Goal: Check status: Check status

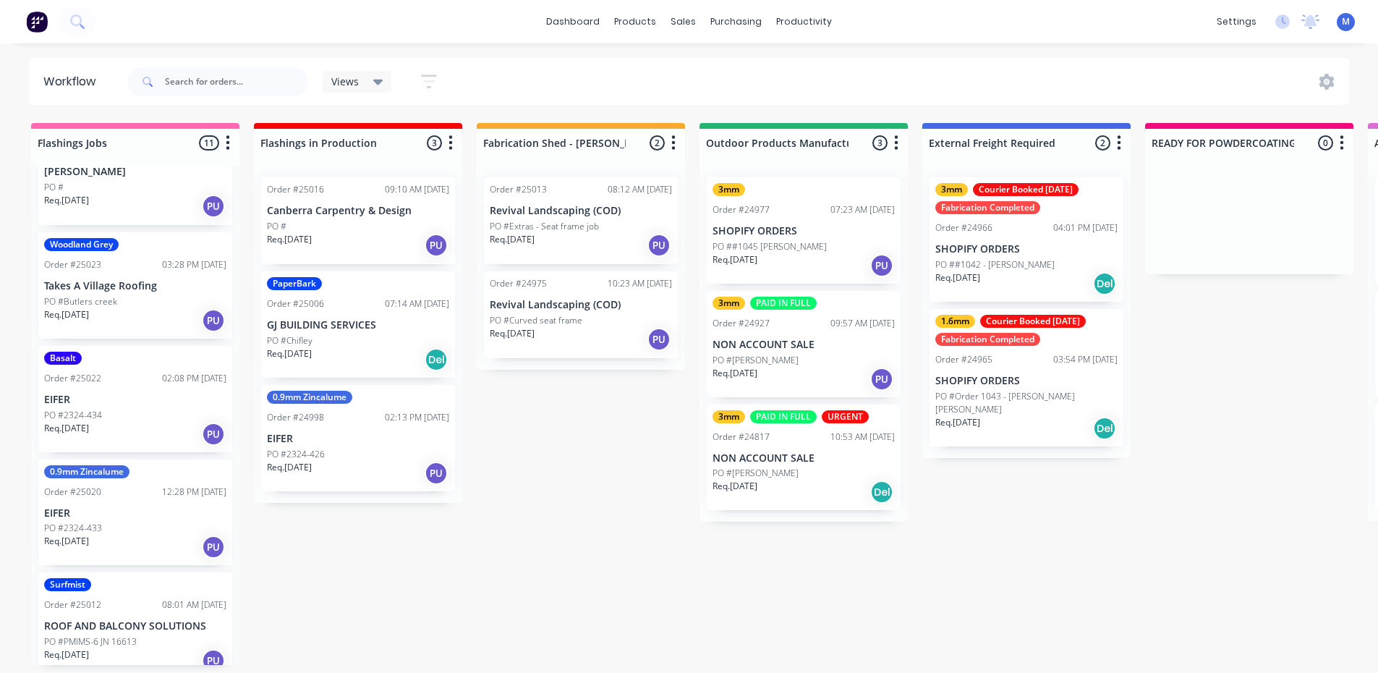
scroll to position [734, 0]
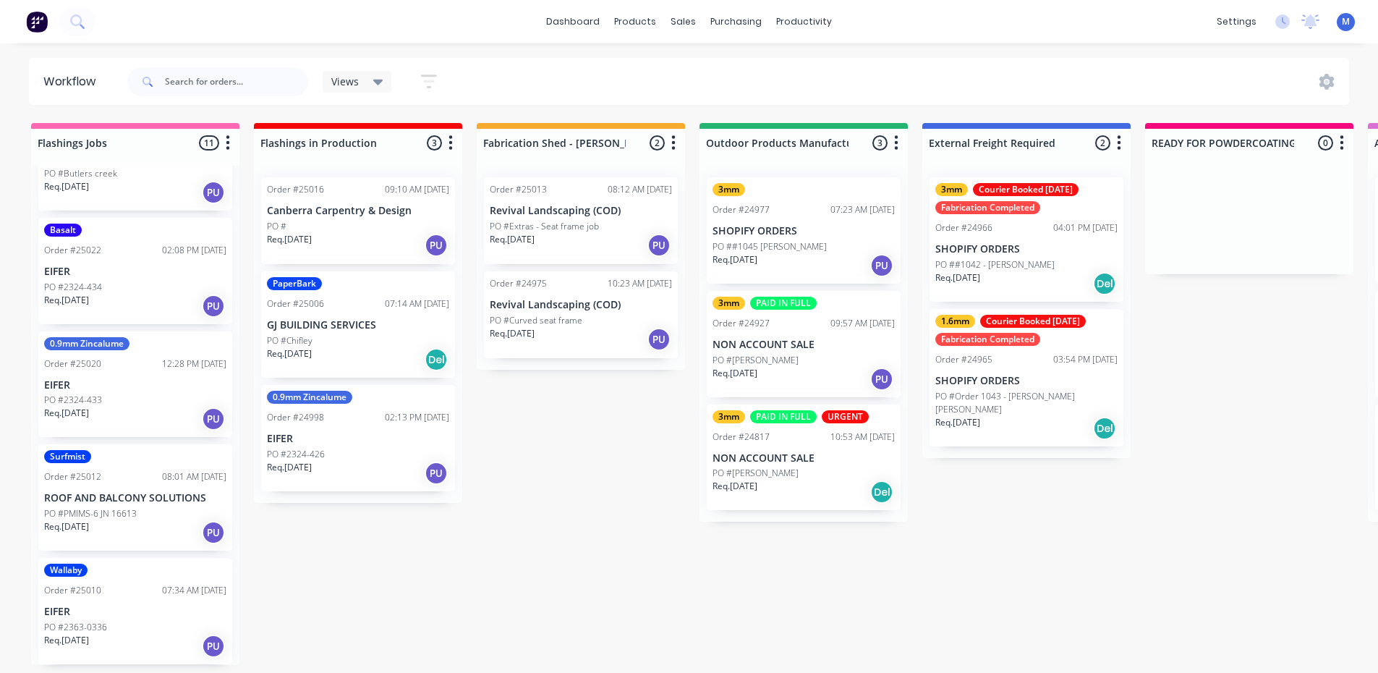
click at [122, 625] on div "PO #2363-0336" at bounding box center [135, 627] width 182 height 13
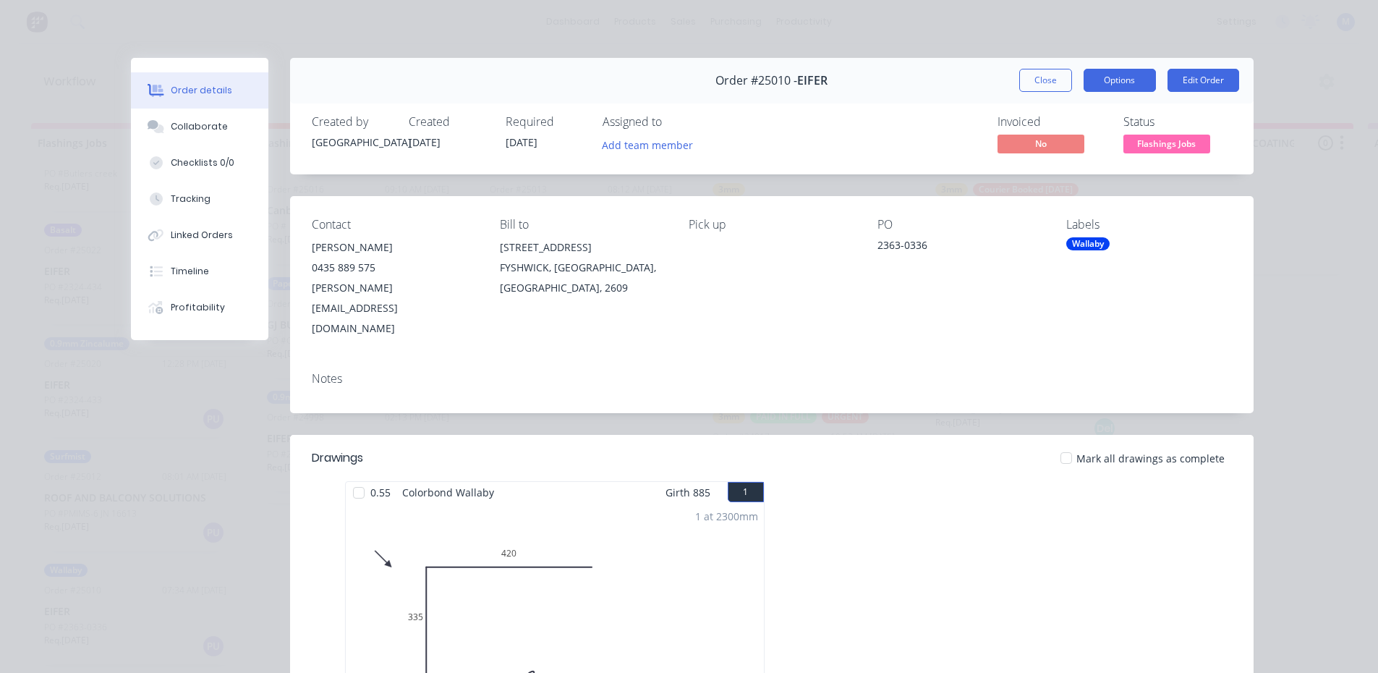
click at [1131, 80] on button "Options" at bounding box center [1120, 80] width 72 height 23
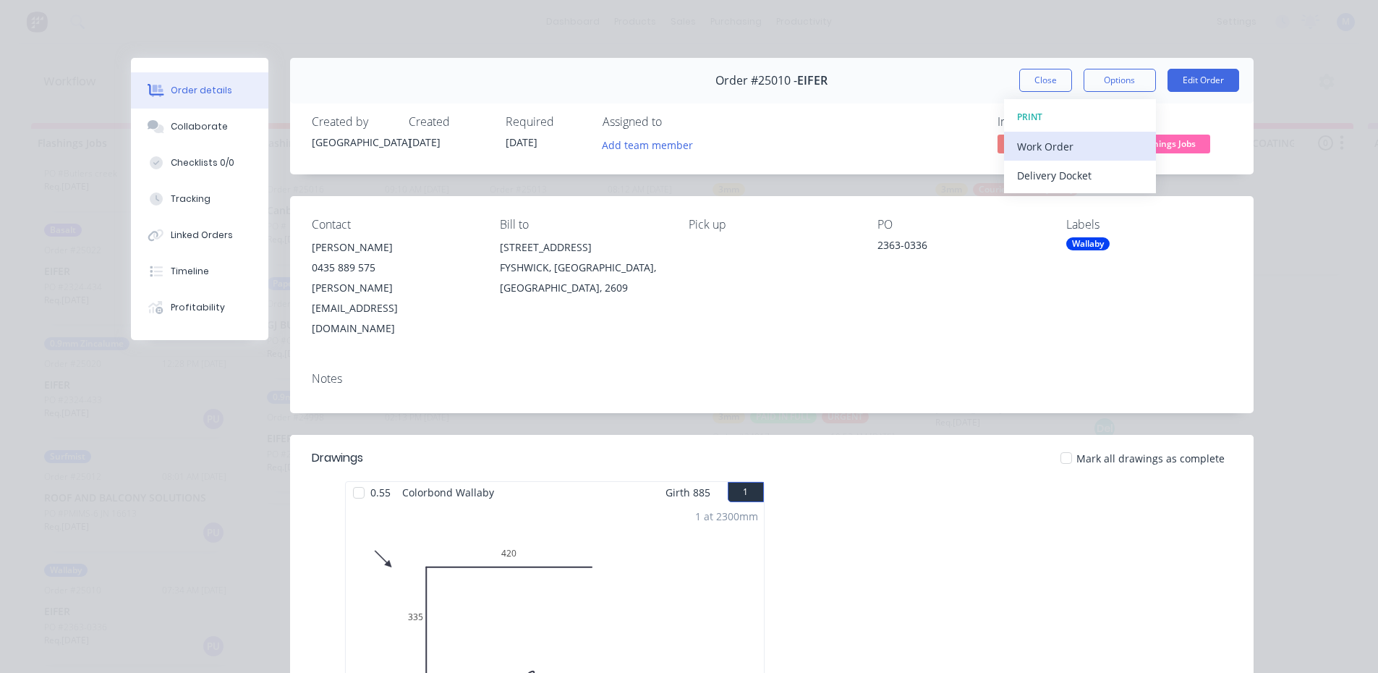
click at [1090, 139] on div "Work Order" at bounding box center [1080, 146] width 126 height 21
click at [1086, 172] on div "Standard" at bounding box center [1080, 175] width 126 height 21
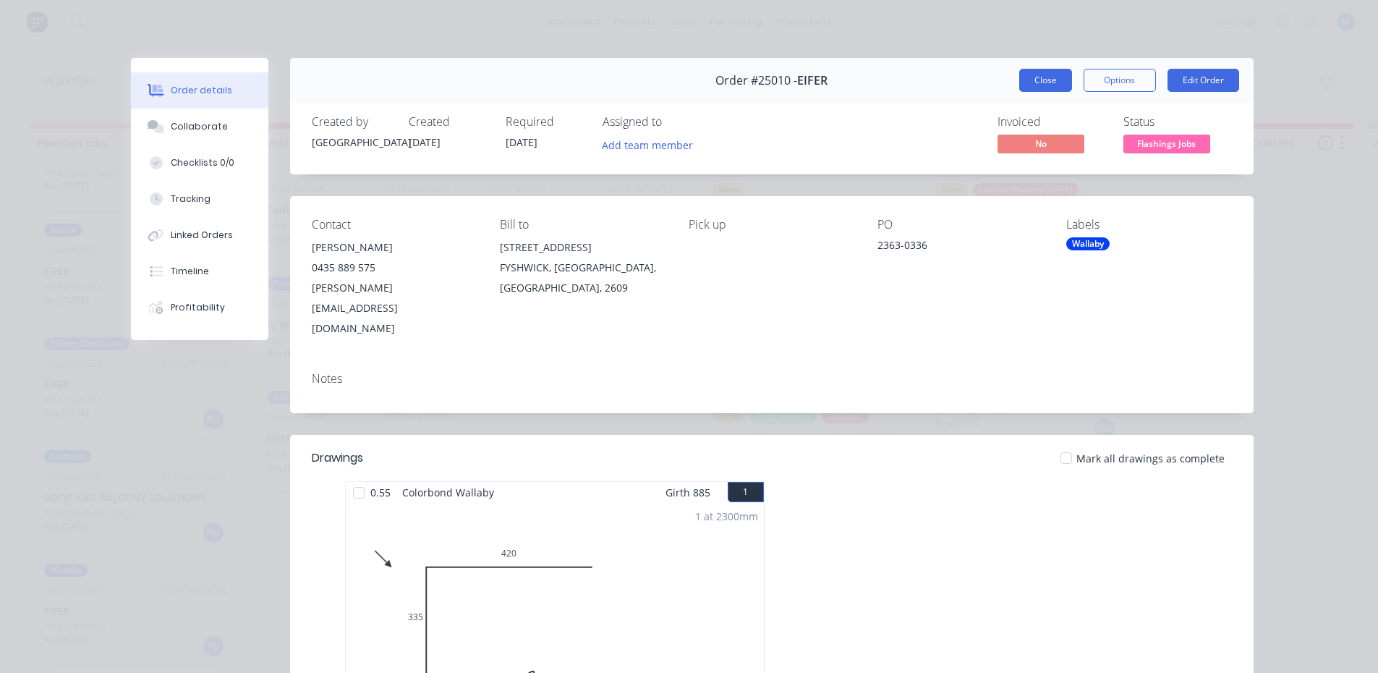
click at [1027, 85] on button "Close" at bounding box center [1045, 80] width 53 height 23
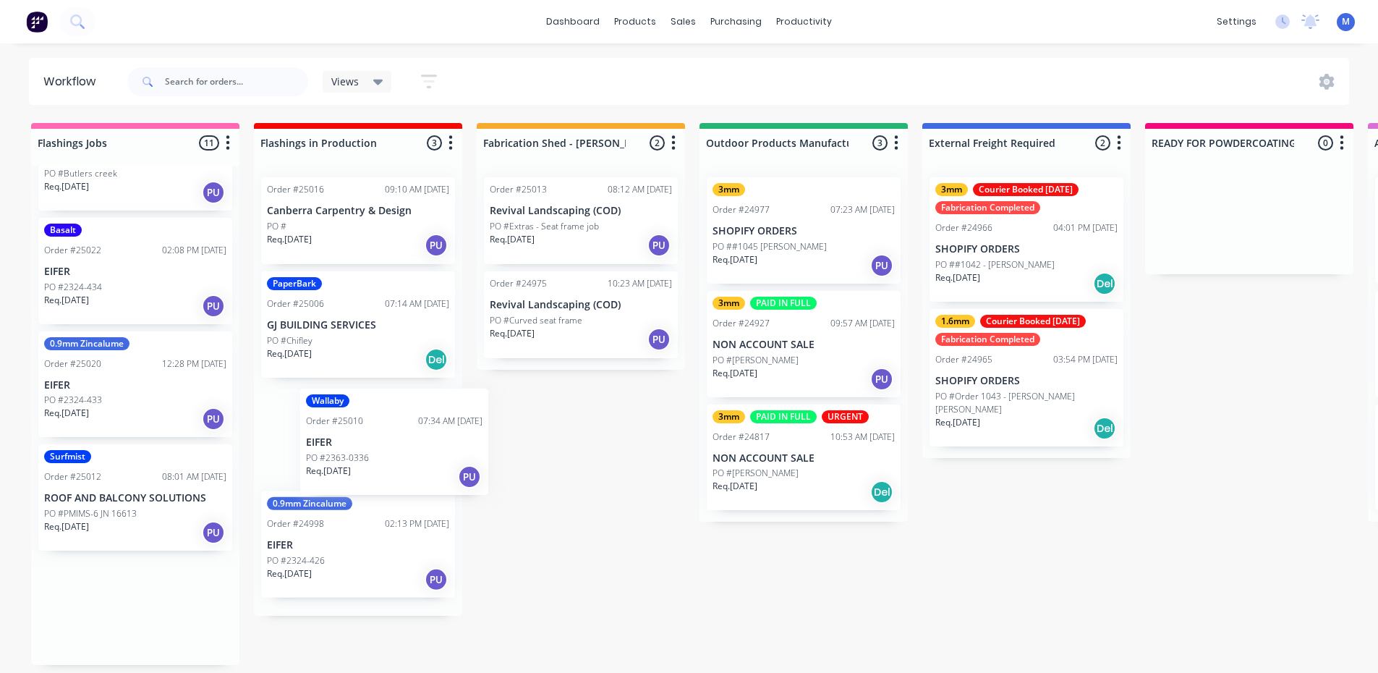
scroll to position [3, 0]
drag, startPoint x: 117, startPoint y: 610, endPoint x: 338, endPoint y: 431, distance: 284.3
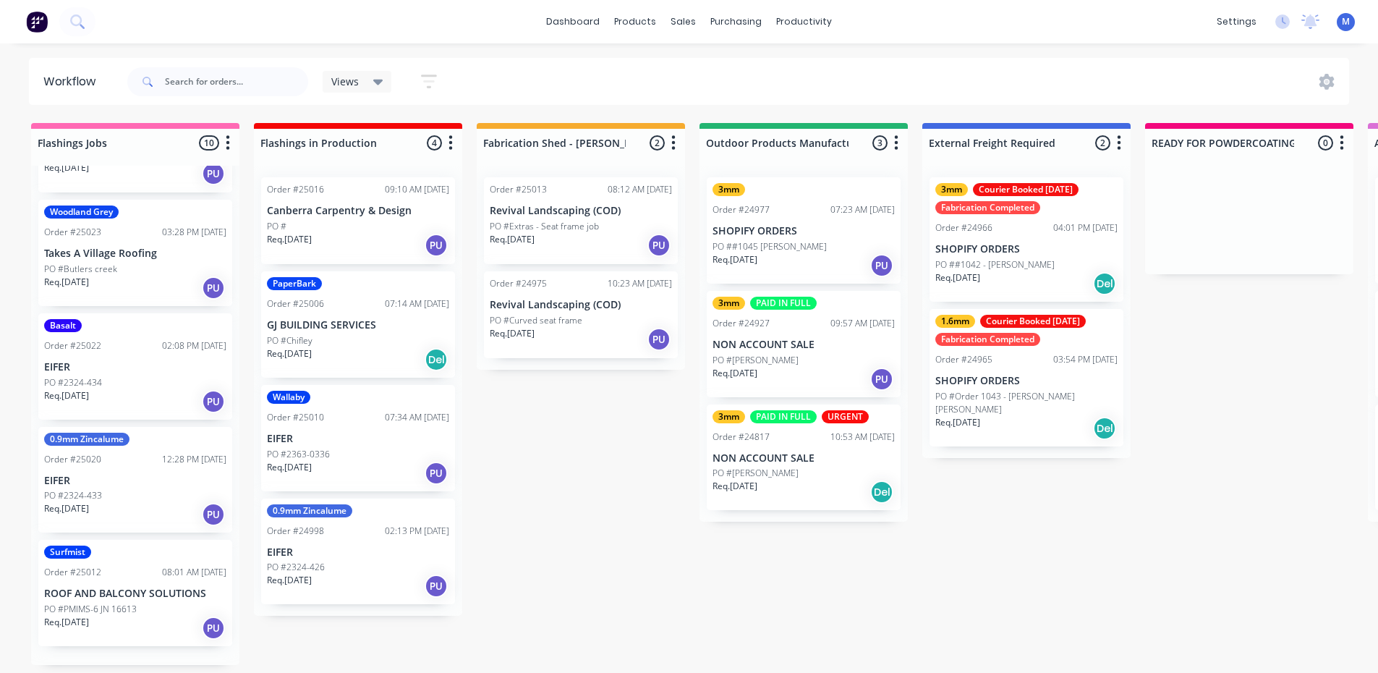
scroll to position [621, 0]
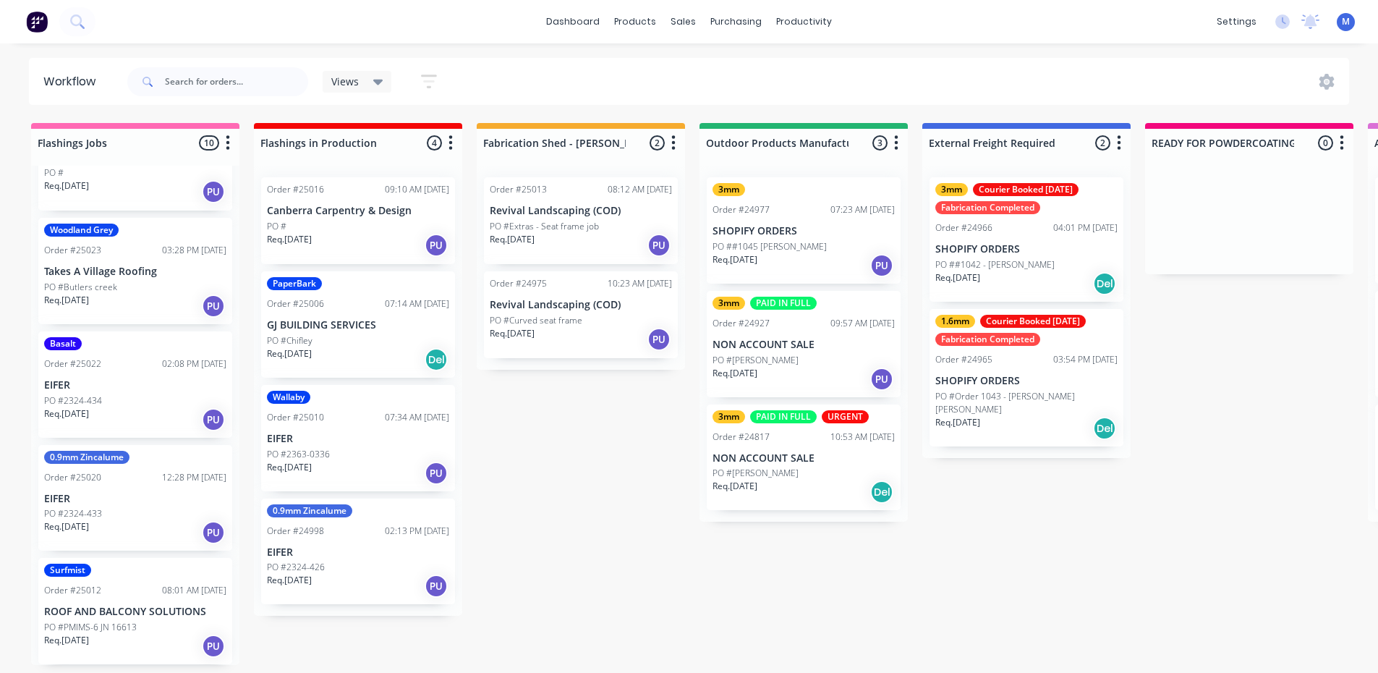
click at [103, 607] on p "ROOF AND BALCONY SOLUTIONS" at bounding box center [135, 611] width 182 height 12
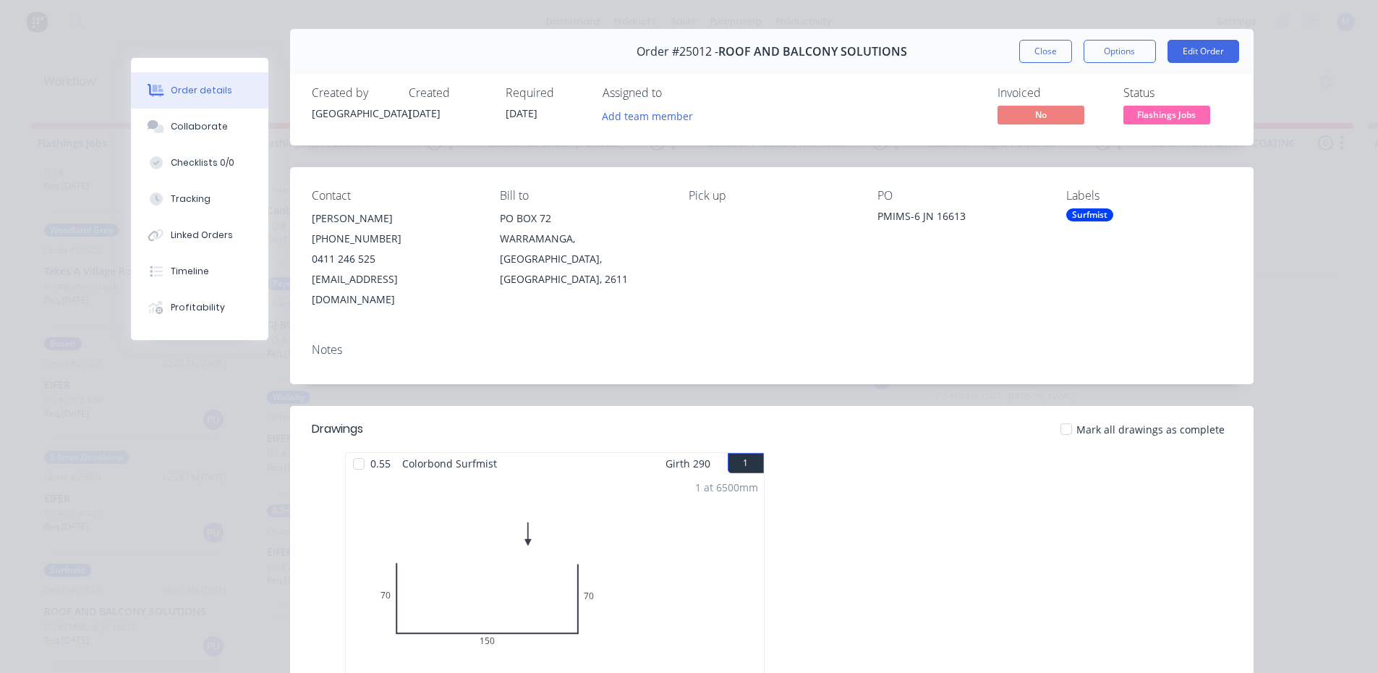
scroll to position [0, 0]
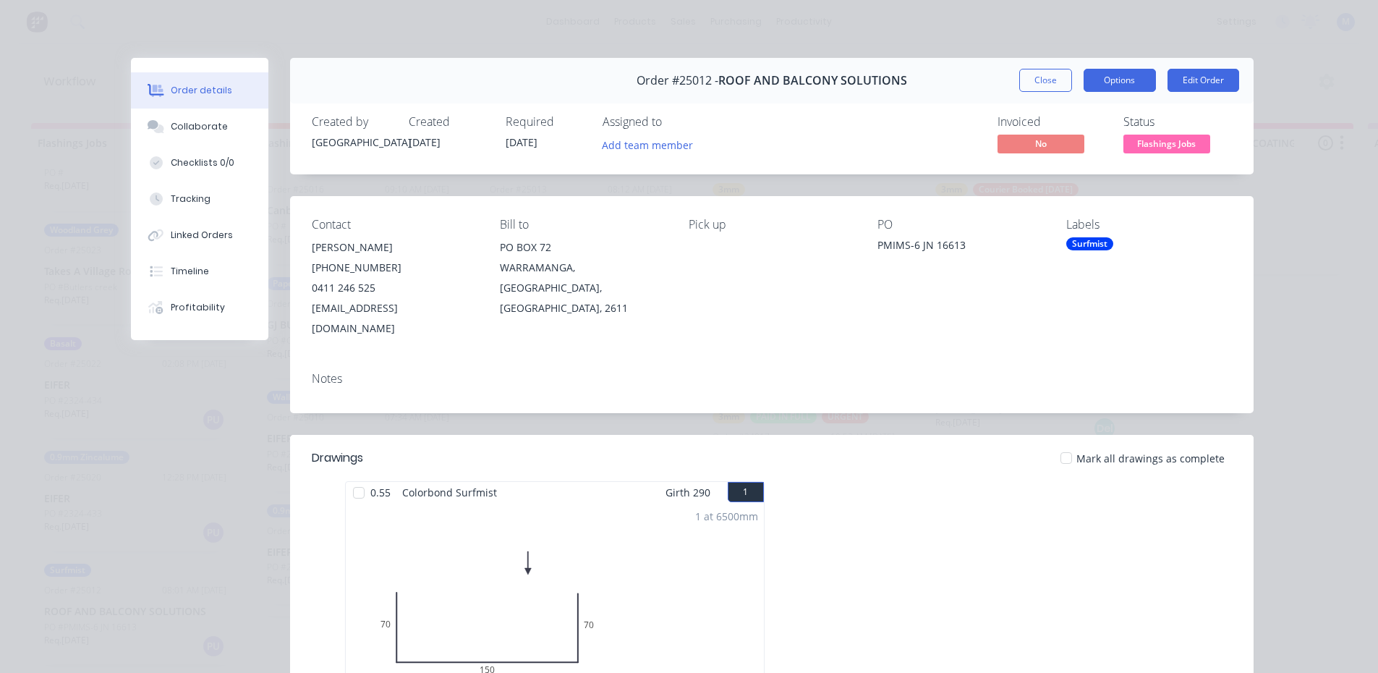
click at [1139, 83] on button "Options" at bounding box center [1120, 80] width 72 height 23
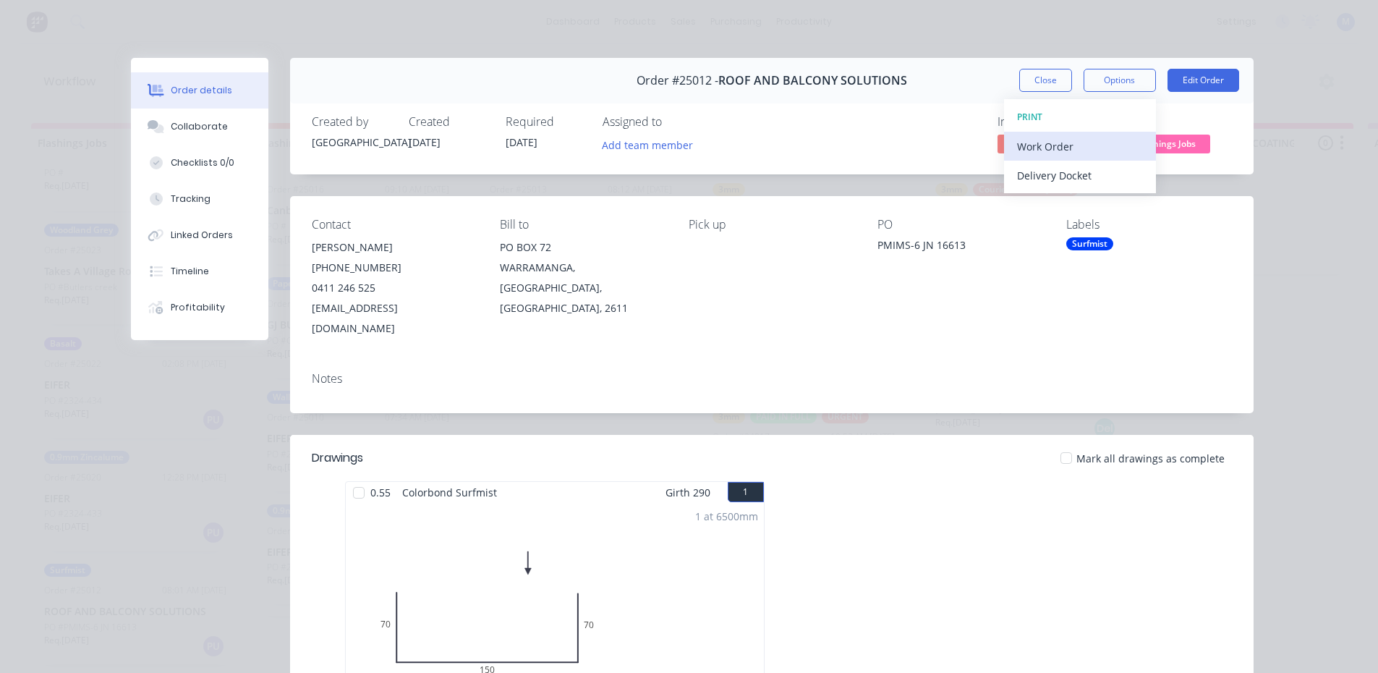
click at [1071, 146] on div "Work Order" at bounding box center [1080, 146] width 126 height 21
click at [1081, 179] on div "Standard" at bounding box center [1080, 175] width 126 height 21
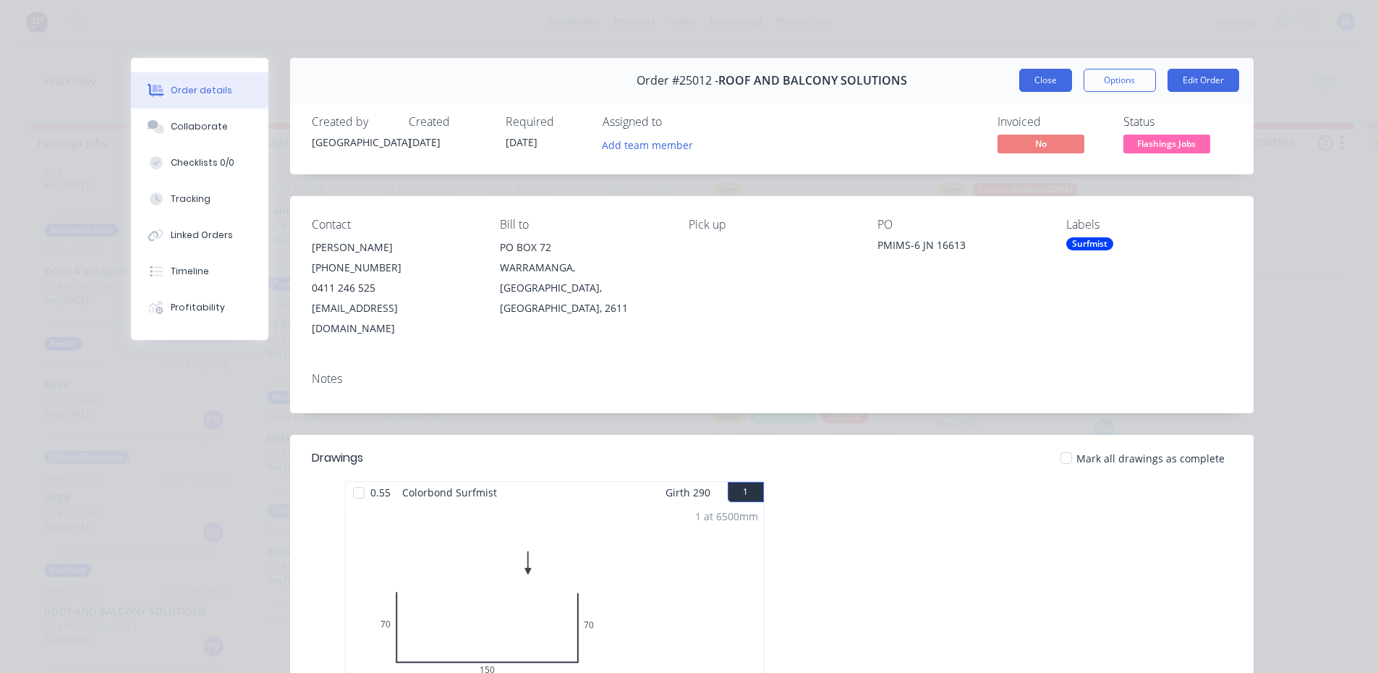
click at [1028, 83] on button "Close" at bounding box center [1045, 80] width 53 height 23
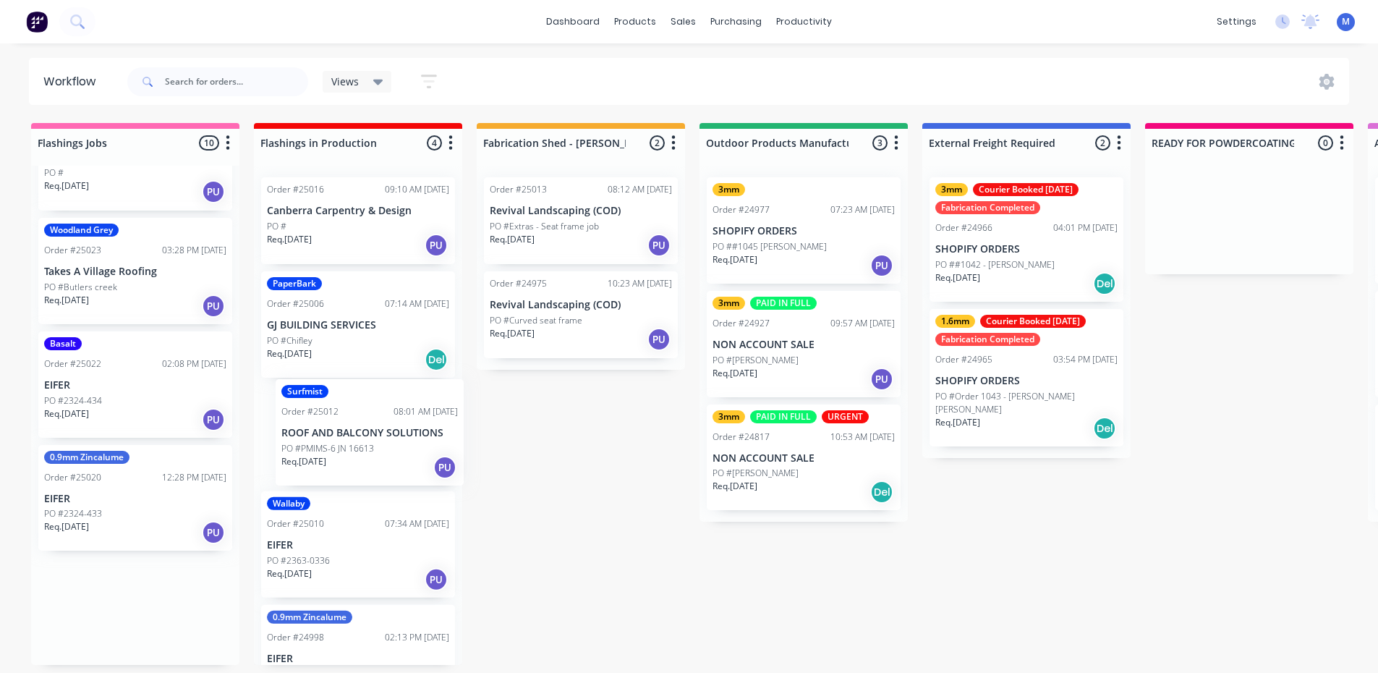
drag, startPoint x: 90, startPoint y: 611, endPoint x: 322, endPoint y: 434, distance: 292.1
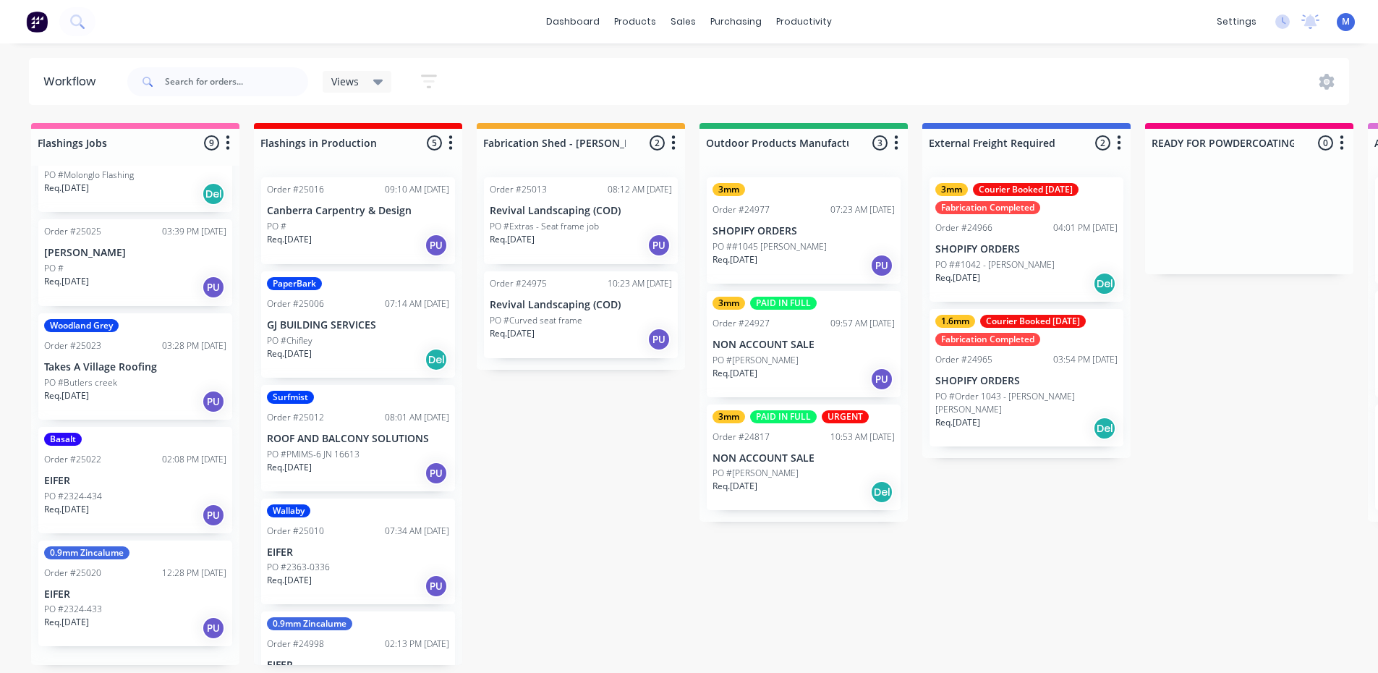
scroll to position [507, 0]
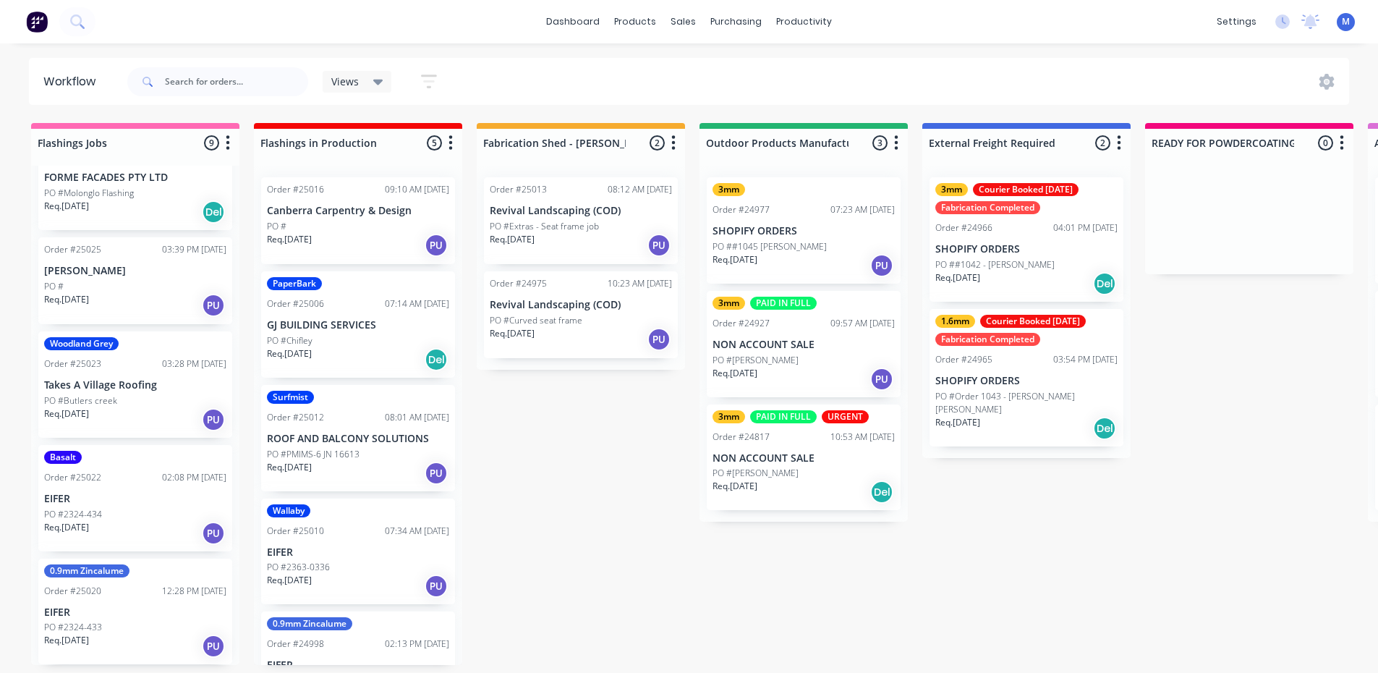
click at [122, 498] on p "EIFER" at bounding box center [135, 499] width 182 height 12
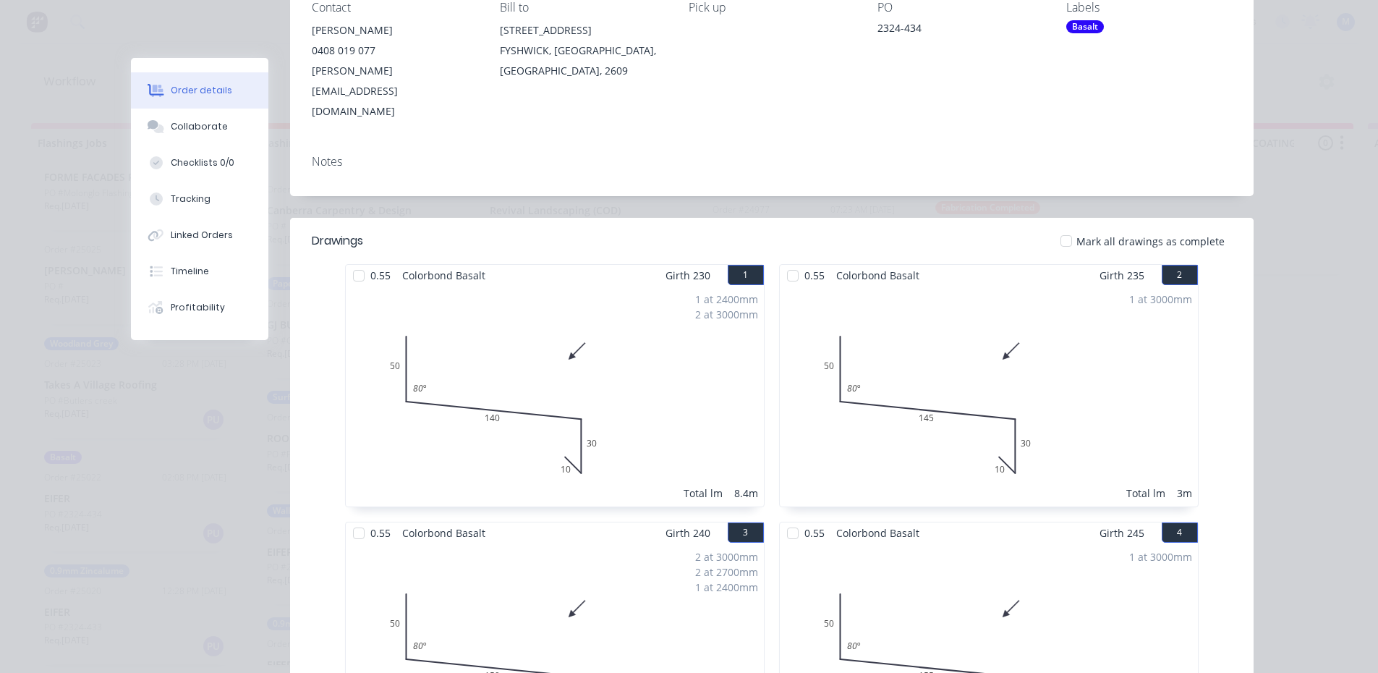
scroll to position [0, 0]
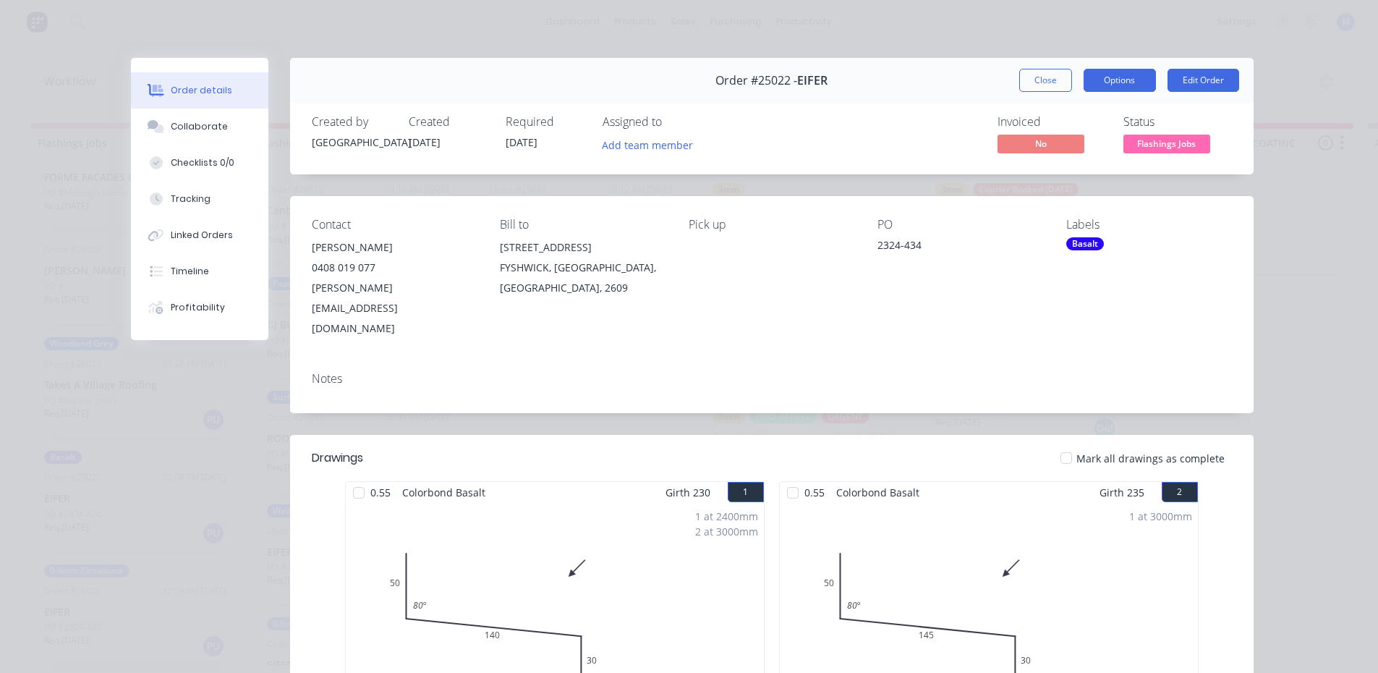
click at [1105, 83] on button "Options" at bounding box center [1120, 80] width 72 height 23
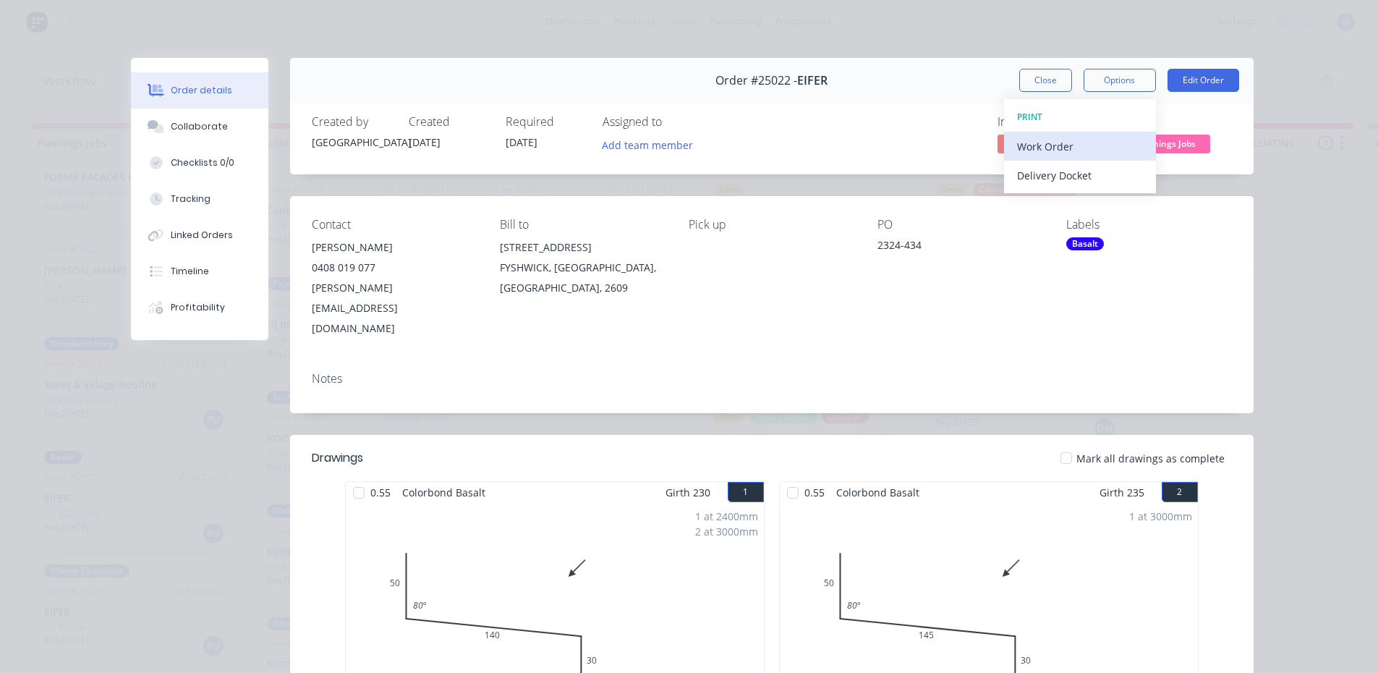
click at [1074, 139] on div "Work Order" at bounding box center [1080, 146] width 126 height 21
click at [1060, 175] on div "Standard" at bounding box center [1080, 175] width 126 height 21
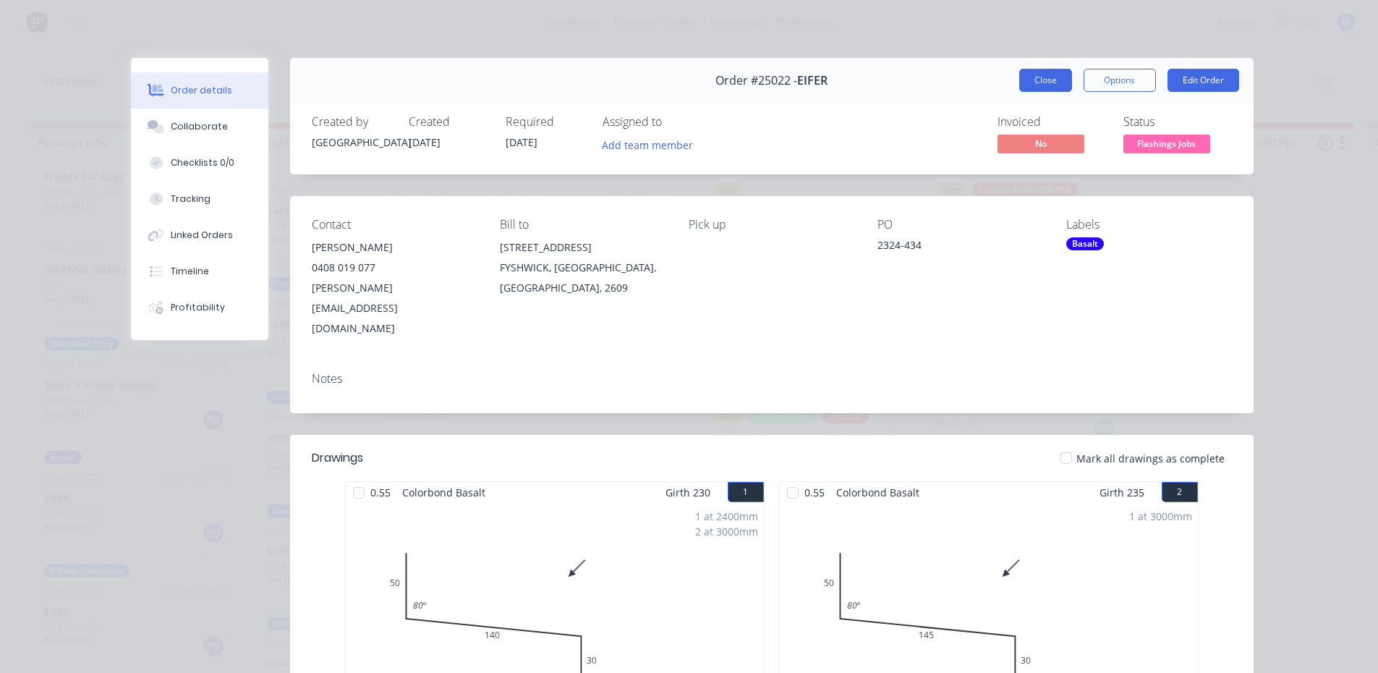
click at [1037, 74] on button "Close" at bounding box center [1045, 80] width 53 height 23
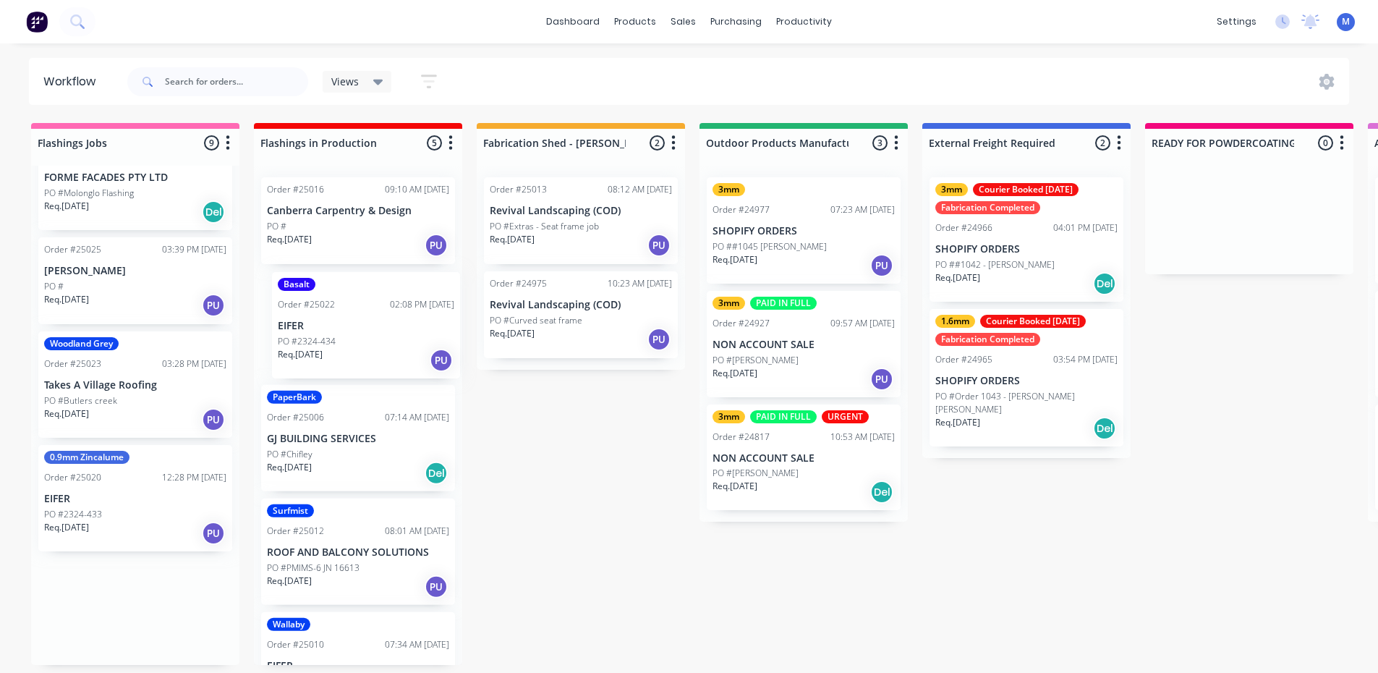
drag, startPoint x: 106, startPoint y: 491, endPoint x: 348, endPoint y: 315, distance: 299.8
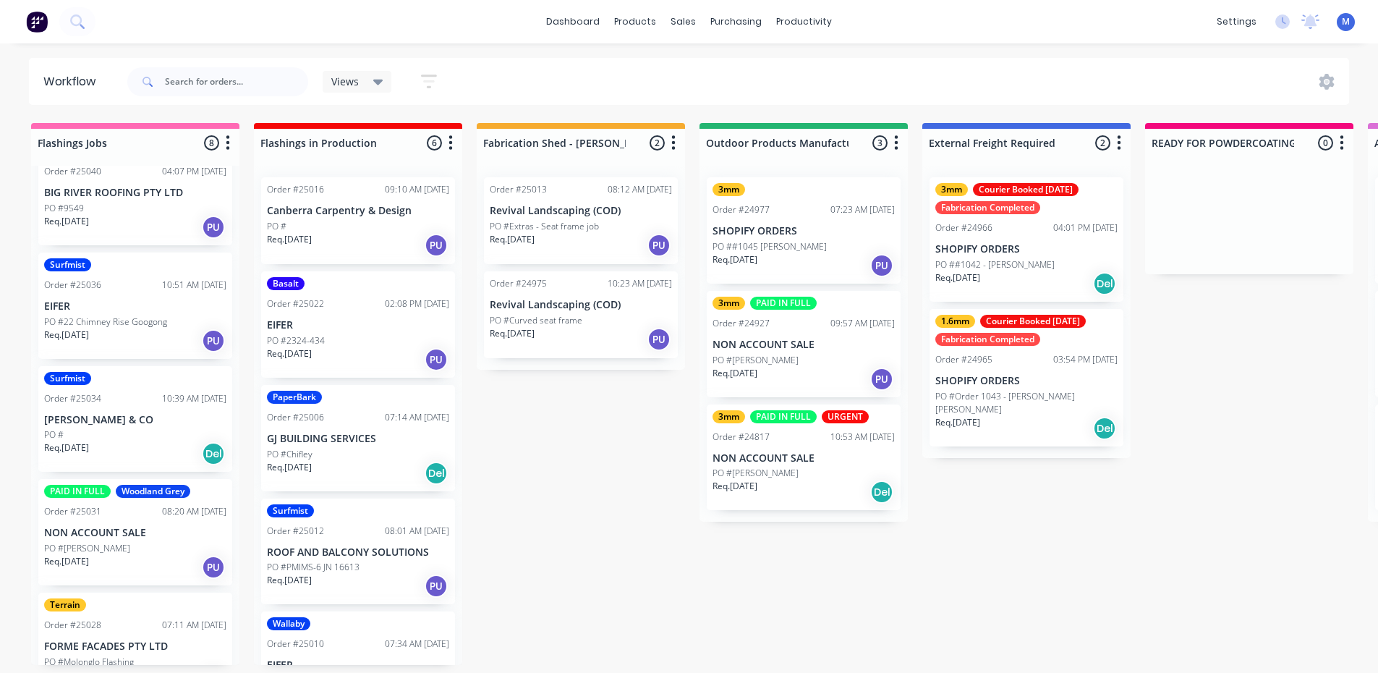
scroll to position [33, 0]
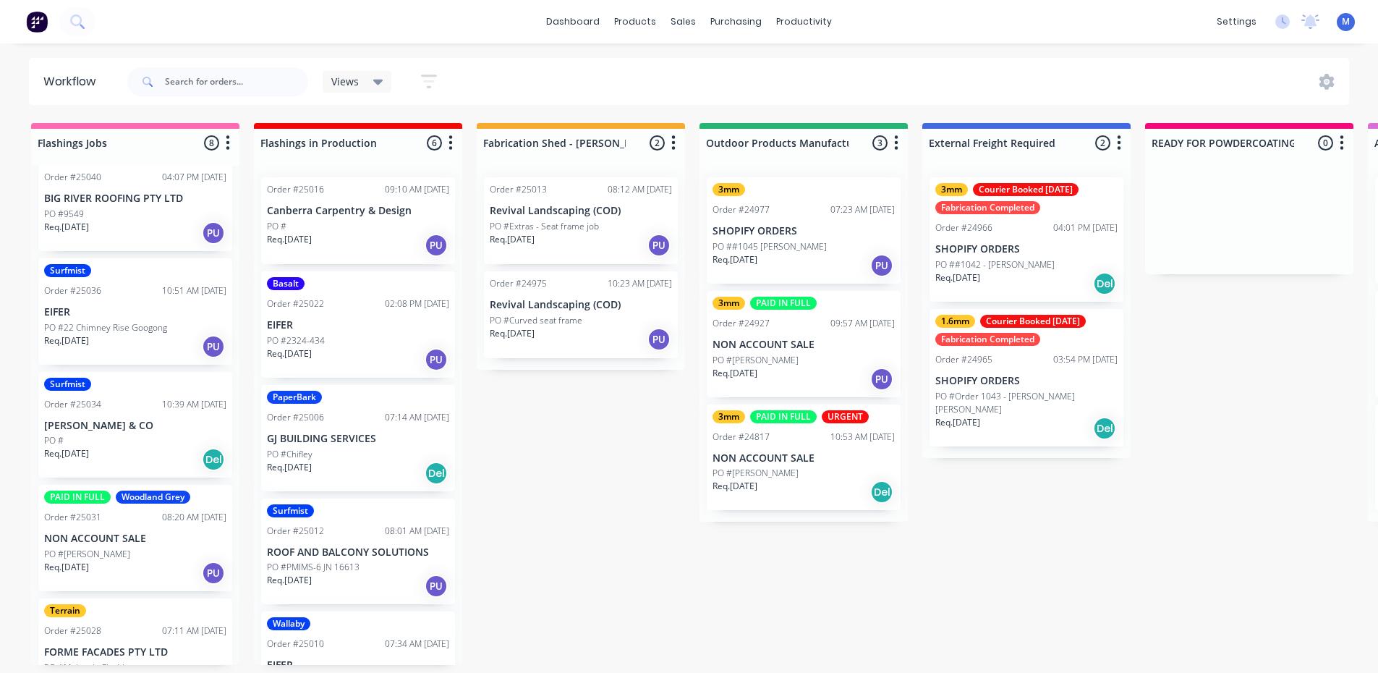
click at [139, 321] on p "PO #22 Chimney Rise Googong" at bounding box center [105, 327] width 123 height 13
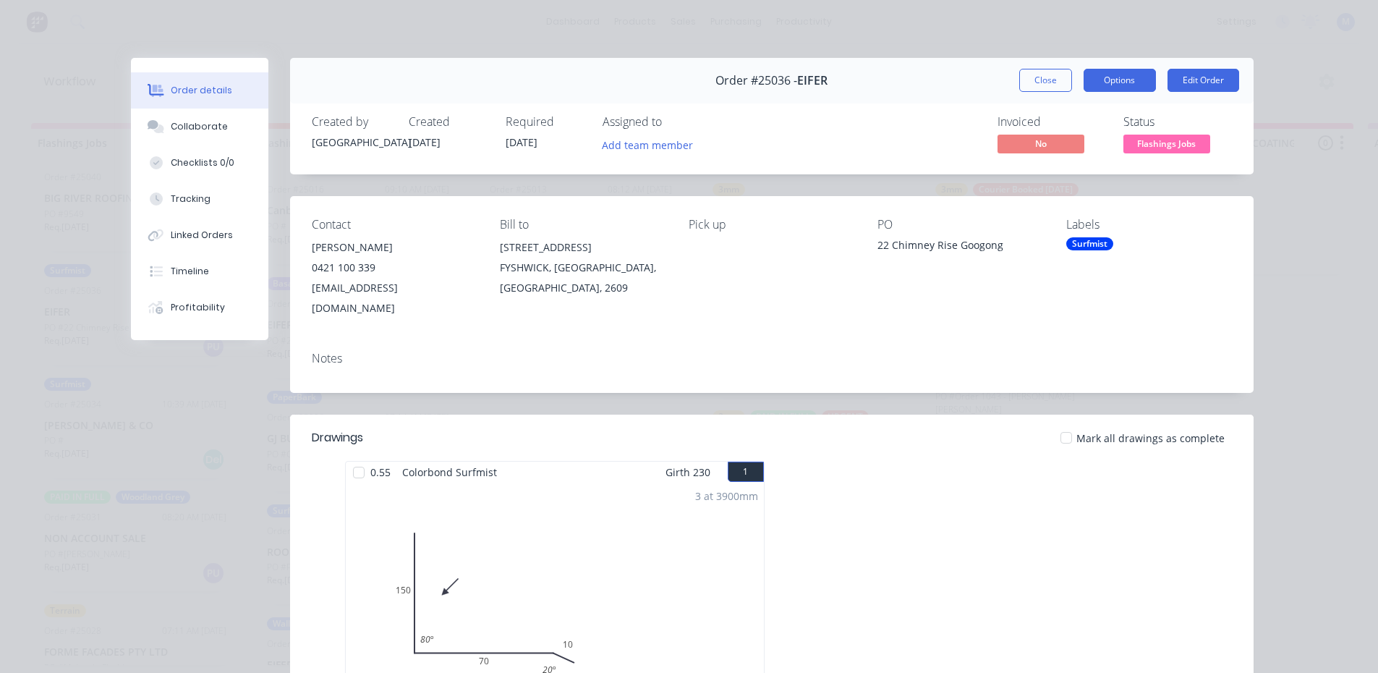
click at [1123, 84] on button "Options" at bounding box center [1120, 80] width 72 height 23
click at [1170, 80] on button "Edit Order" at bounding box center [1203, 80] width 72 height 23
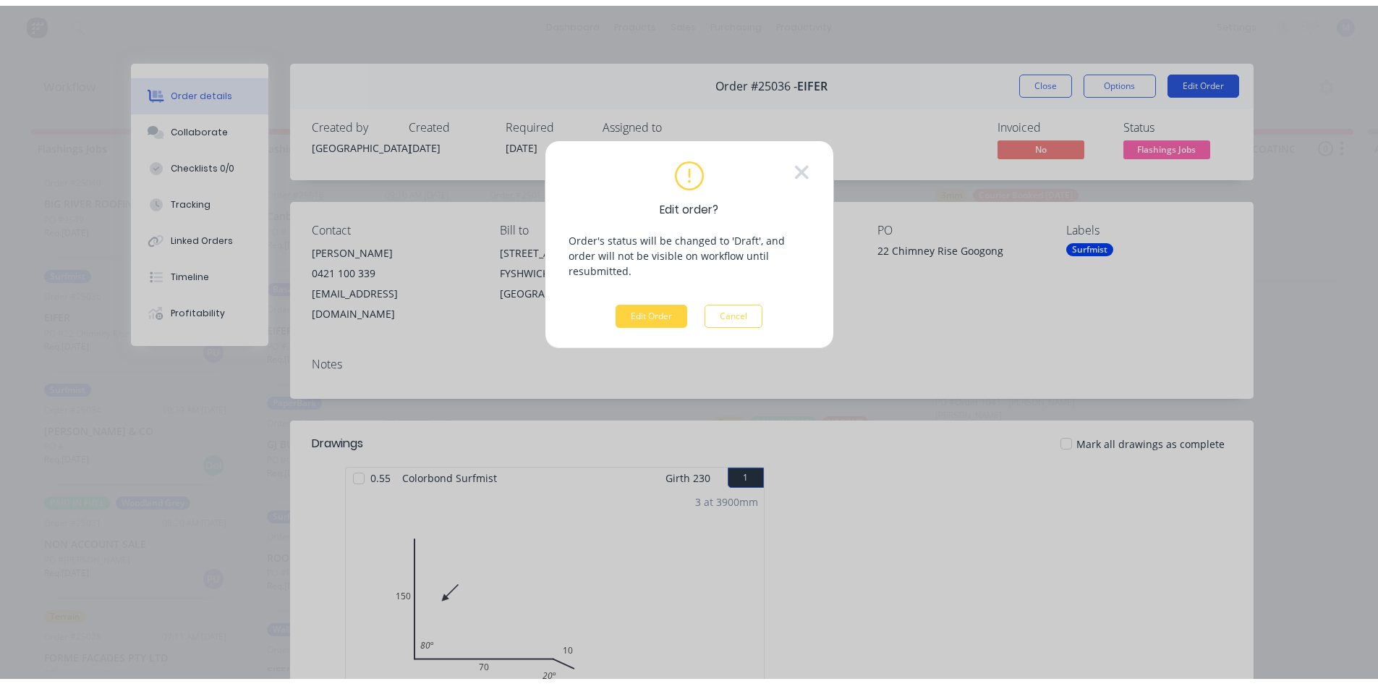
scroll to position [0, 0]
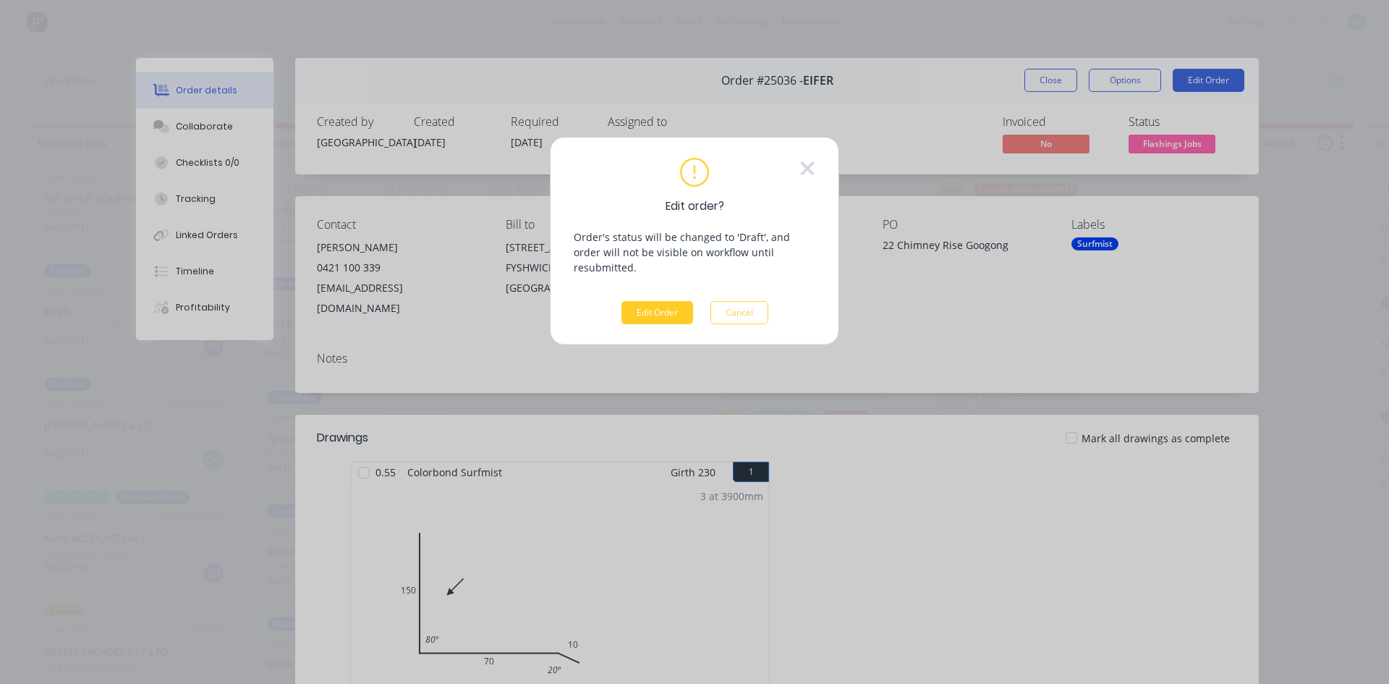
click at [631, 301] on button "Edit Order" at bounding box center [657, 312] width 72 height 23
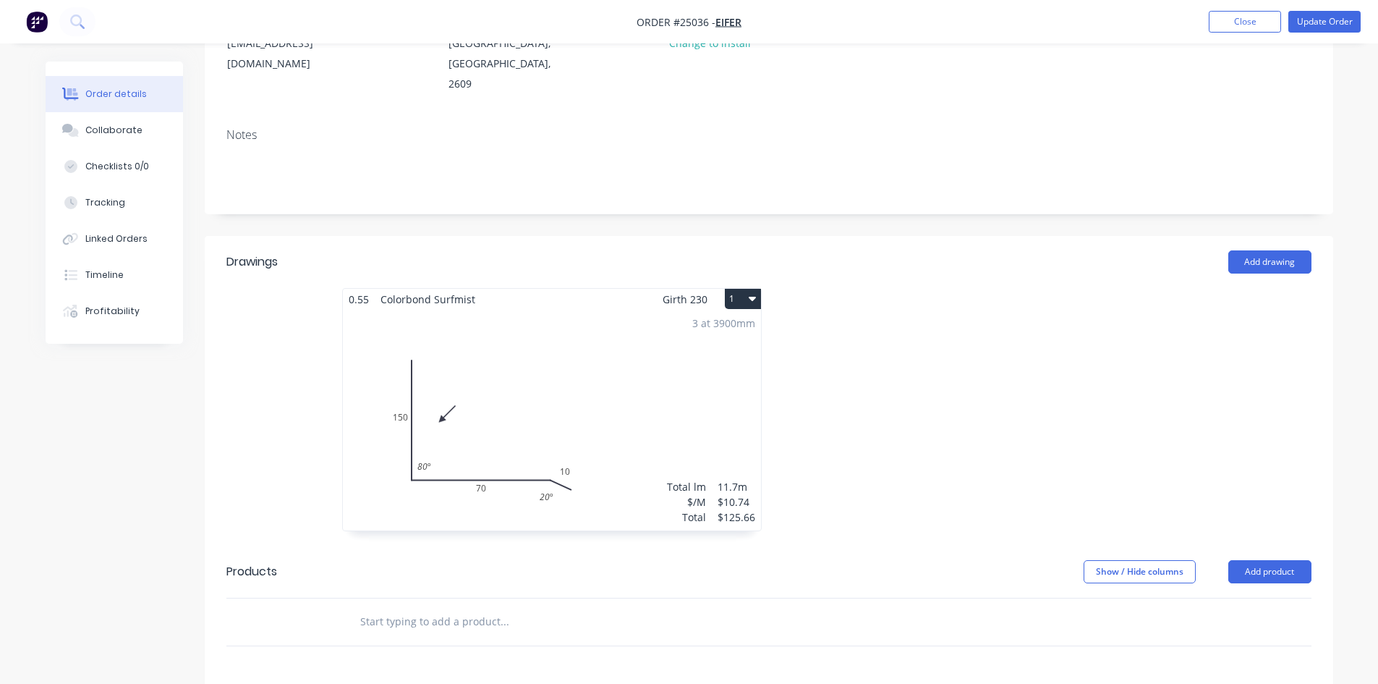
scroll to position [217, 0]
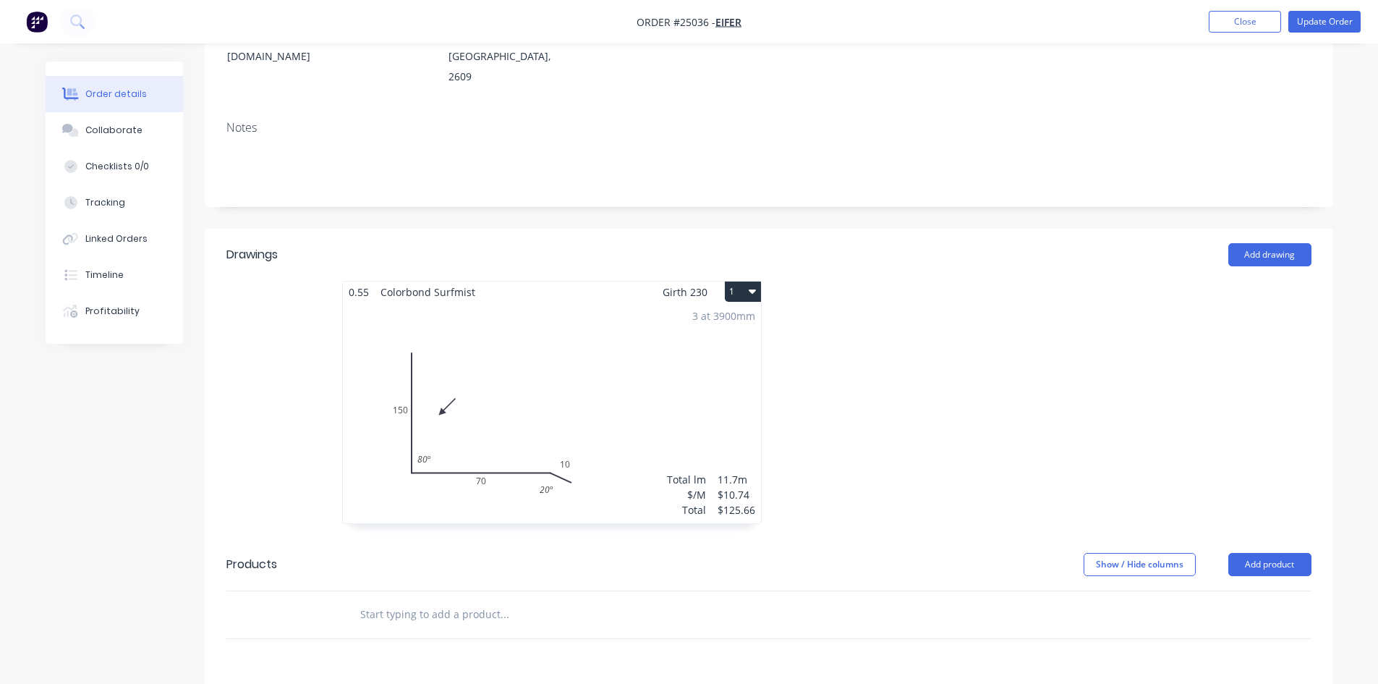
click at [650, 363] on div "3 at 3900mm Total lm $/M Total 11.7m $10.74 $125.66" at bounding box center [552, 412] width 418 height 221
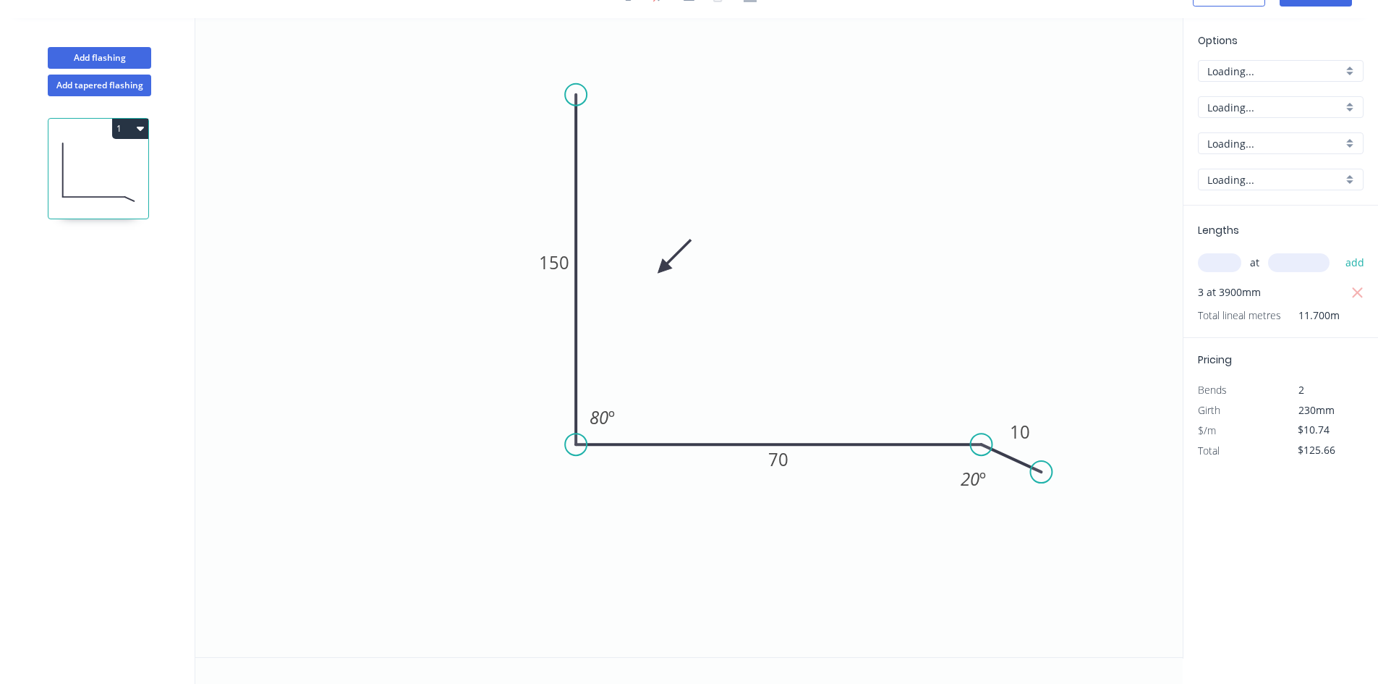
scroll to position [27, 0]
click at [1228, 268] on input "text" at bounding box center [1219, 262] width 43 height 19
type input "1"
type input "3000"
click at [1338, 250] on button "add" at bounding box center [1355, 262] width 34 height 25
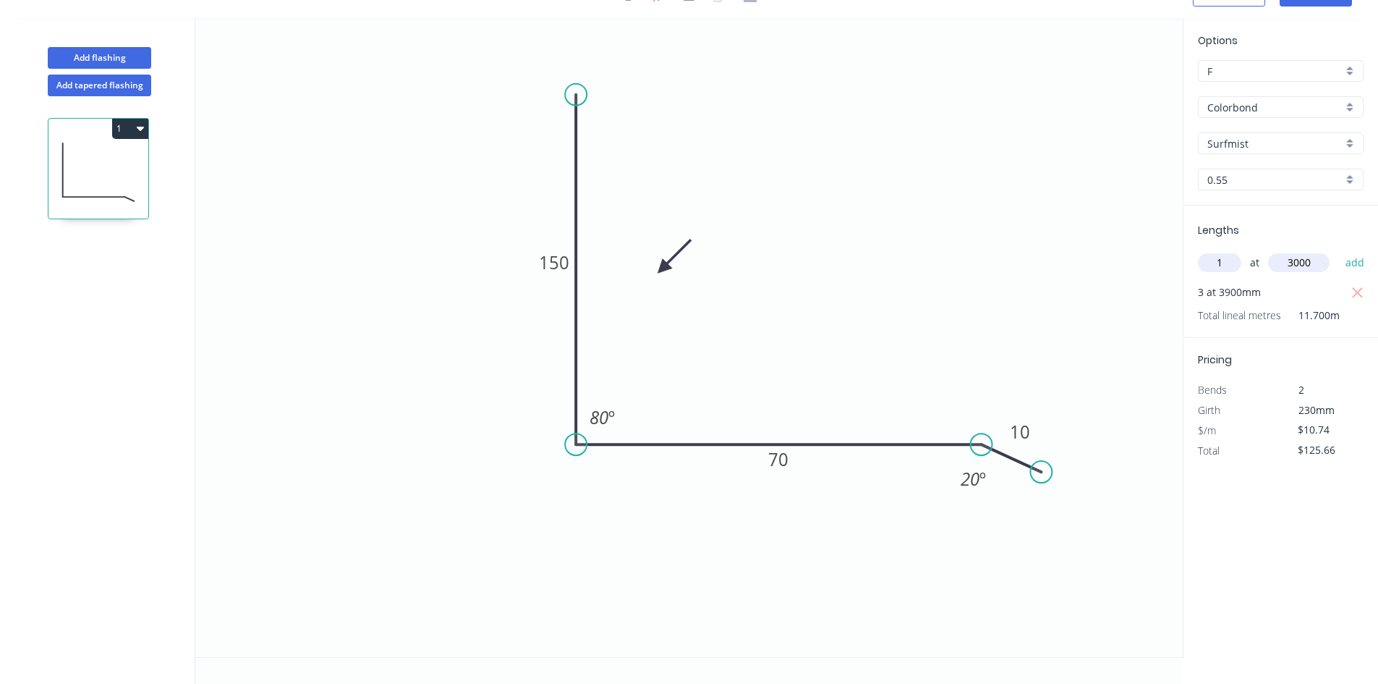
type input "$157.88"
type input "1"
type input "4800"
click at [1338, 250] on button "add" at bounding box center [1355, 262] width 34 height 25
type input "$209.43"
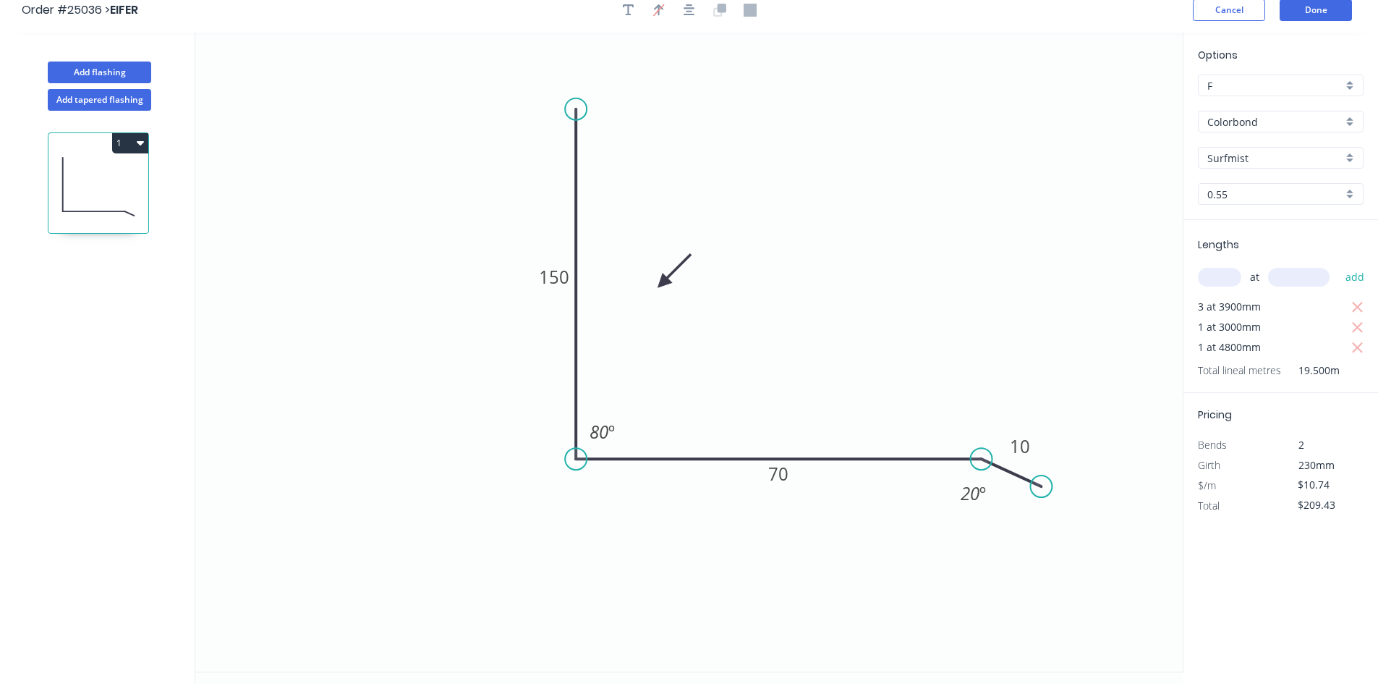
scroll to position [0, 0]
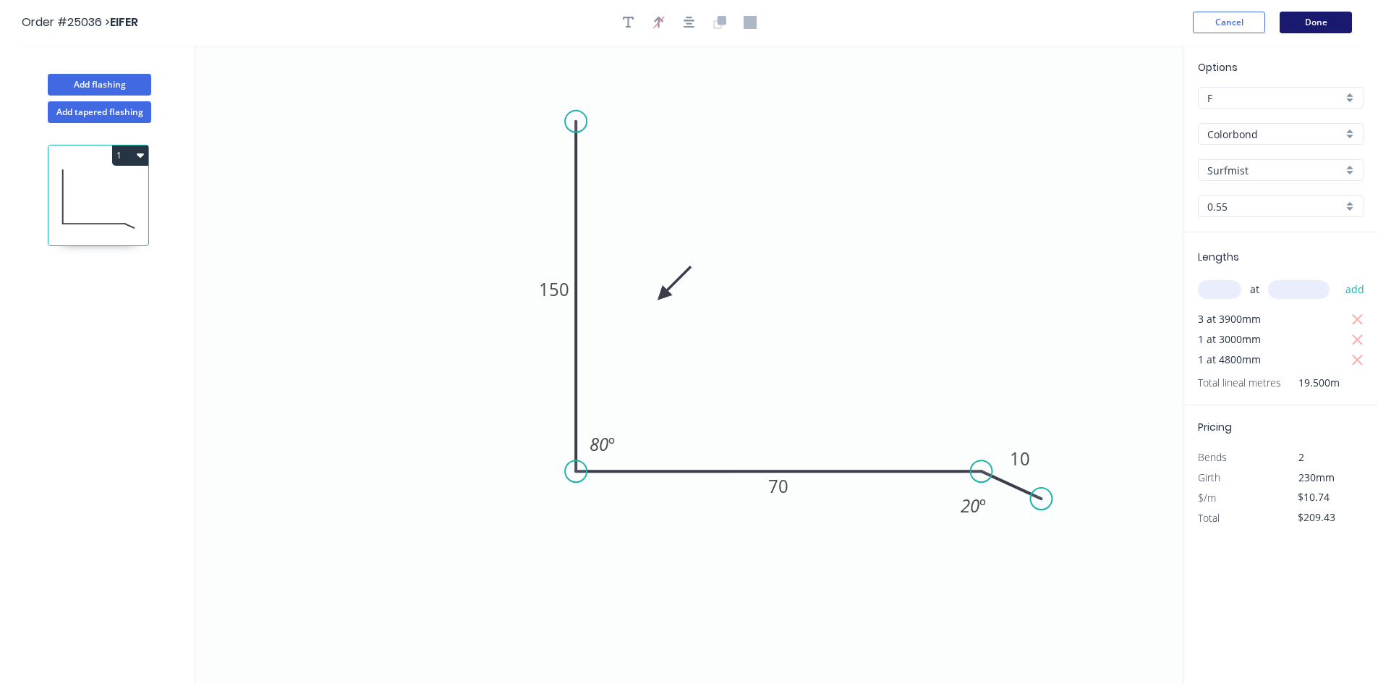
click at [1316, 20] on button "Done" at bounding box center [1316, 23] width 72 height 22
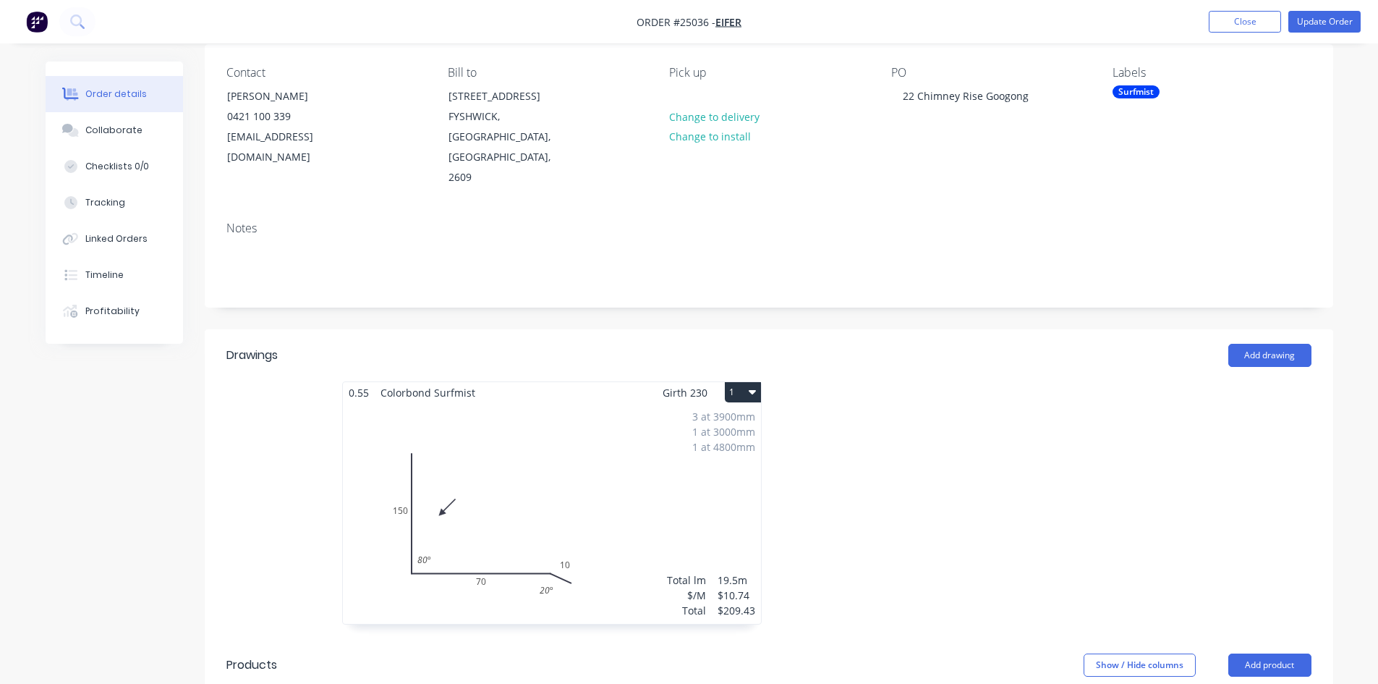
scroll to position [87, 0]
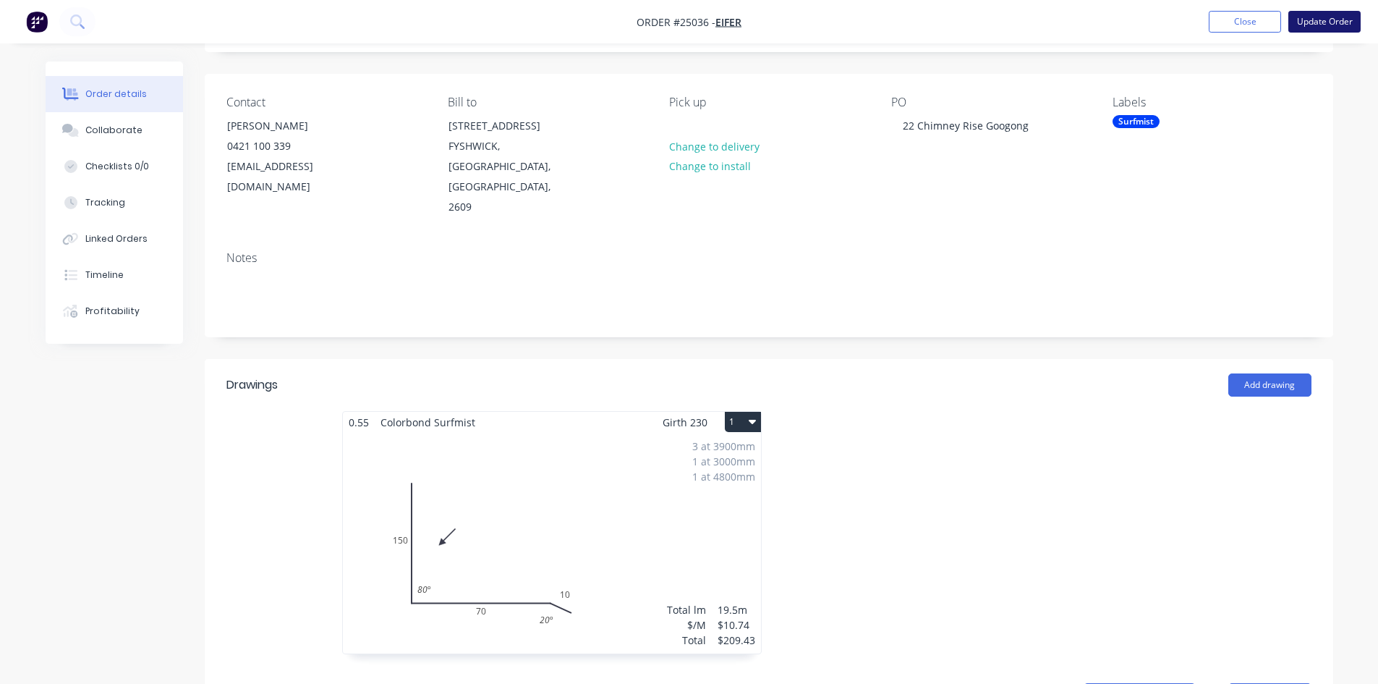
click at [1314, 17] on button "Update Order" at bounding box center [1324, 22] width 72 height 22
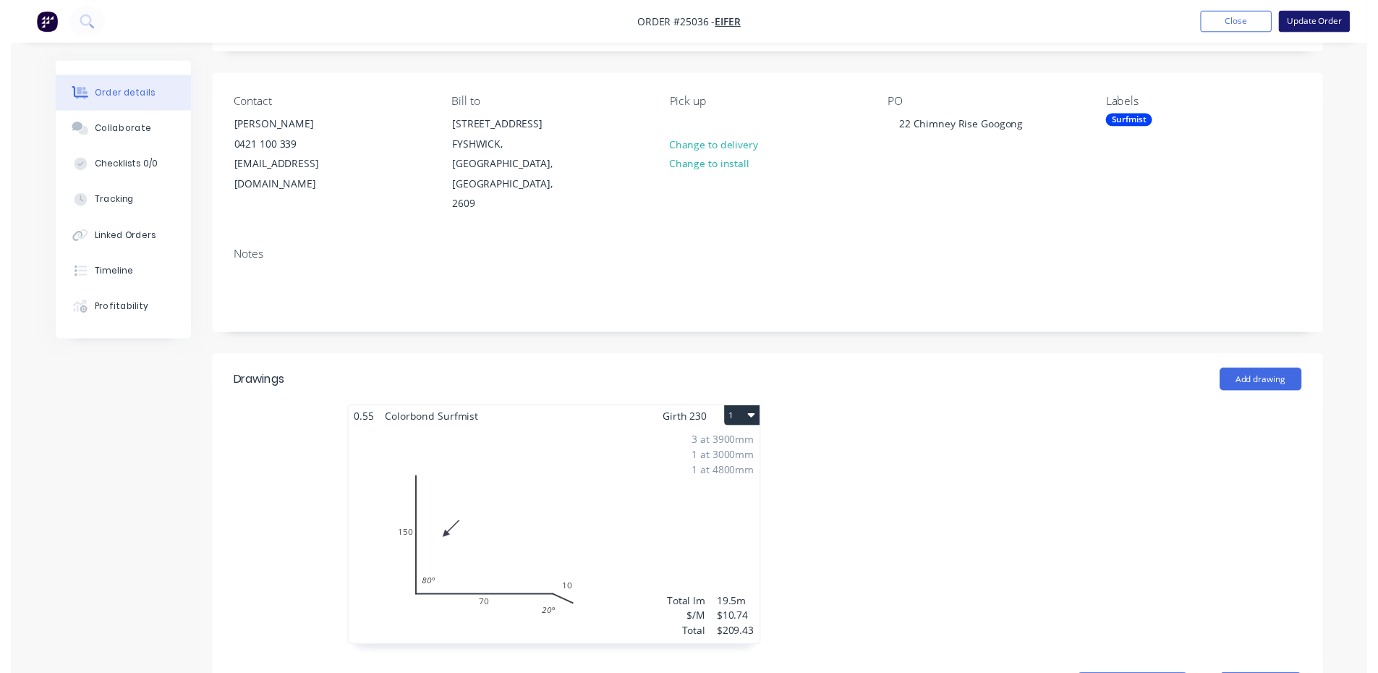
scroll to position [0, 0]
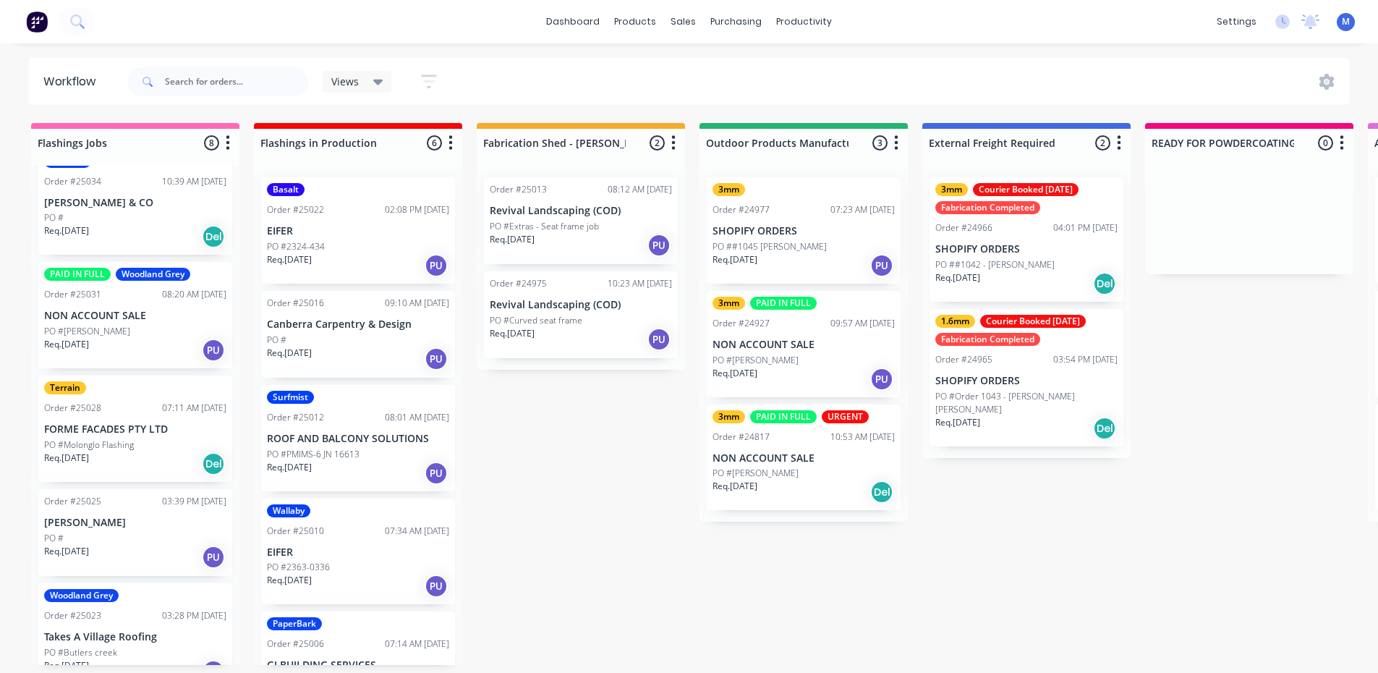
scroll to position [394, 0]
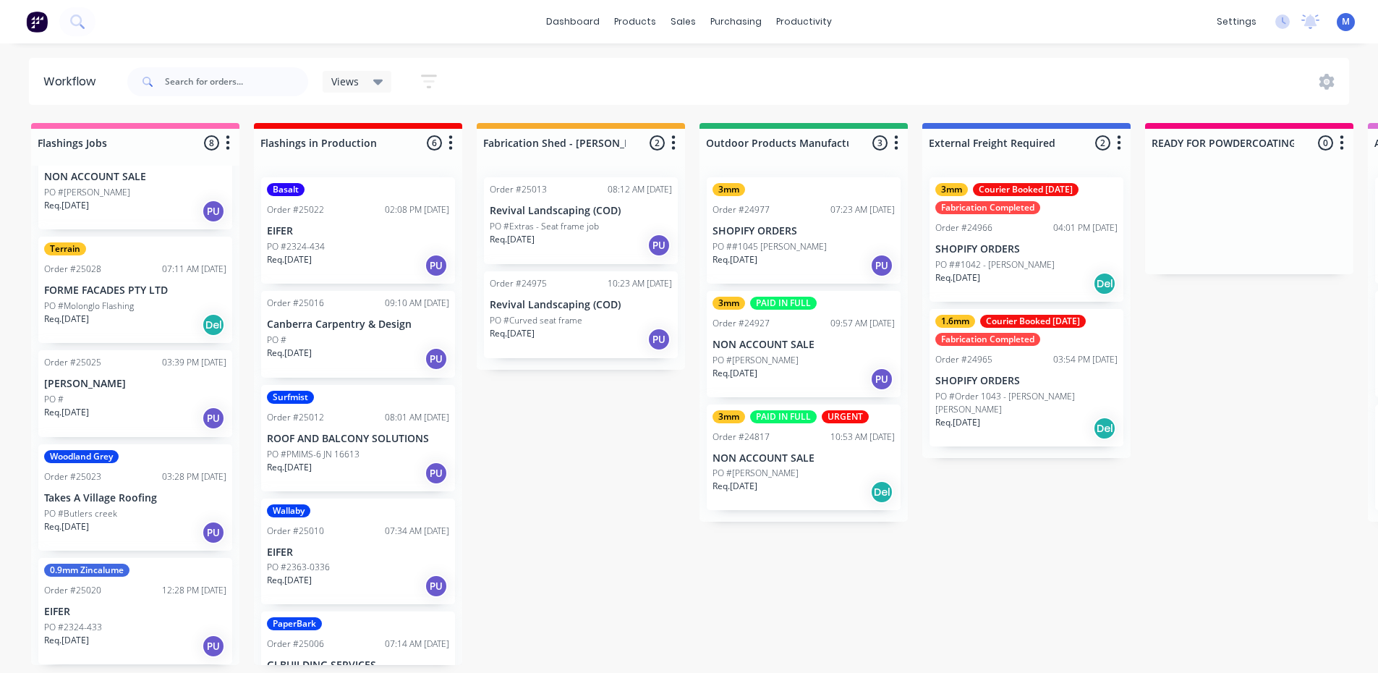
click at [121, 487] on div "Woodland Grey Order #25023 03:28 PM [DATE] Takes A Village Roofing PO #[GEOGRAP…" at bounding box center [135, 497] width 194 height 106
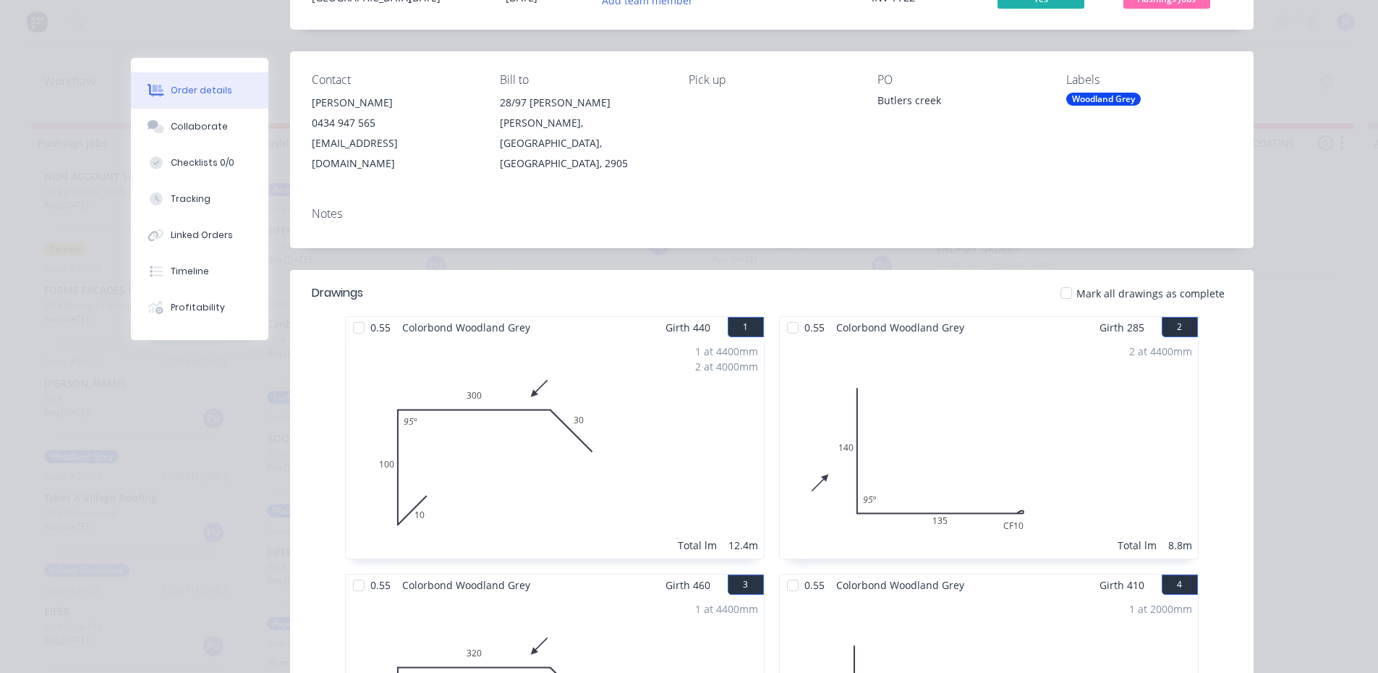
scroll to position [0, 0]
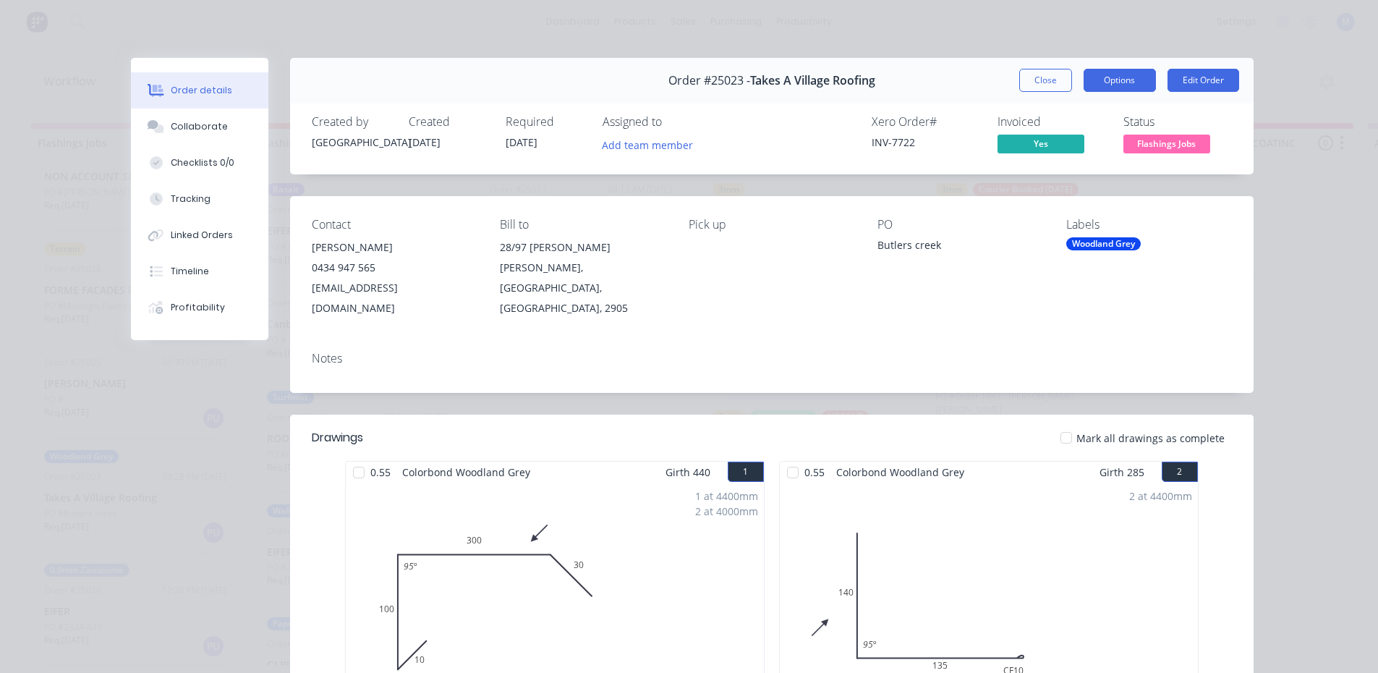
click at [1105, 82] on button "Options" at bounding box center [1120, 80] width 72 height 23
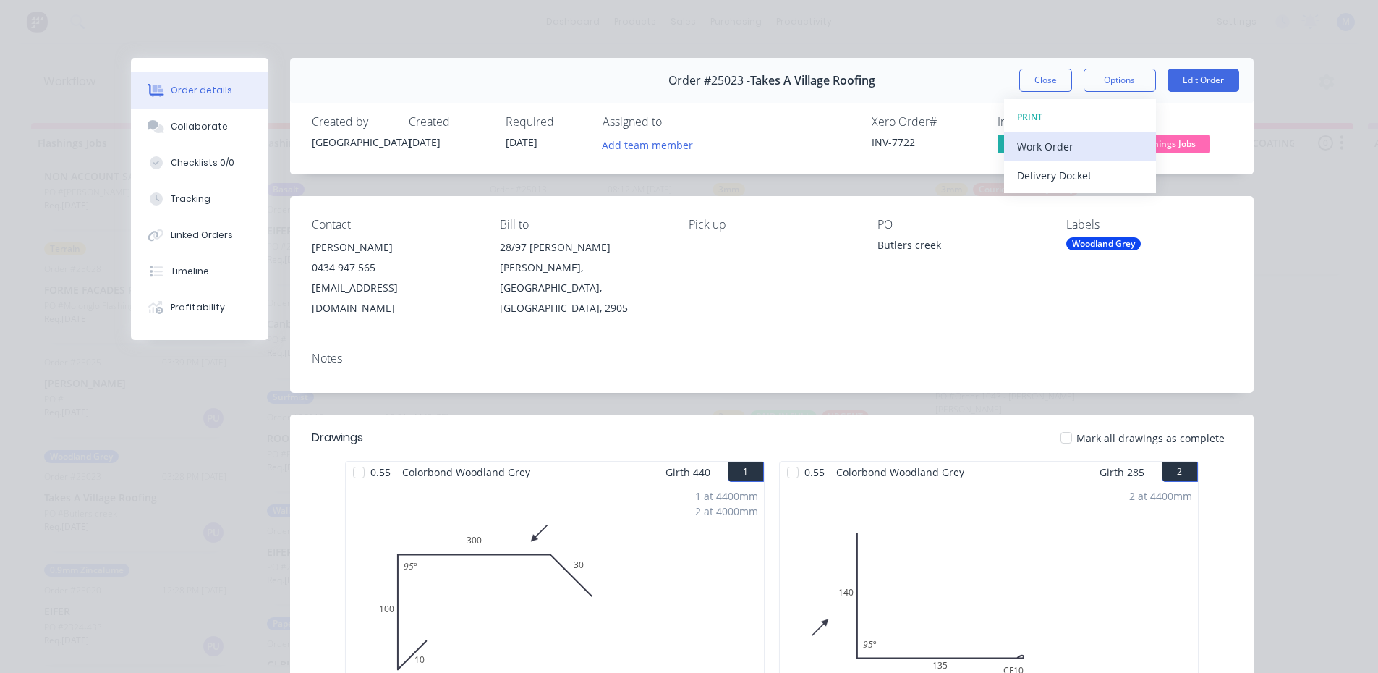
click at [1078, 146] on div "Work Order" at bounding box center [1080, 146] width 126 height 21
click at [1076, 172] on div "Standard" at bounding box center [1080, 175] width 126 height 21
click at [1044, 79] on button "Close" at bounding box center [1045, 80] width 53 height 23
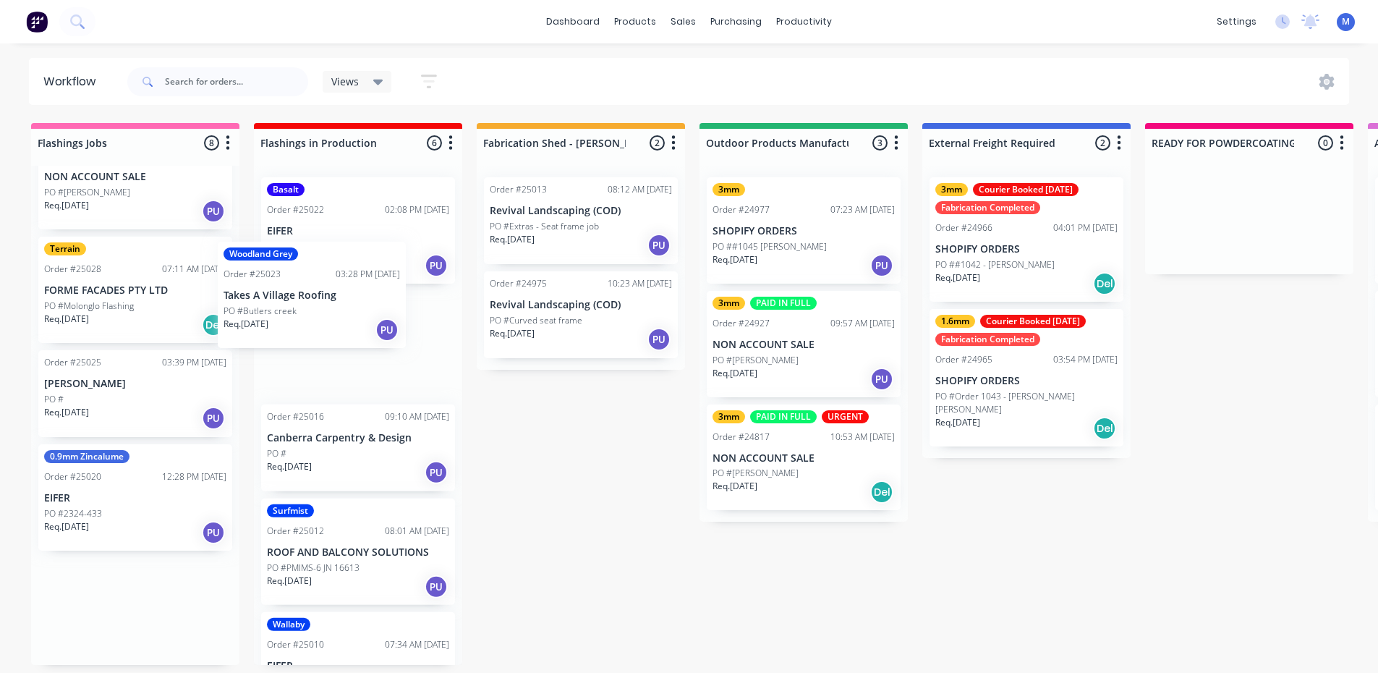
scroll to position [1, 0]
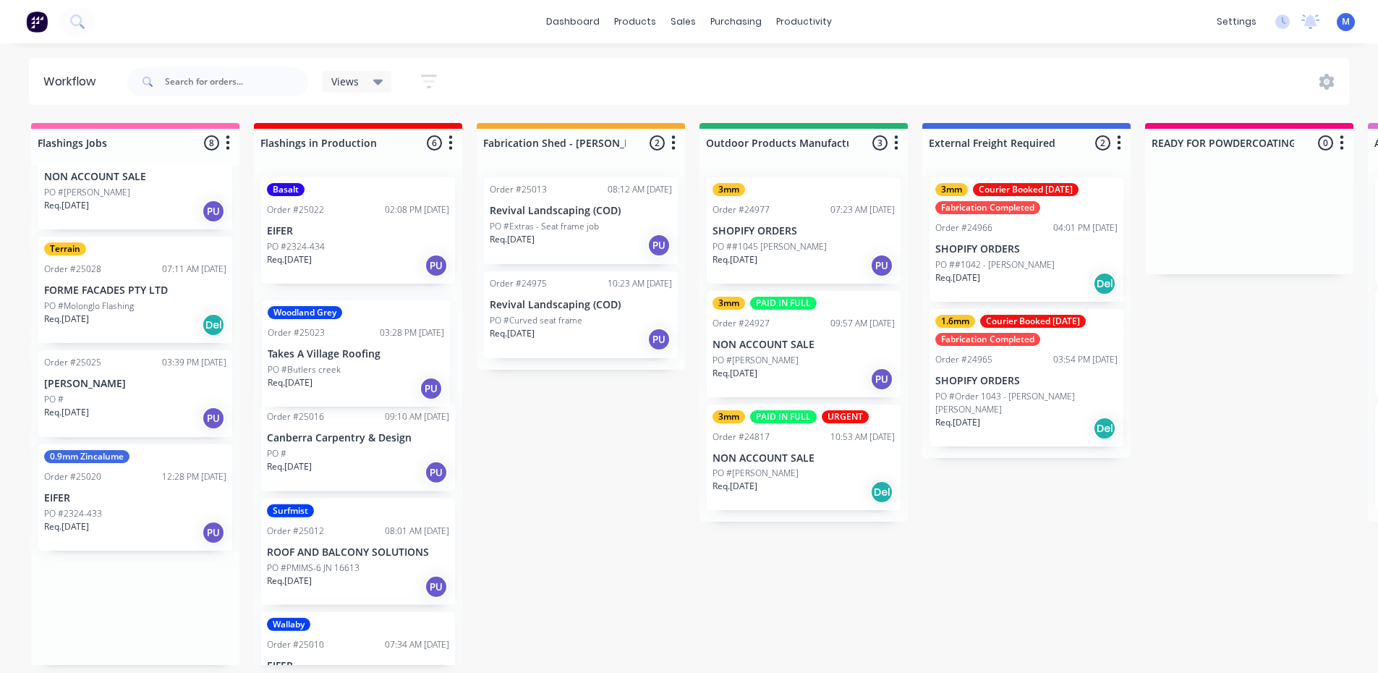
drag, startPoint x: 135, startPoint y: 536, endPoint x: 360, endPoint y: 383, distance: 272.8
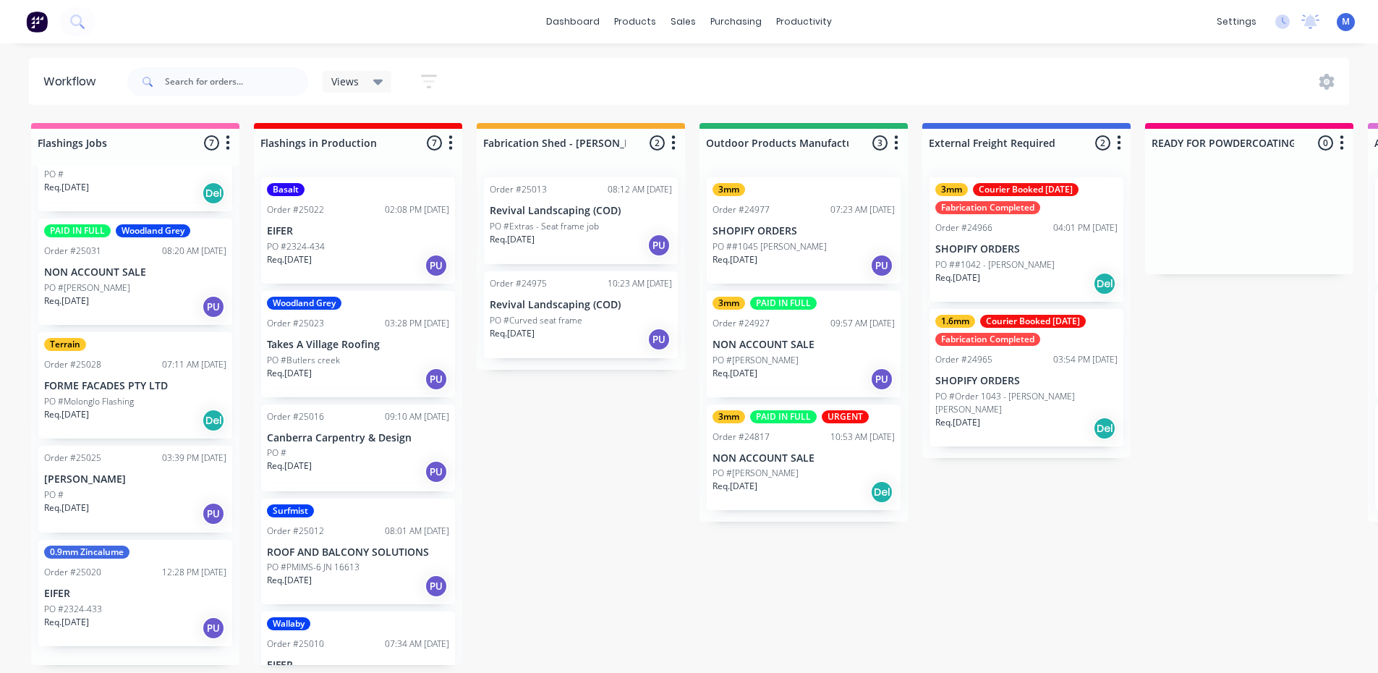
scroll to position [281, 0]
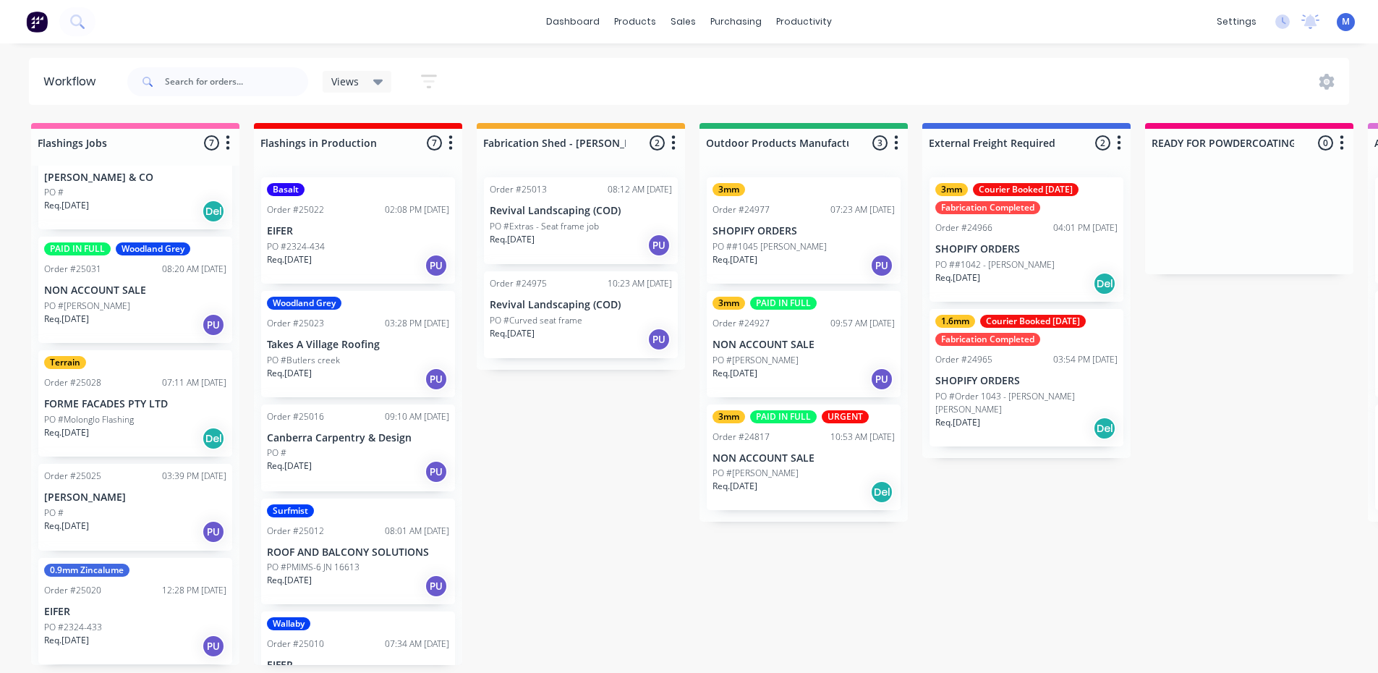
click at [115, 508] on div "PO #" at bounding box center [135, 512] width 182 height 13
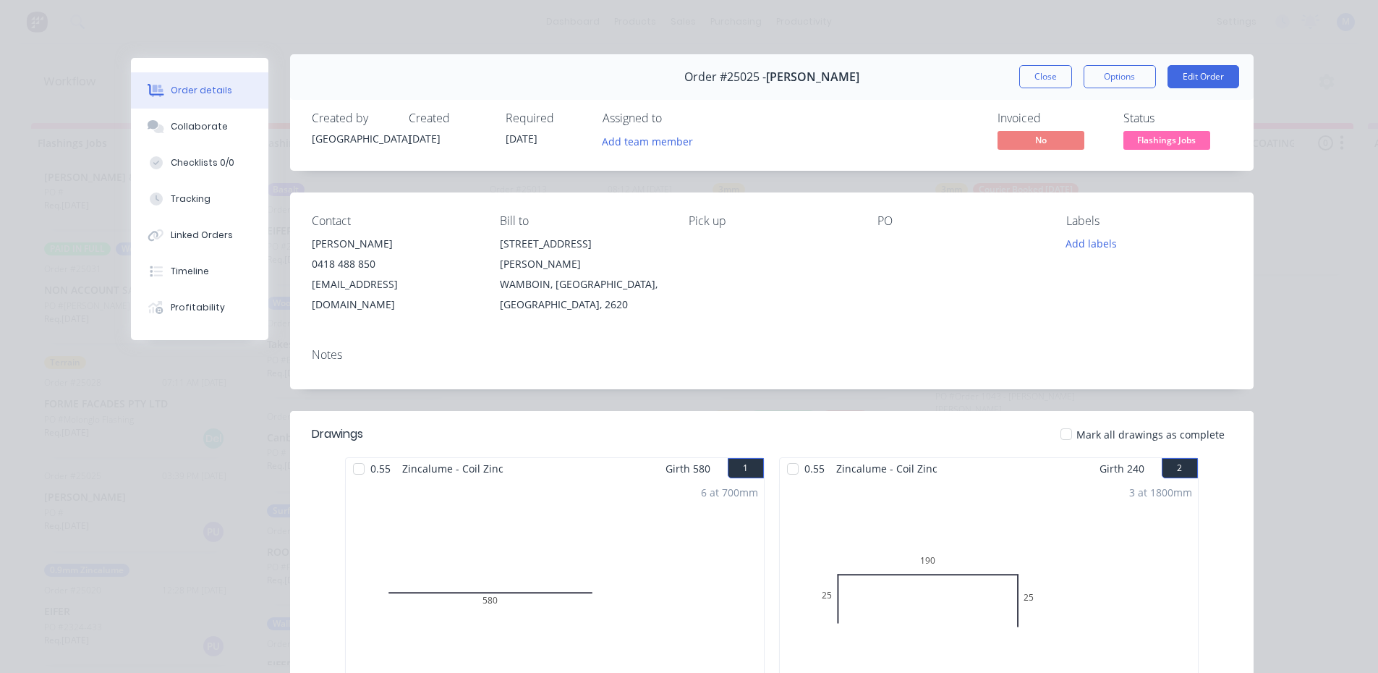
scroll to position [0, 0]
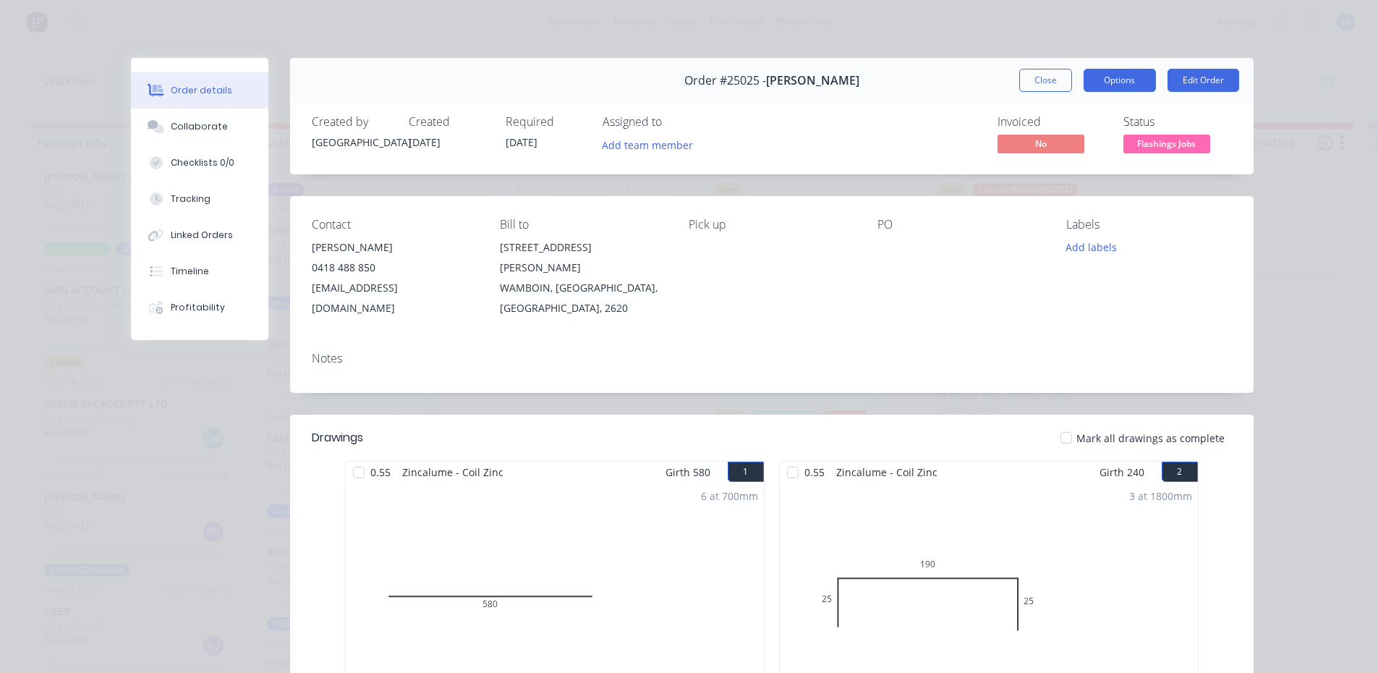
click at [1096, 80] on button "Options" at bounding box center [1120, 80] width 72 height 23
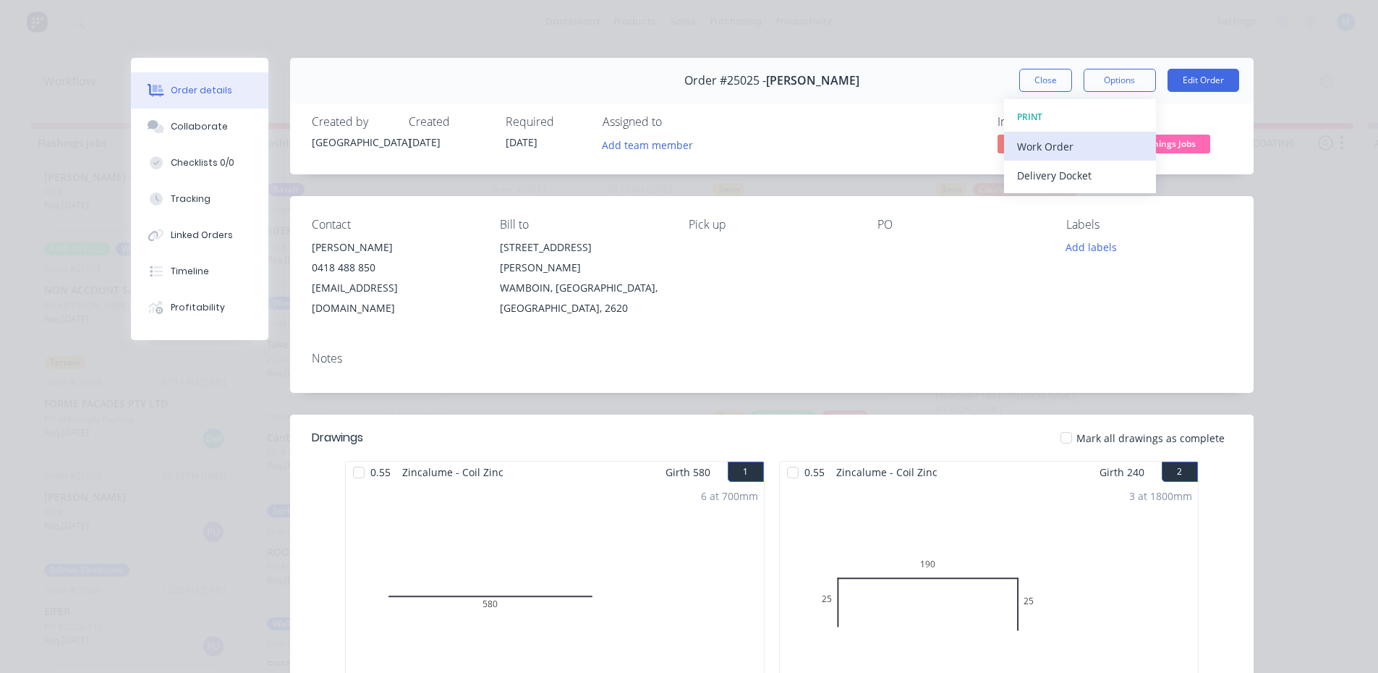
click at [1045, 141] on div "Work Order" at bounding box center [1080, 146] width 126 height 21
click at [1044, 175] on div "Standard" at bounding box center [1080, 175] width 126 height 21
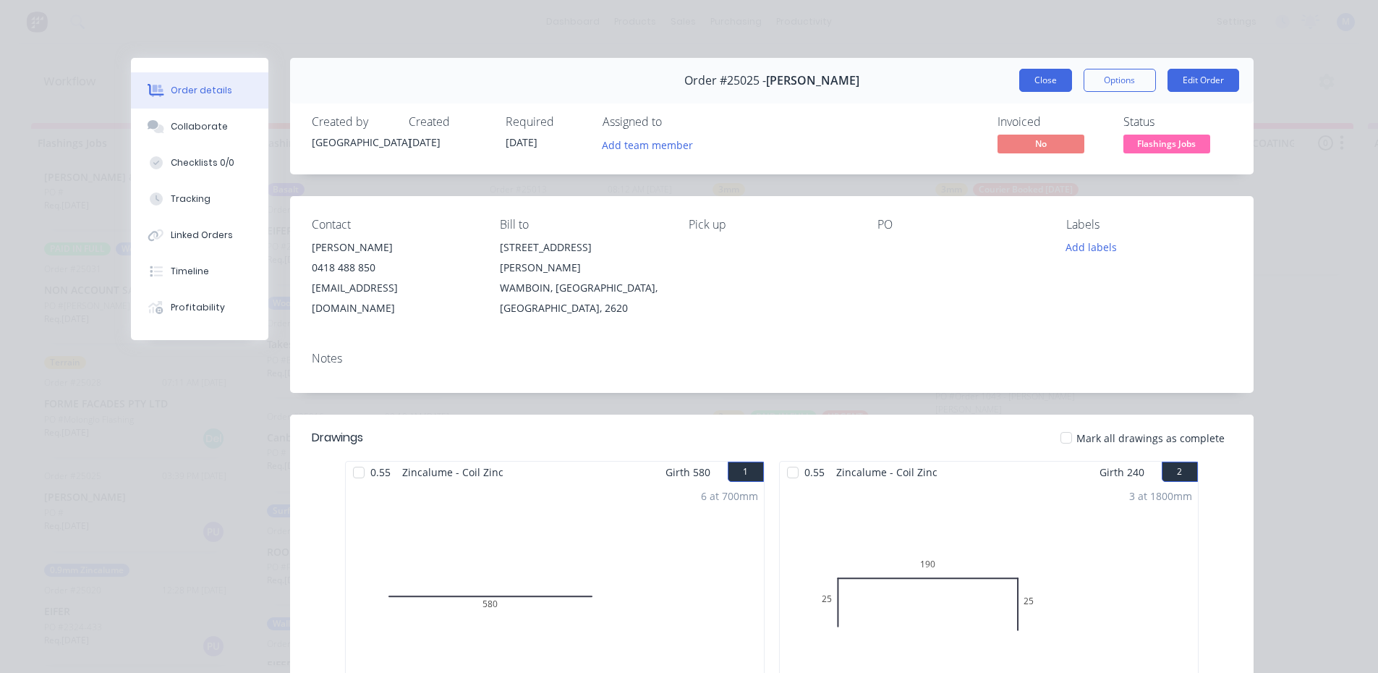
click at [1040, 83] on button "Close" at bounding box center [1045, 80] width 53 height 23
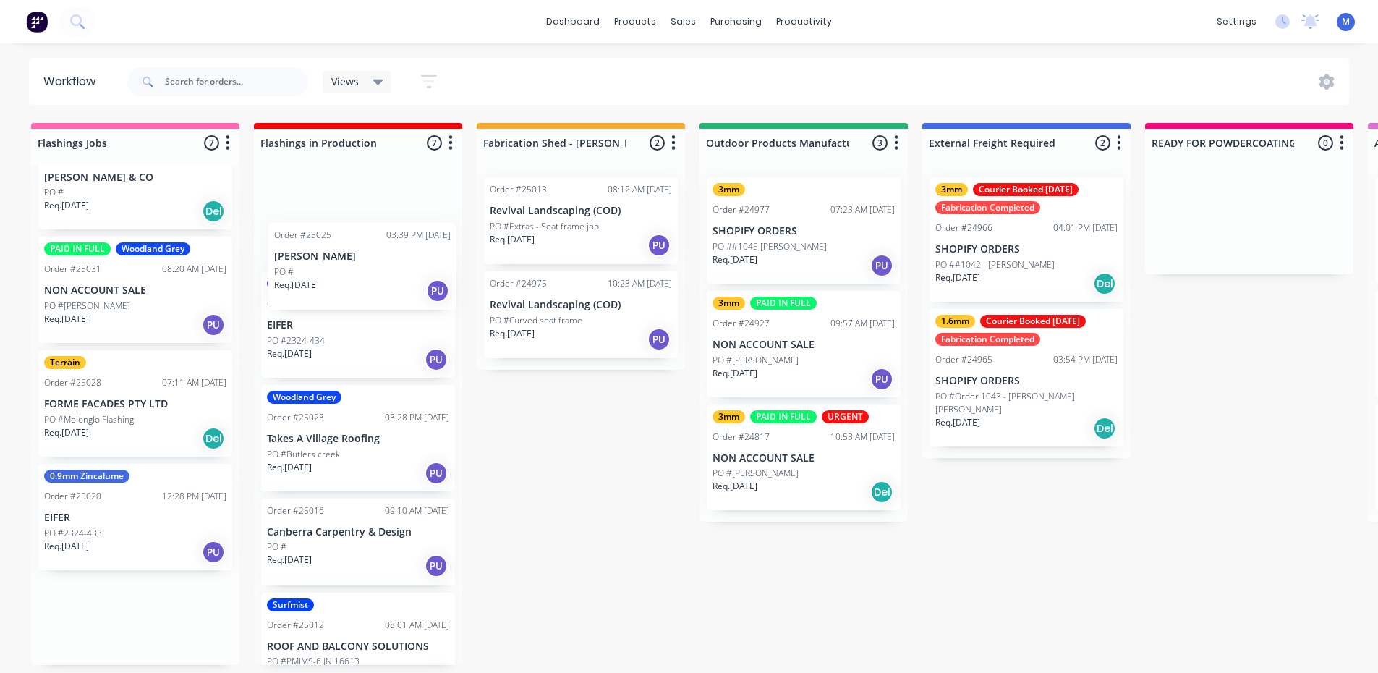
scroll to position [1, 0]
drag, startPoint x: 124, startPoint y: 511, endPoint x: 347, endPoint y: 226, distance: 362.2
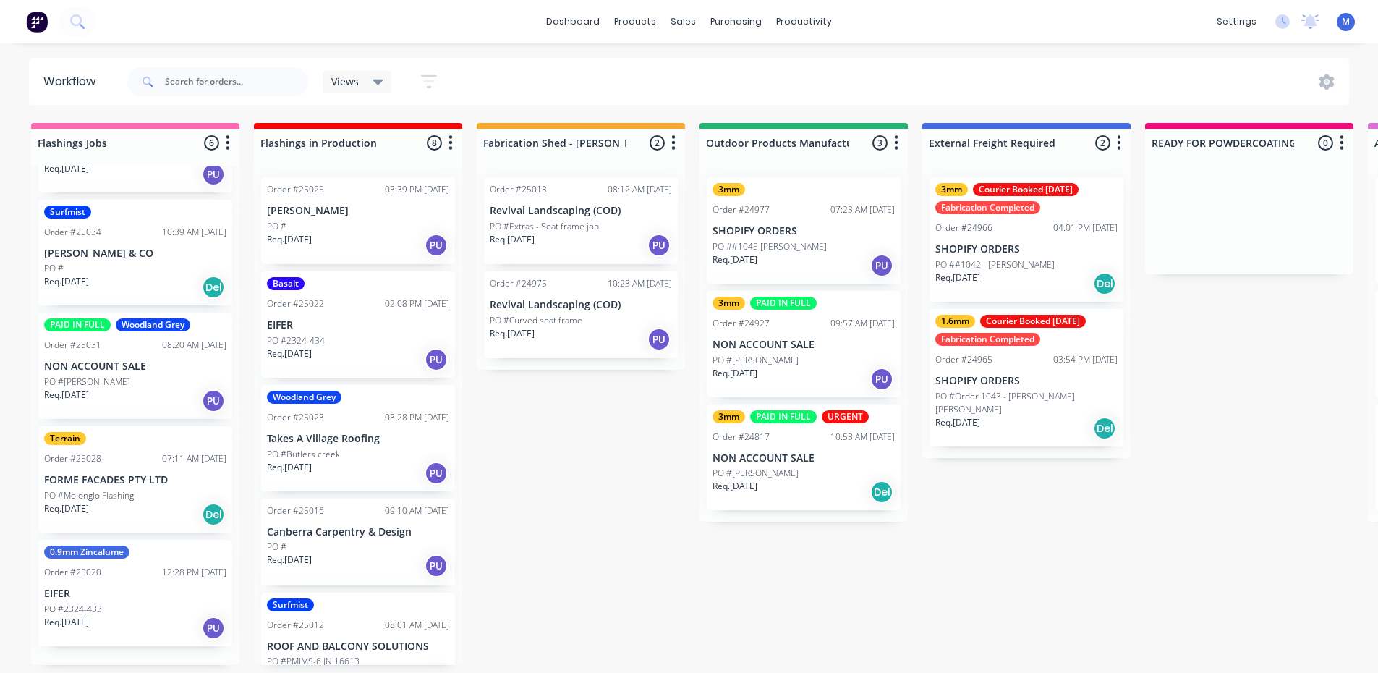
scroll to position [187, 0]
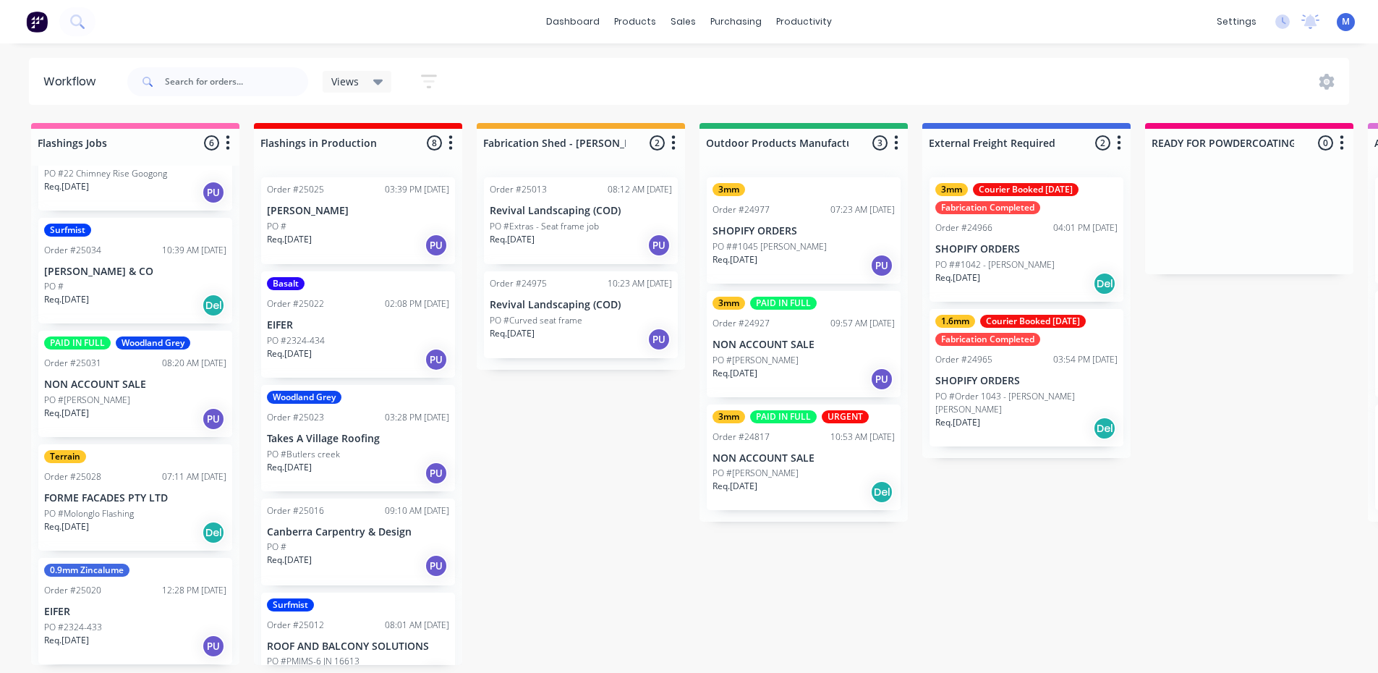
click at [113, 516] on p "PO #Molonglo Flashing" at bounding box center [89, 513] width 90 height 13
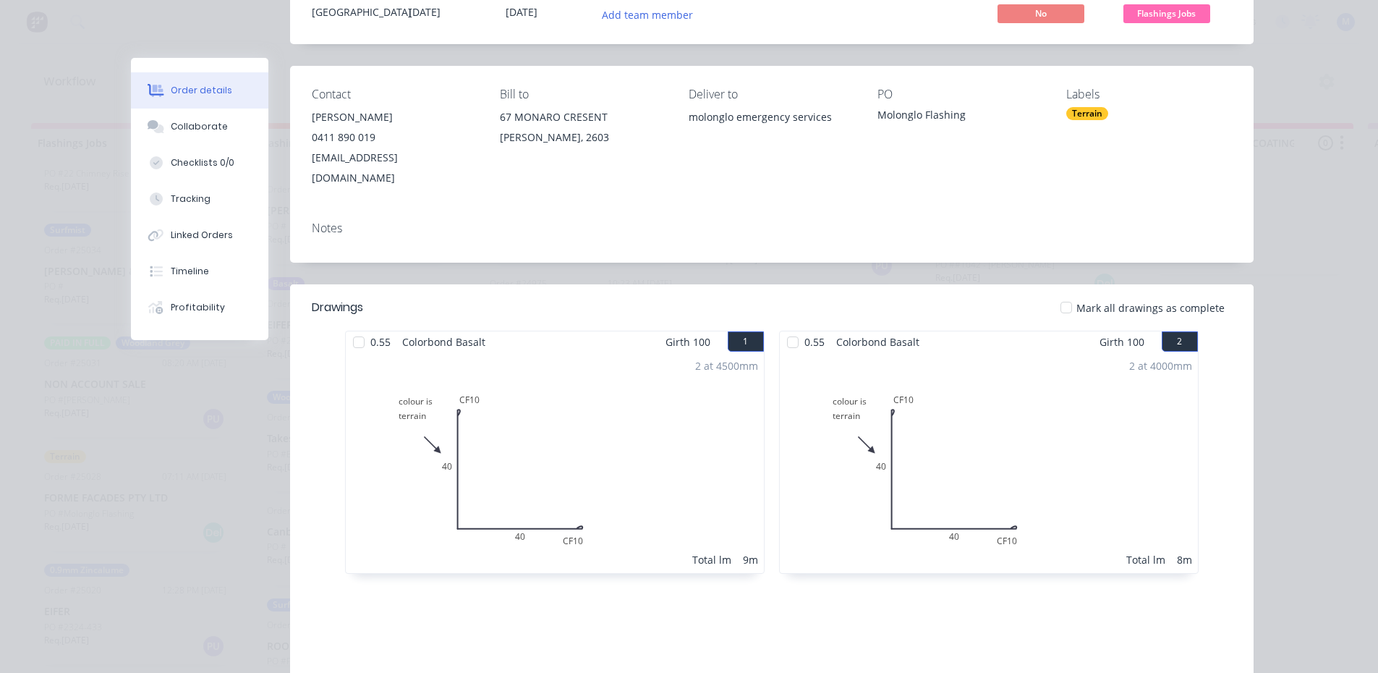
scroll to position [0, 0]
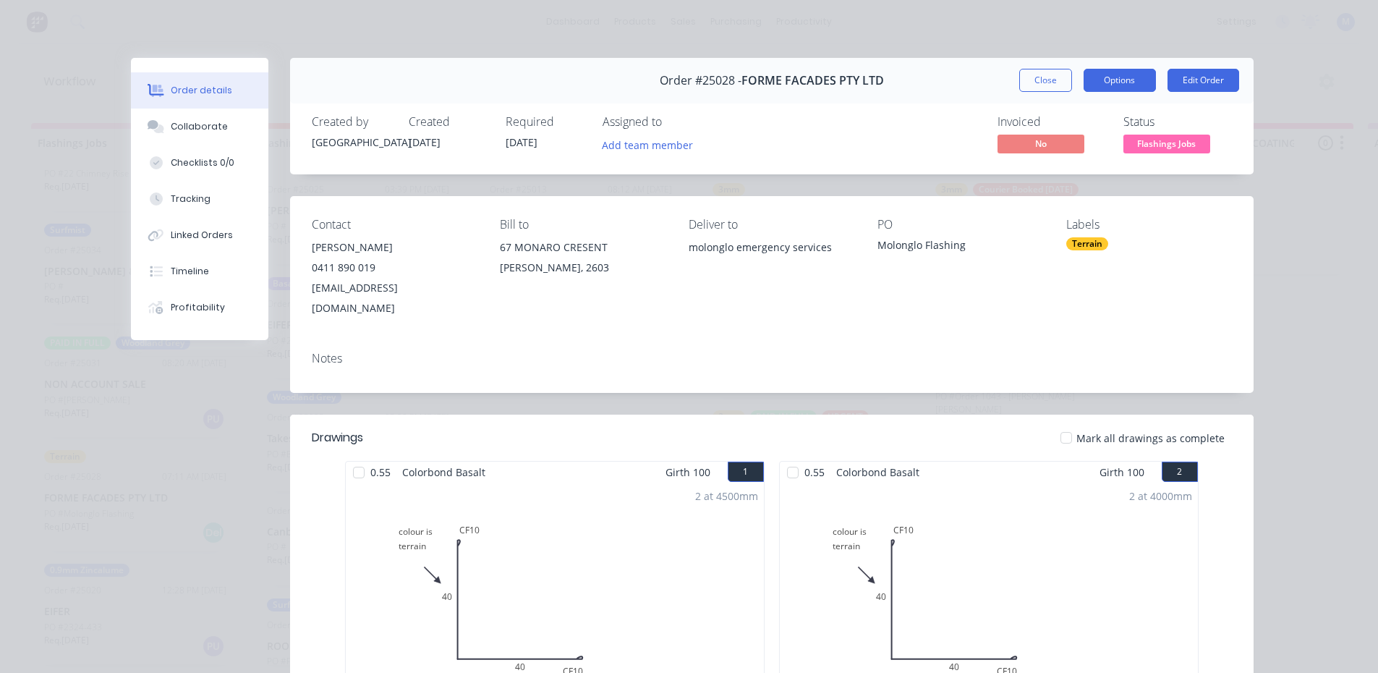
click at [1133, 85] on button "Options" at bounding box center [1120, 80] width 72 height 23
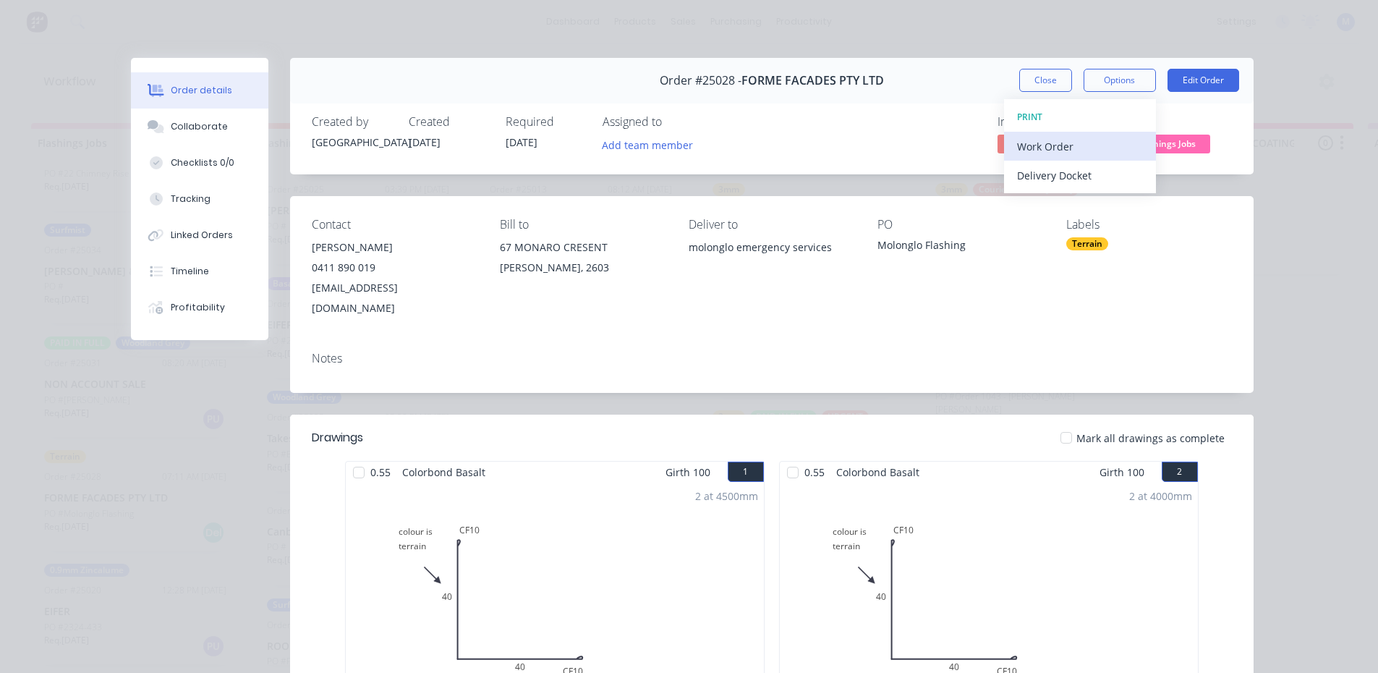
click at [1092, 143] on div "Work Order" at bounding box center [1080, 146] width 126 height 21
click at [1094, 171] on div "Standard" at bounding box center [1080, 175] width 126 height 21
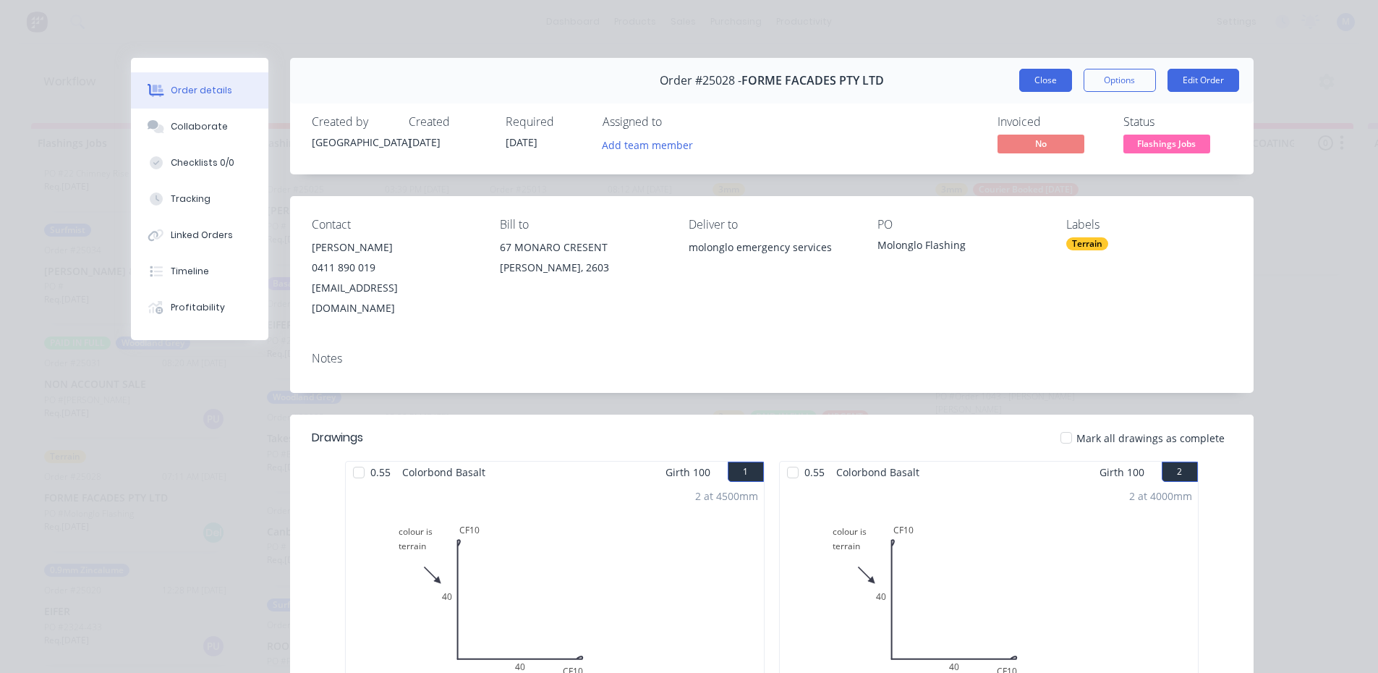
click at [1031, 81] on button "Close" at bounding box center [1045, 80] width 53 height 23
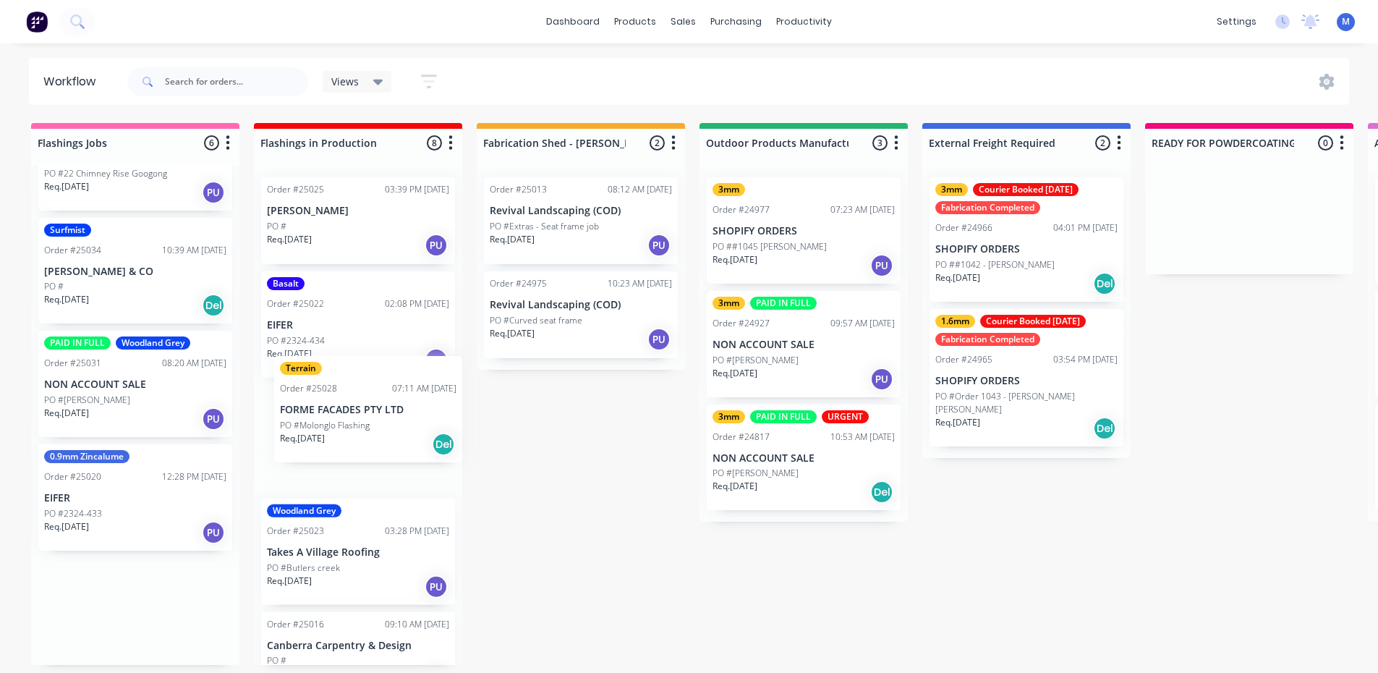
scroll to position [2, 0]
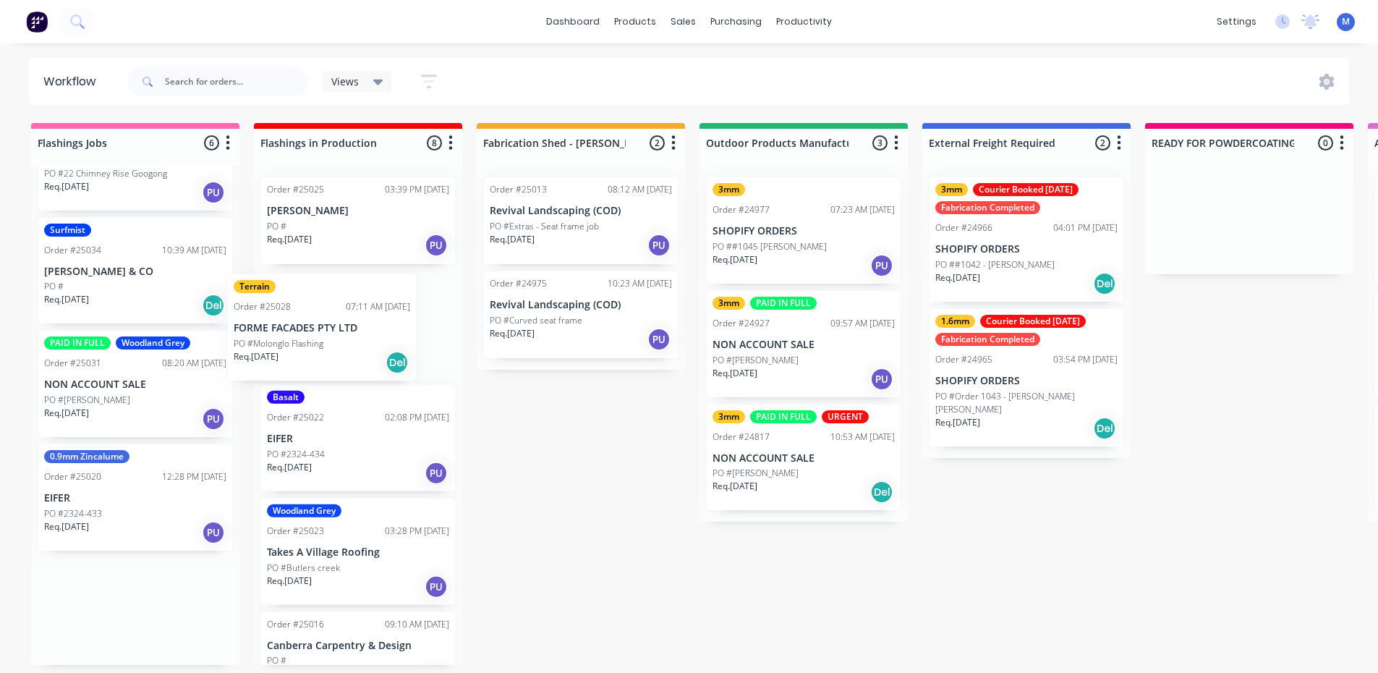
drag, startPoint x: 158, startPoint y: 517, endPoint x: 378, endPoint y: 335, distance: 285.6
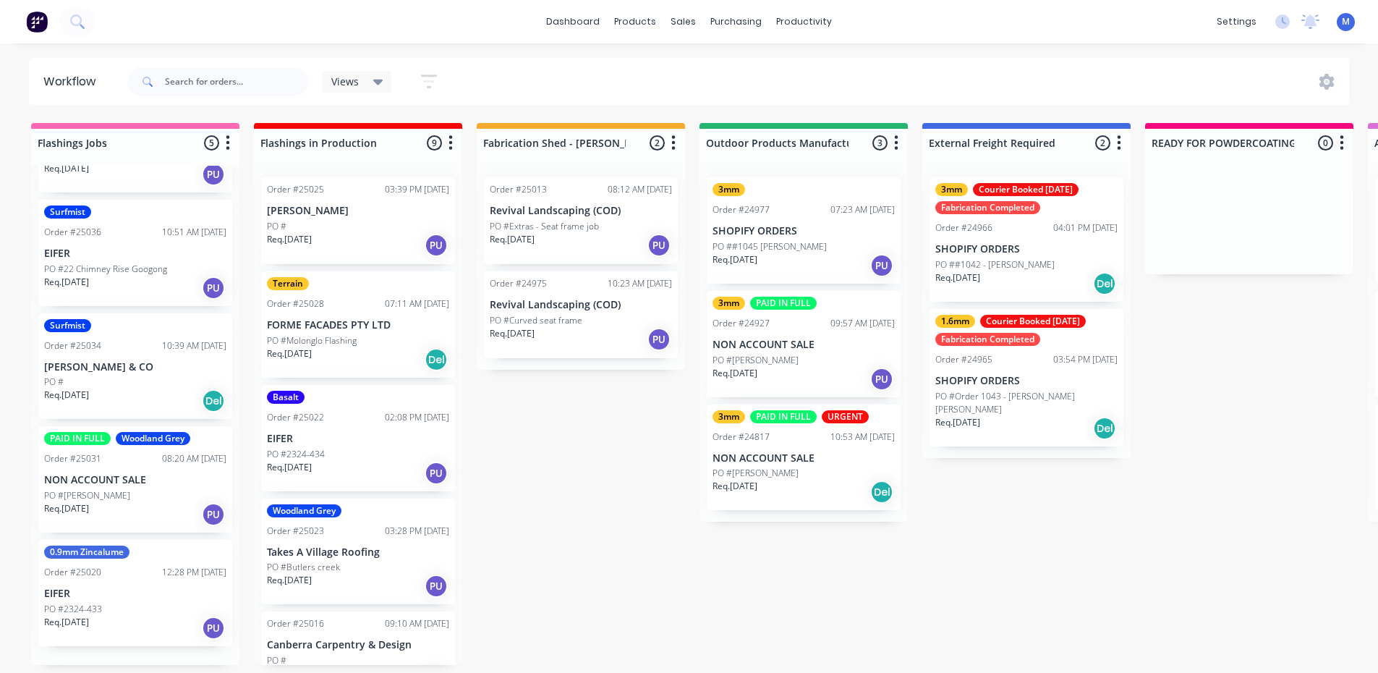
scroll to position [73, 0]
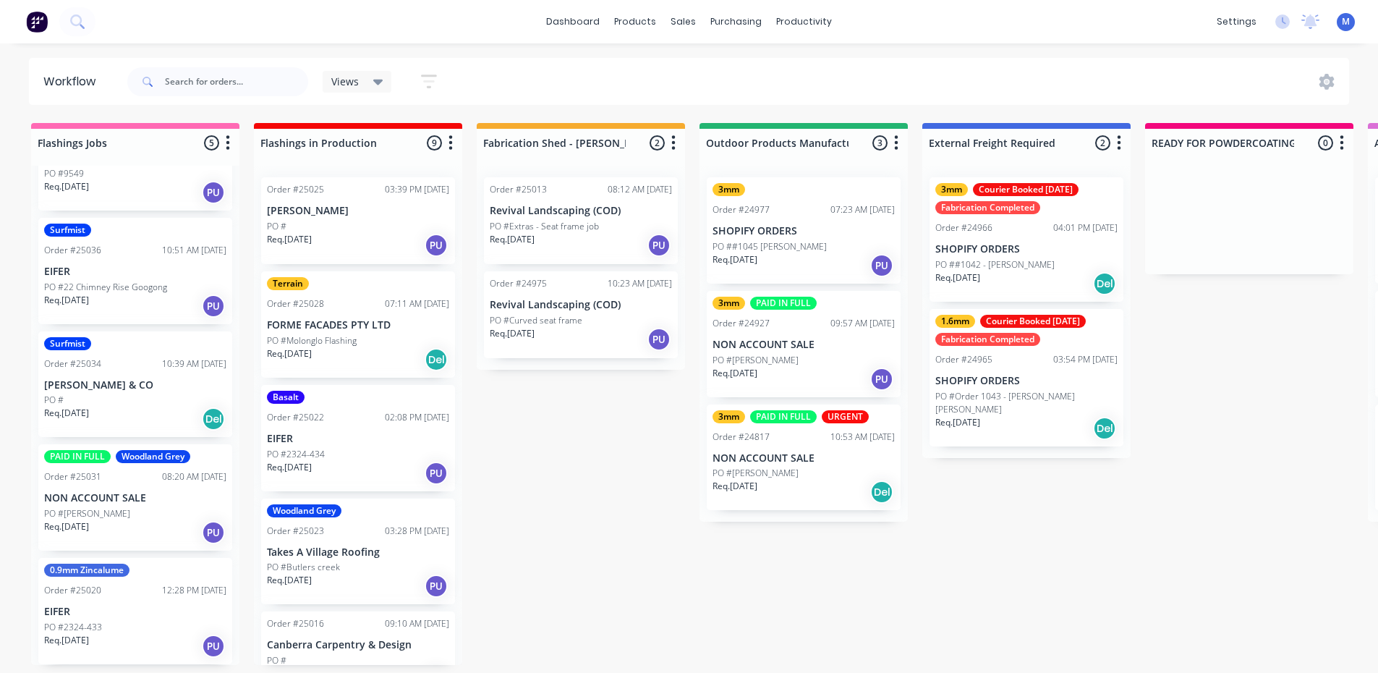
click at [366, 213] on p "[PERSON_NAME]" at bounding box center [358, 211] width 182 height 12
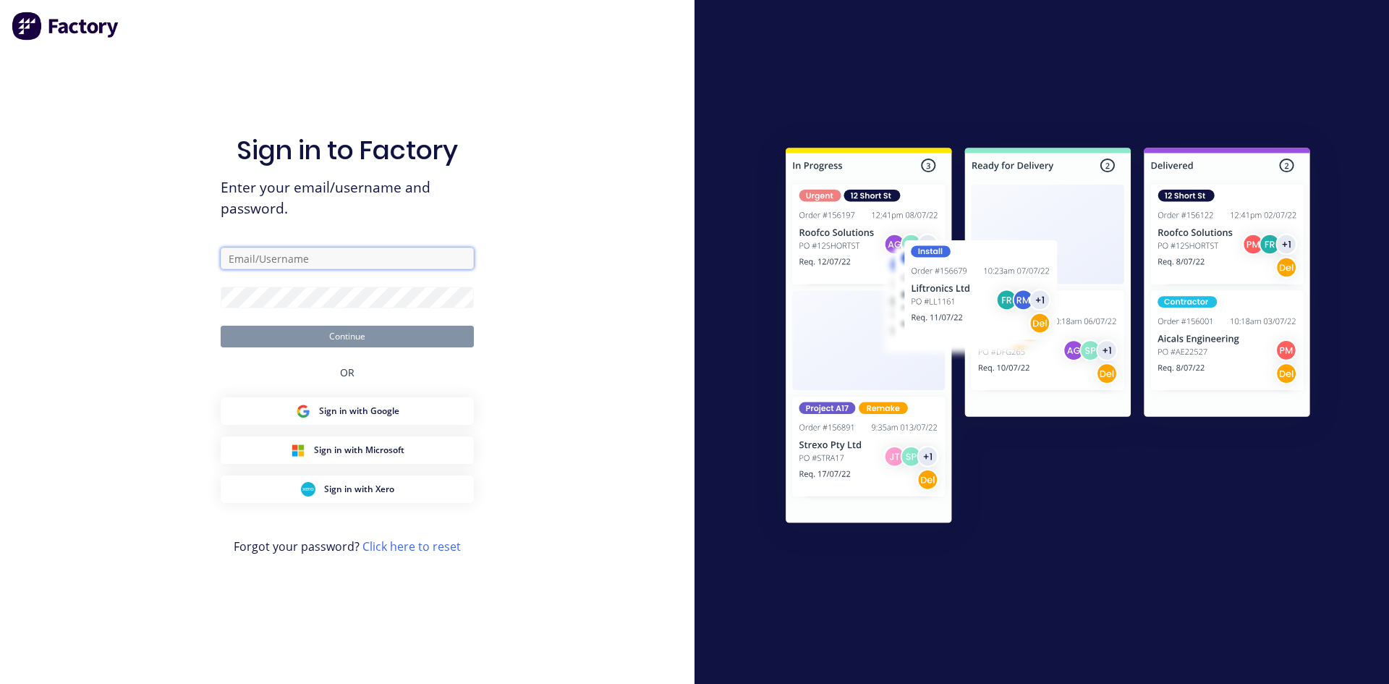
type input "[EMAIL_ADDRESS][DOMAIN_NAME]"
click at [432, 339] on button "Continue" at bounding box center [347, 336] width 253 height 22
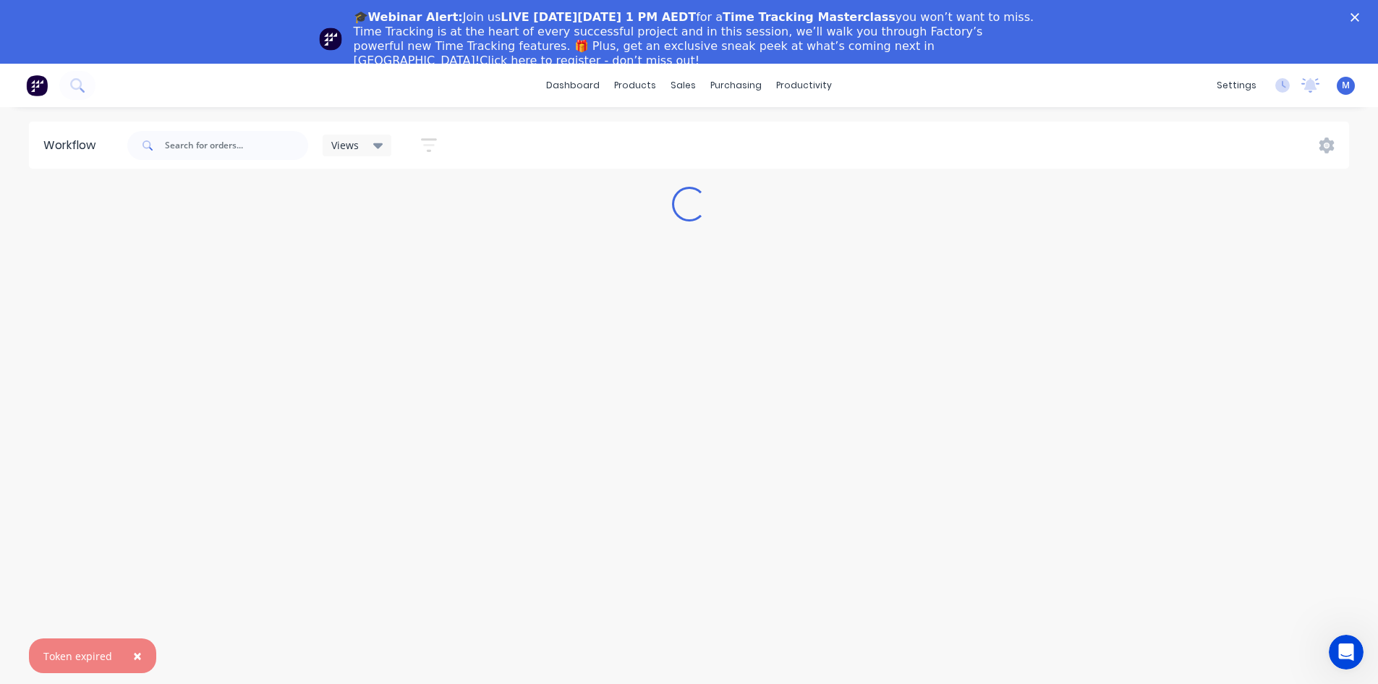
click at [1359, 16] on polygon "Close" at bounding box center [1354, 17] width 9 height 9
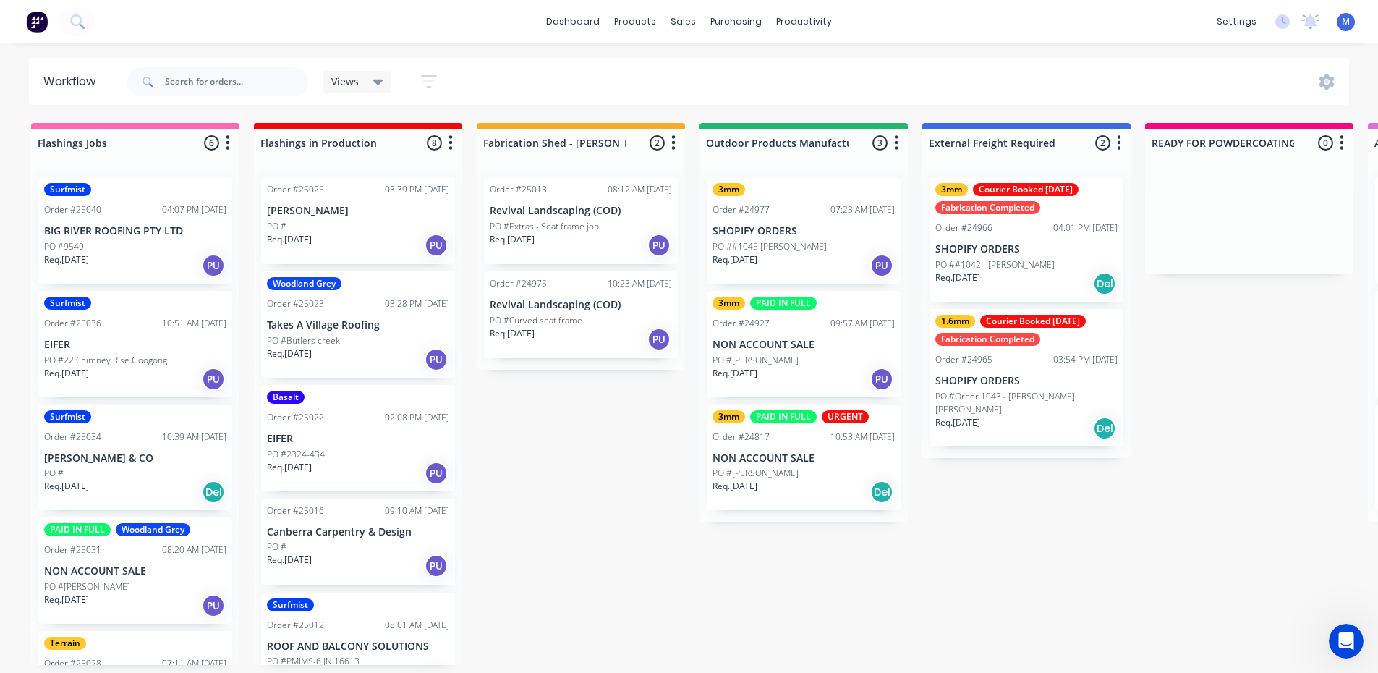
click at [374, 226] on div "PO #" at bounding box center [358, 226] width 182 height 13
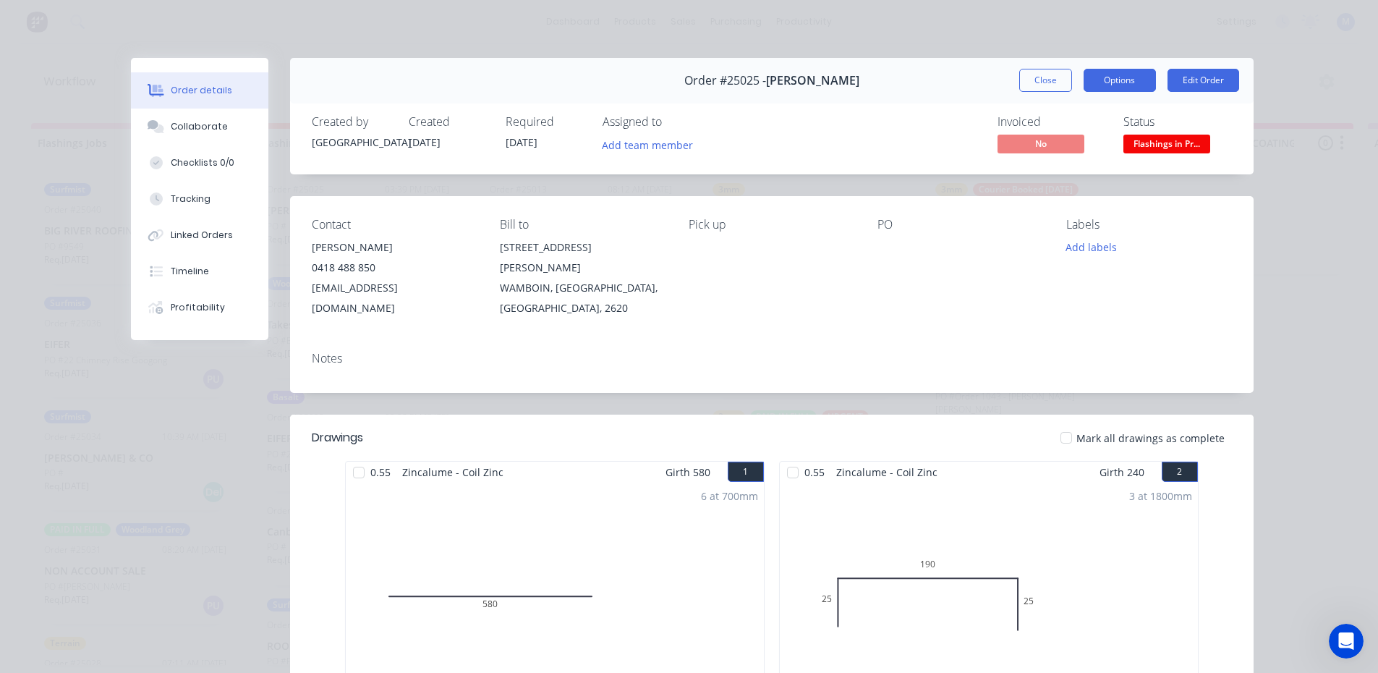
click at [1115, 85] on button "Options" at bounding box center [1120, 80] width 72 height 23
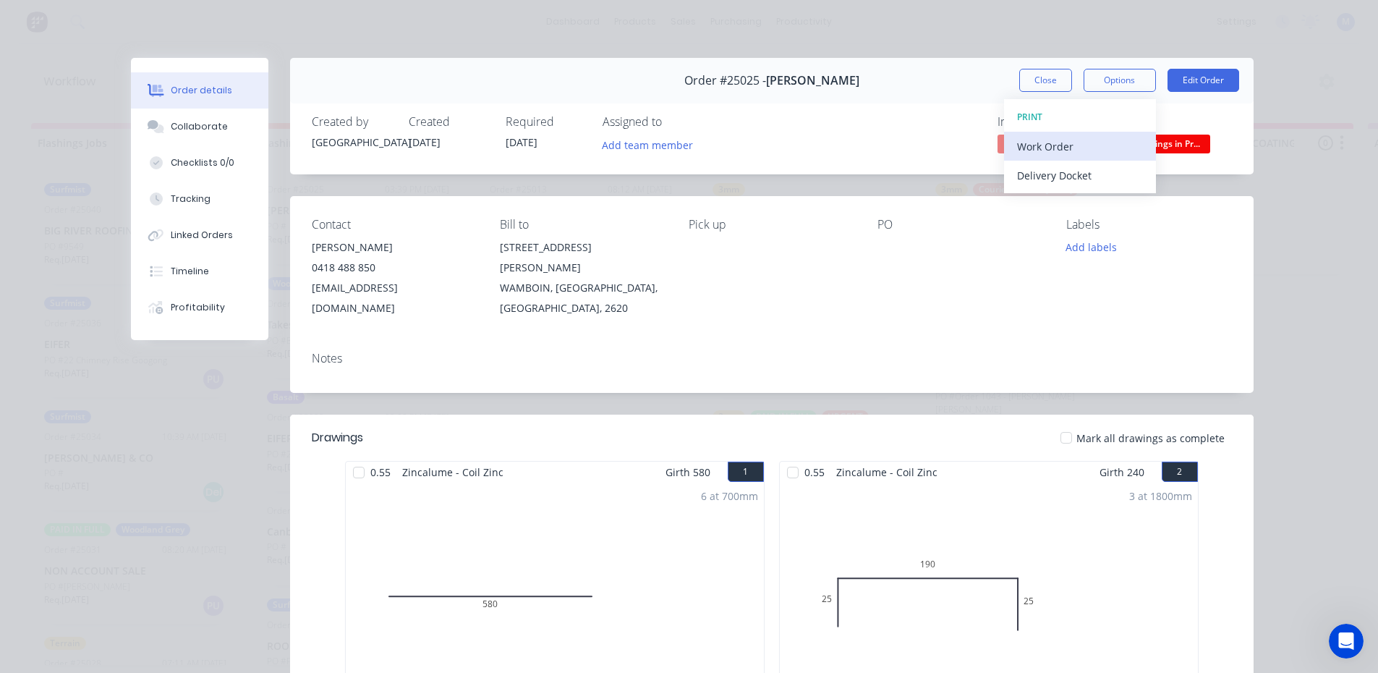
click at [1093, 147] on div "Work Order" at bounding box center [1080, 146] width 126 height 21
click at [1086, 171] on div "Standard" at bounding box center [1080, 175] width 126 height 21
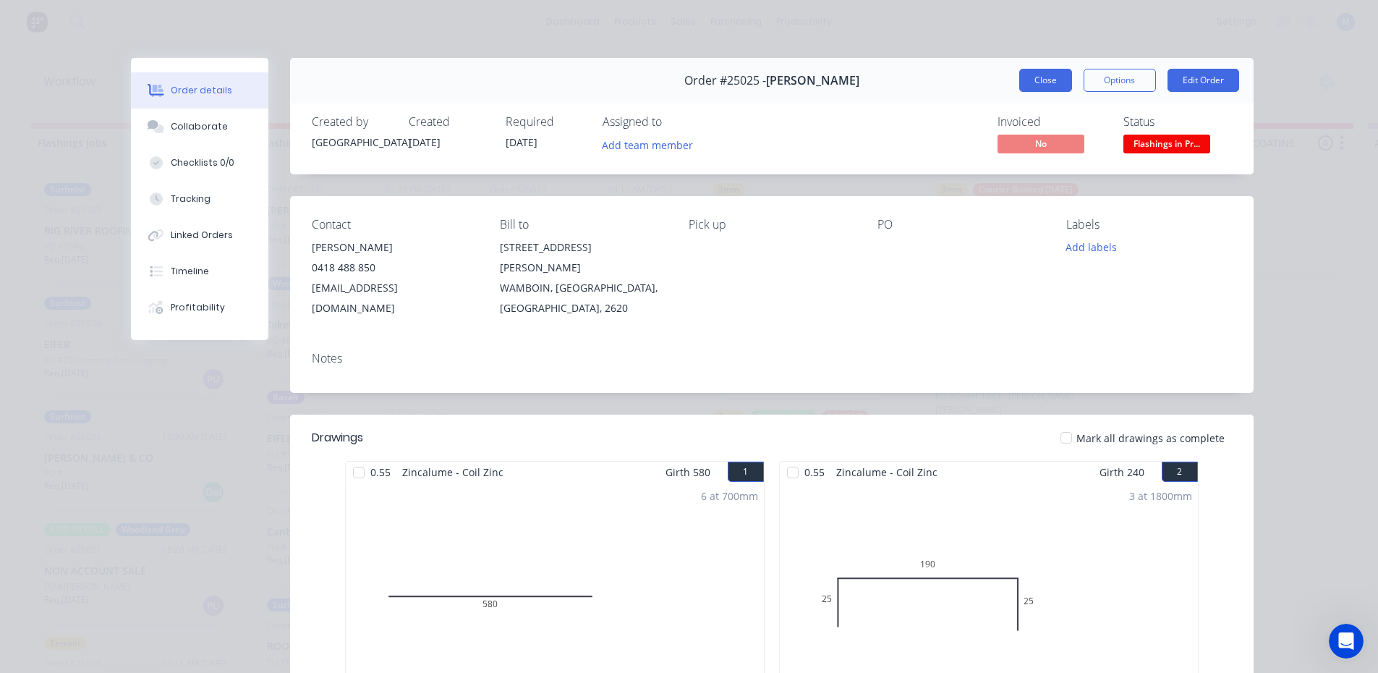
click at [1041, 82] on button "Close" at bounding box center [1045, 80] width 53 height 23
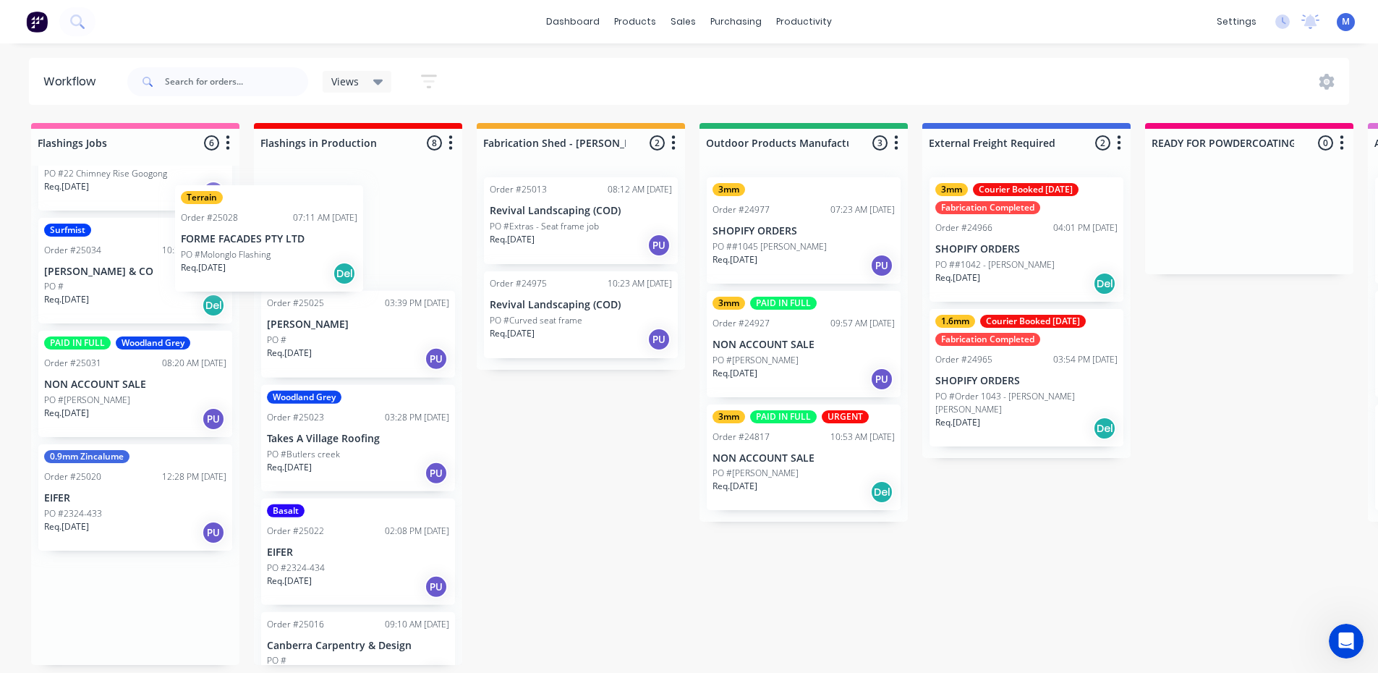
scroll to position [1, 0]
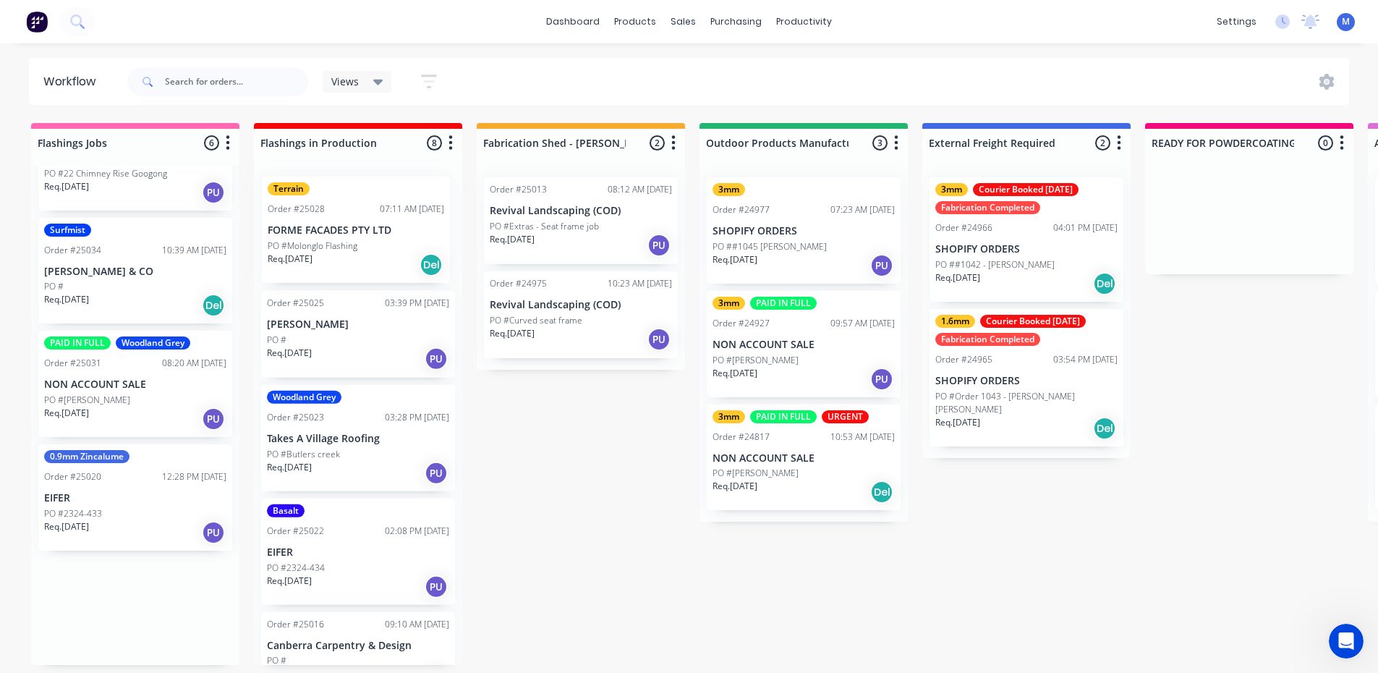
drag, startPoint x: 133, startPoint y: 529, endPoint x: 361, endPoint y: 250, distance: 360.9
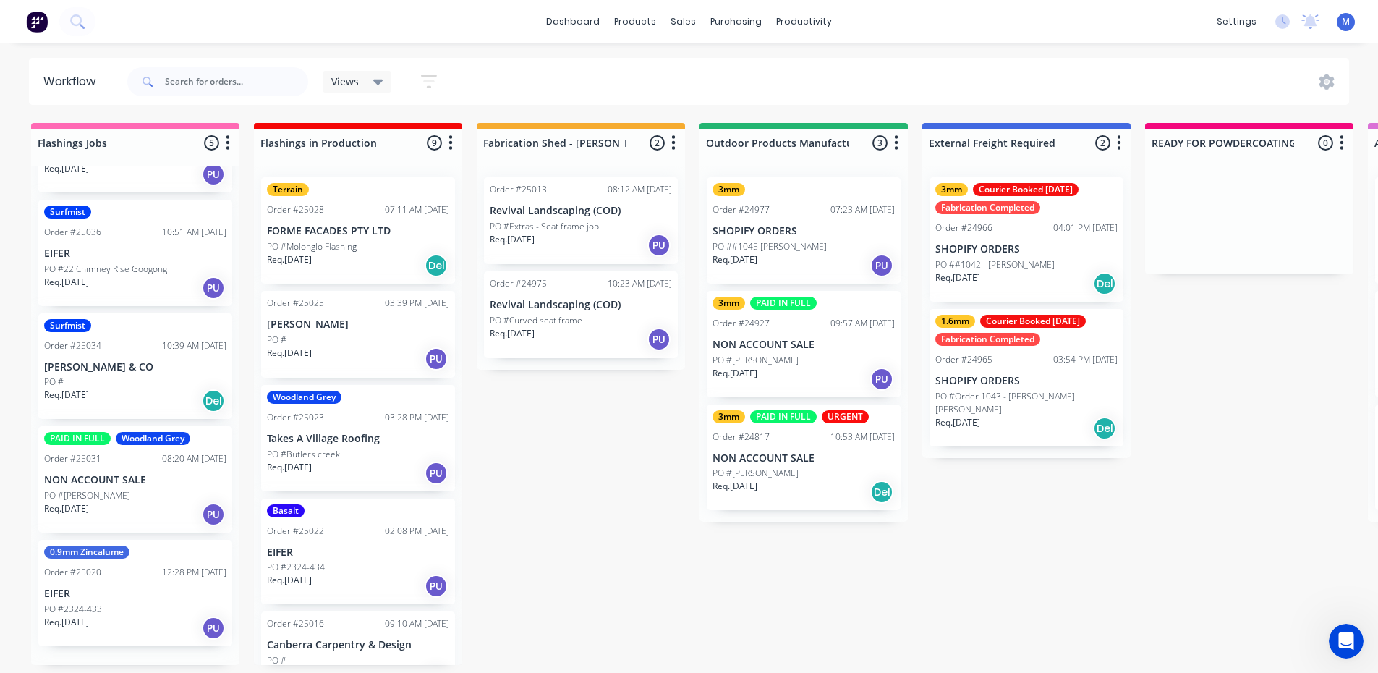
scroll to position [73, 0]
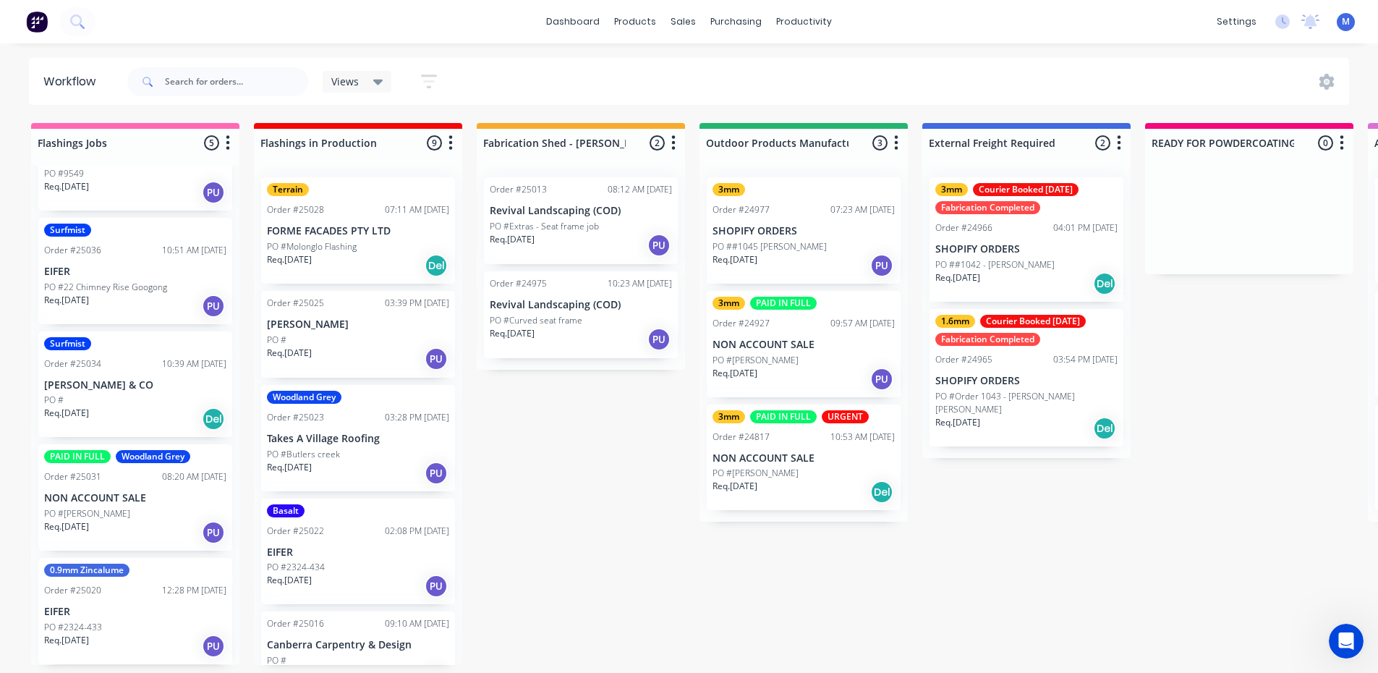
click at [142, 516] on div "PO #[PERSON_NAME]" at bounding box center [135, 513] width 182 height 13
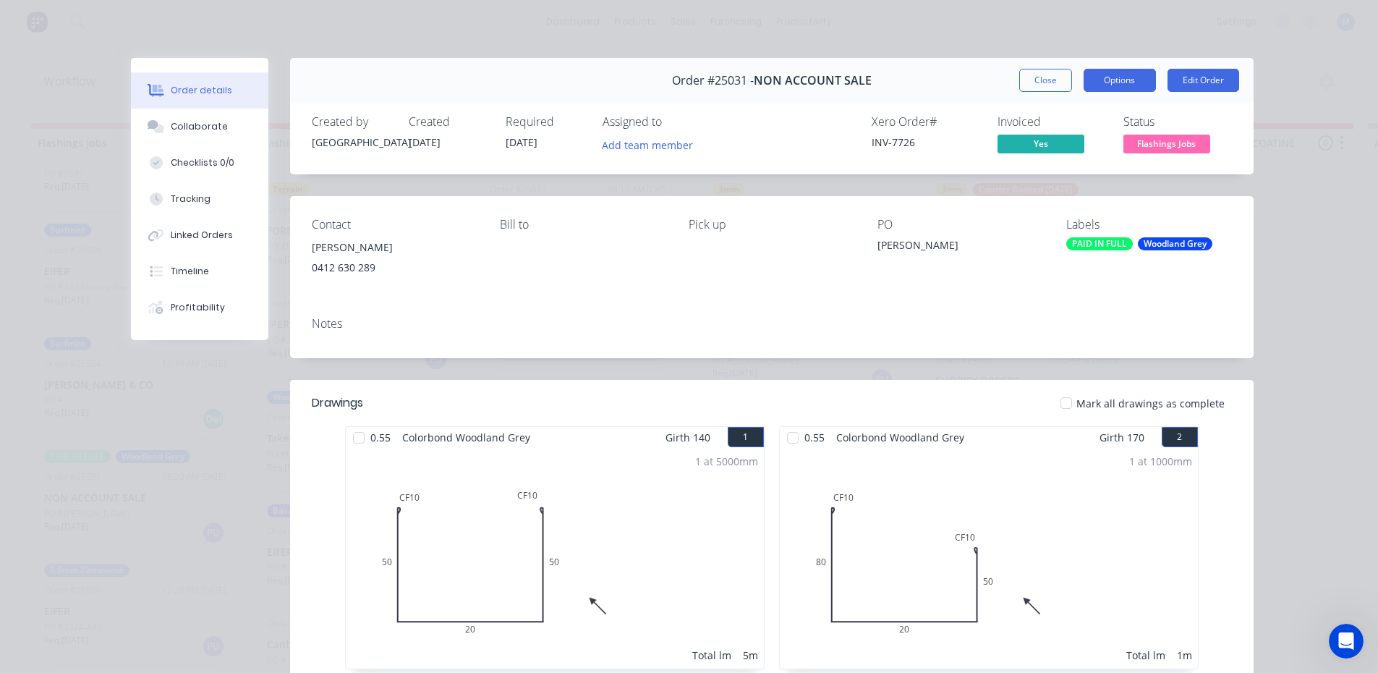
click at [1116, 83] on button "Options" at bounding box center [1120, 80] width 72 height 23
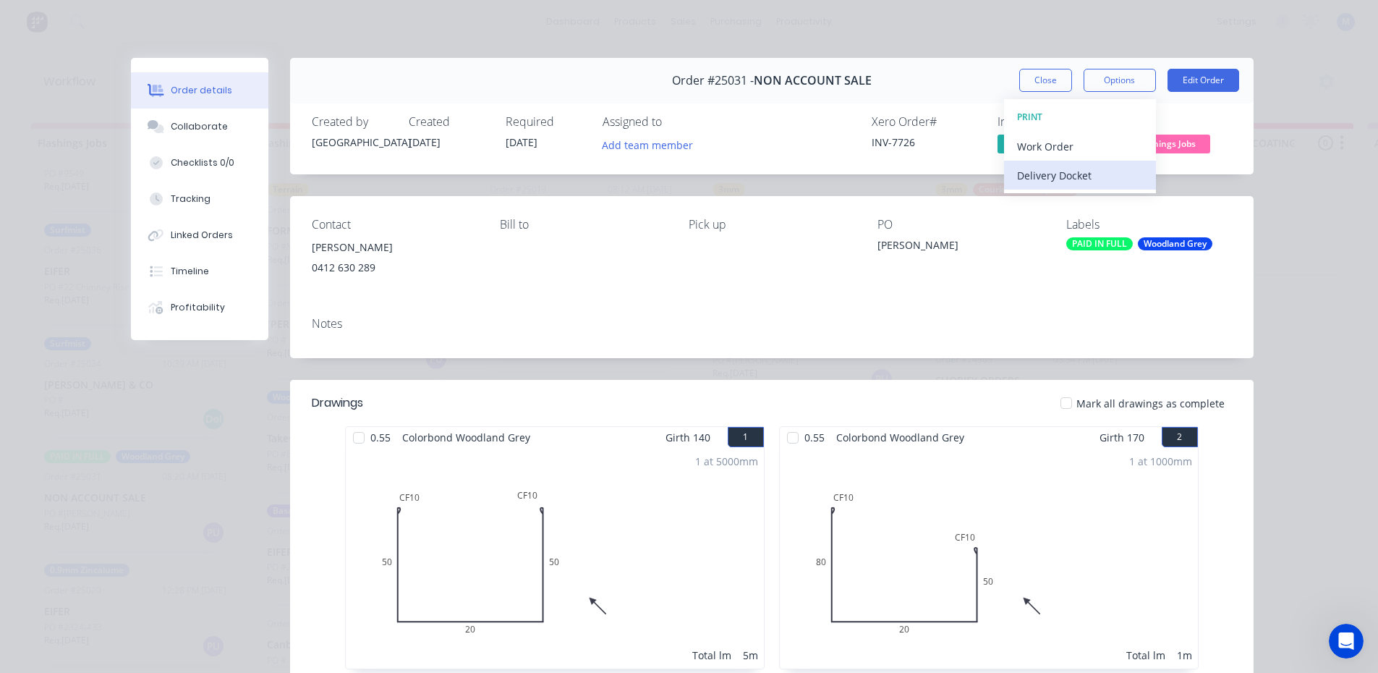
click at [1084, 180] on div "Delivery Docket" at bounding box center [1080, 175] width 126 height 21
click at [1085, 174] on div "Standard" at bounding box center [1080, 175] width 126 height 21
click at [1051, 75] on button "Close" at bounding box center [1045, 80] width 53 height 23
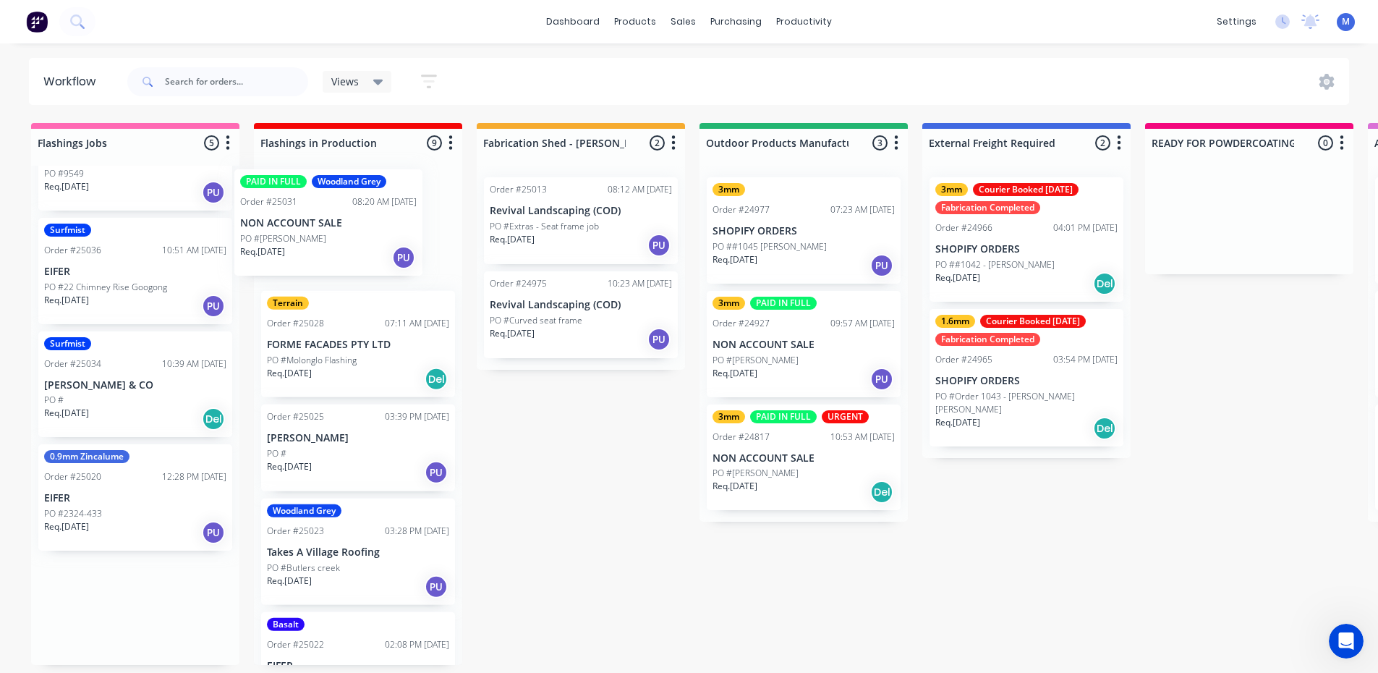
scroll to position [1, 0]
drag, startPoint x: 142, startPoint y: 529, endPoint x: 373, endPoint y: 255, distance: 358.8
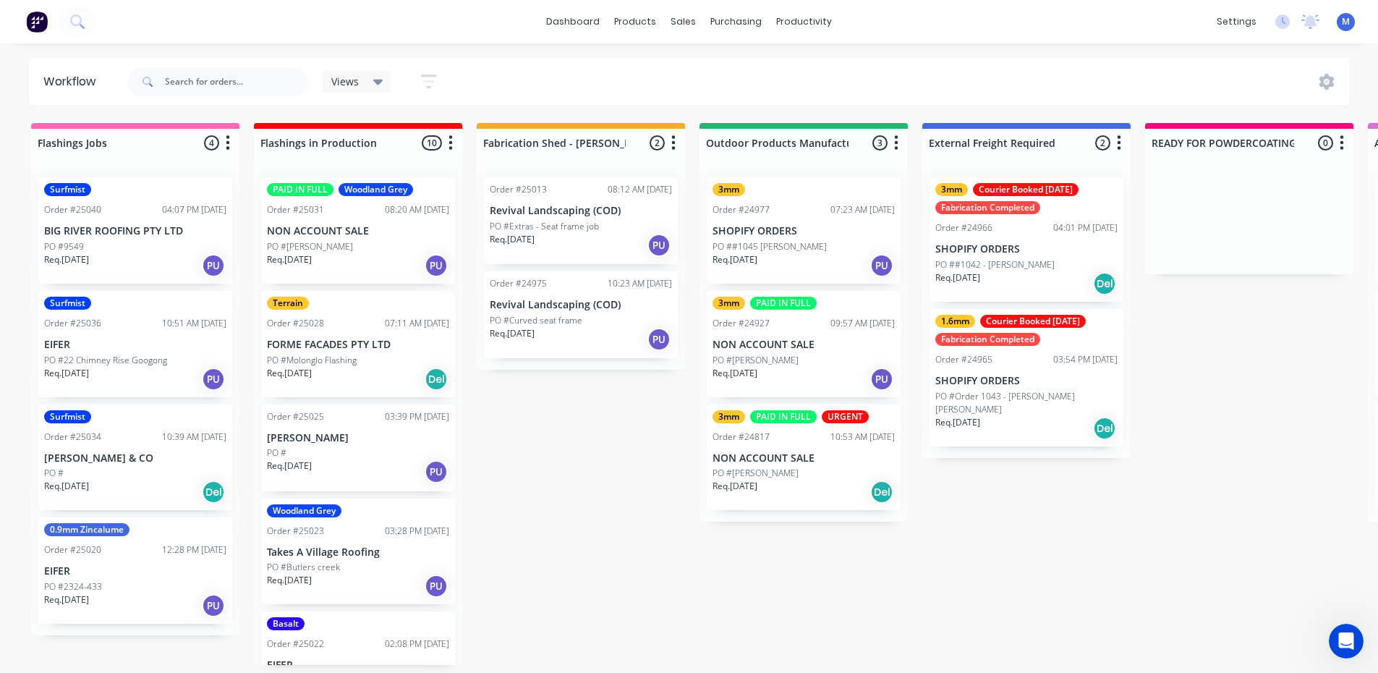
scroll to position [0, 0]
click at [149, 476] on div "PO #" at bounding box center [135, 473] width 182 height 13
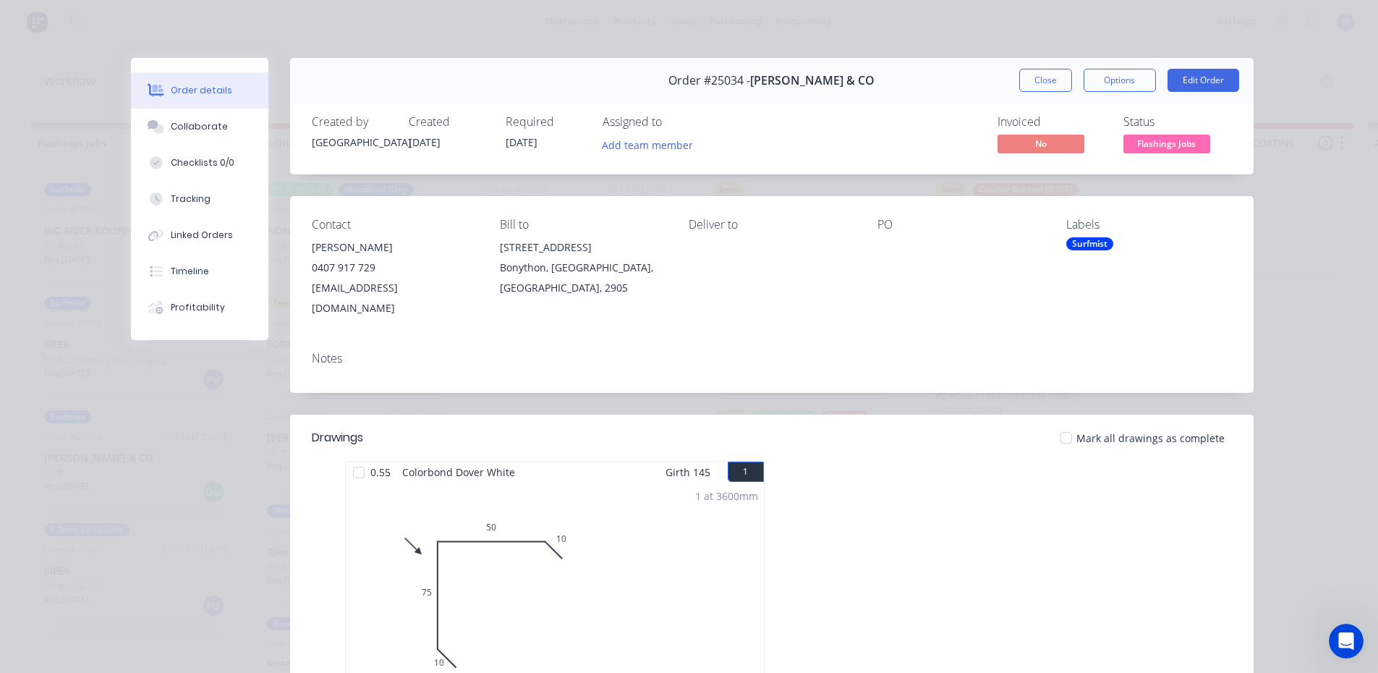
click at [1091, 245] on div "Surfmist" at bounding box center [1089, 243] width 47 height 13
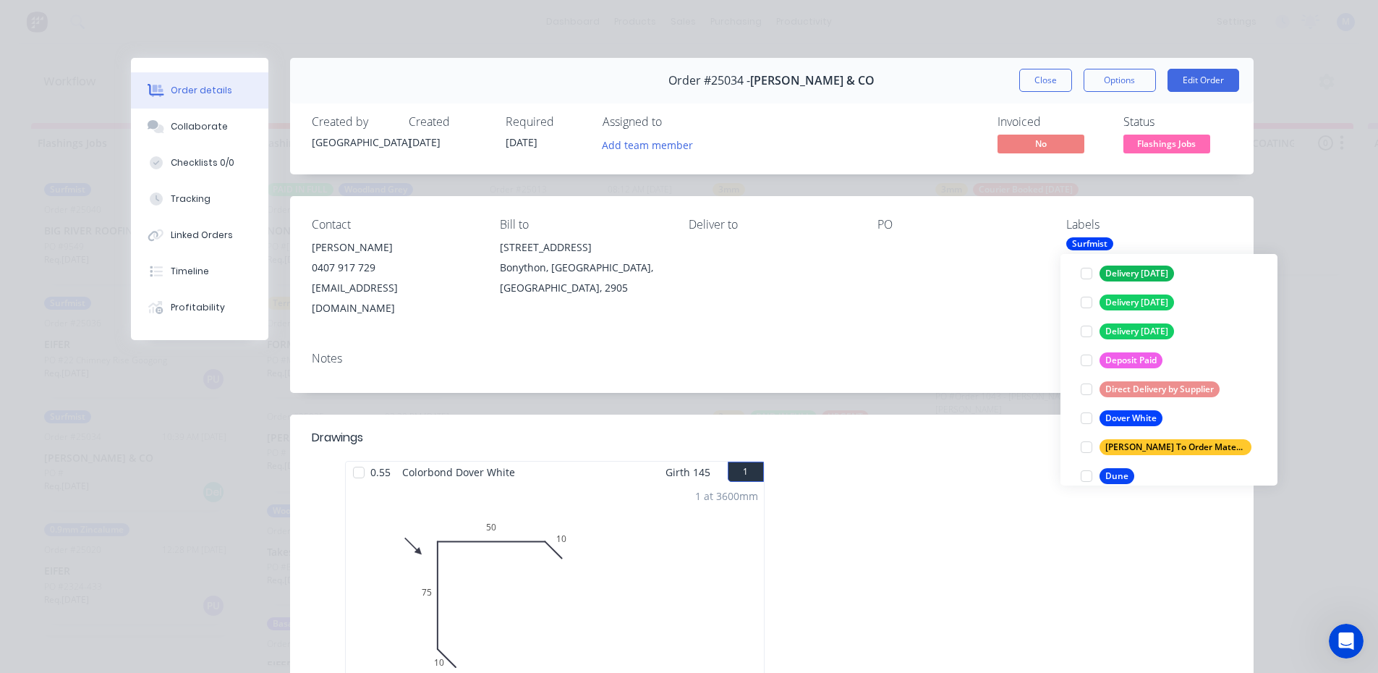
scroll to position [1230, 0]
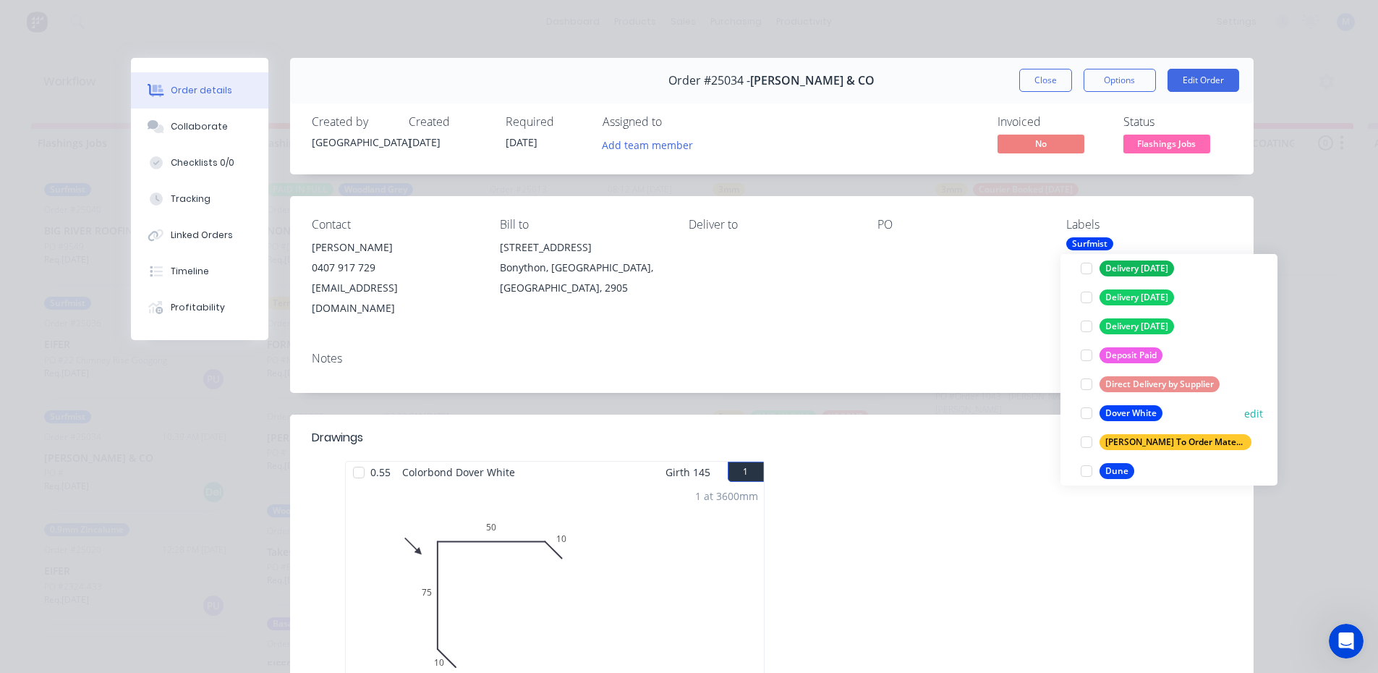
drag, startPoint x: 1086, startPoint y: 411, endPoint x: 1082, endPoint y: 371, distance: 39.9
click at [1086, 412] on div at bounding box center [1086, 413] width 29 height 29
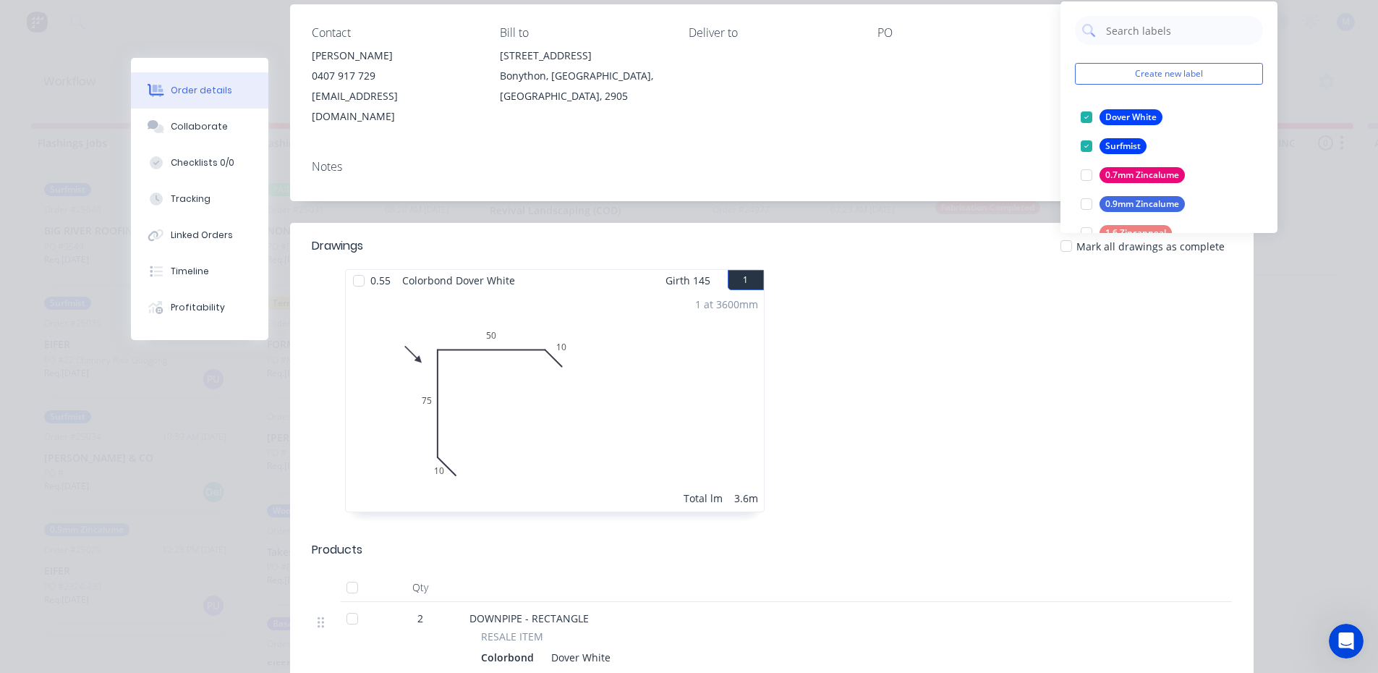
scroll to position [72, 0]
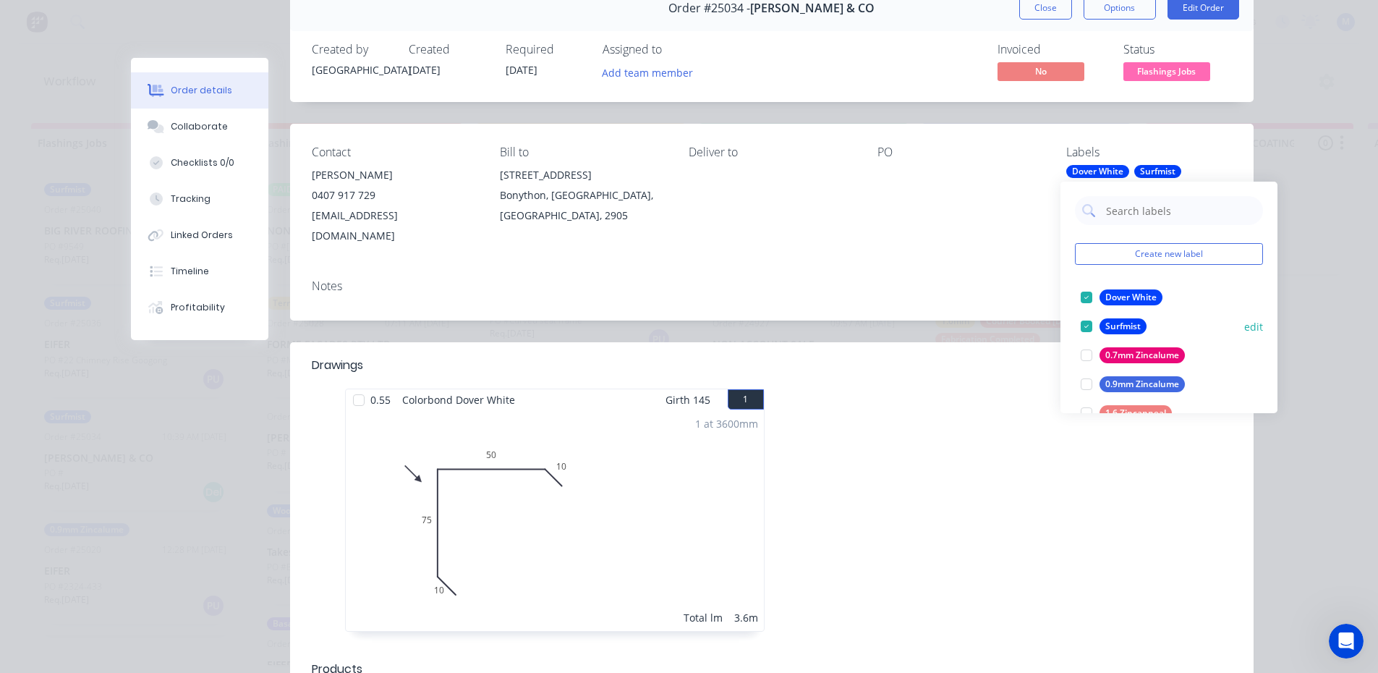
click at [1084, 327] on div at bounding box center [1086, 326] width 29 height 29
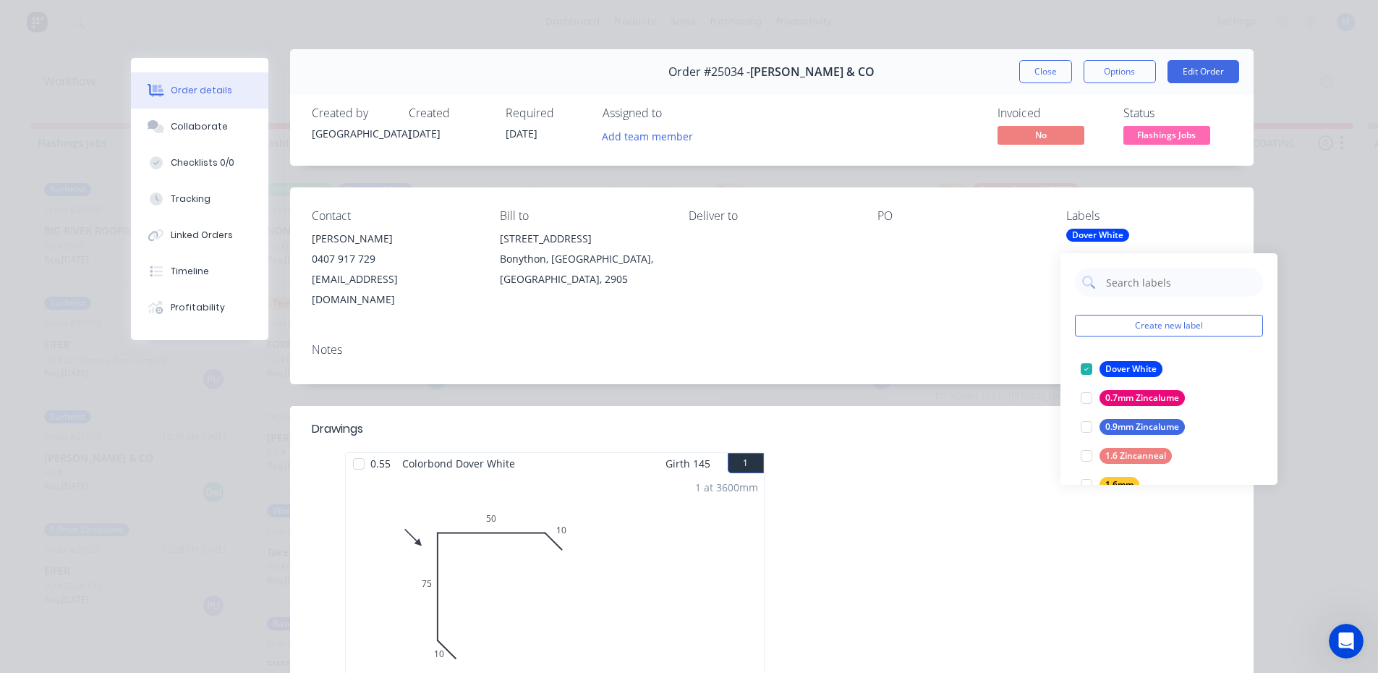
scroll to position [0, 0]
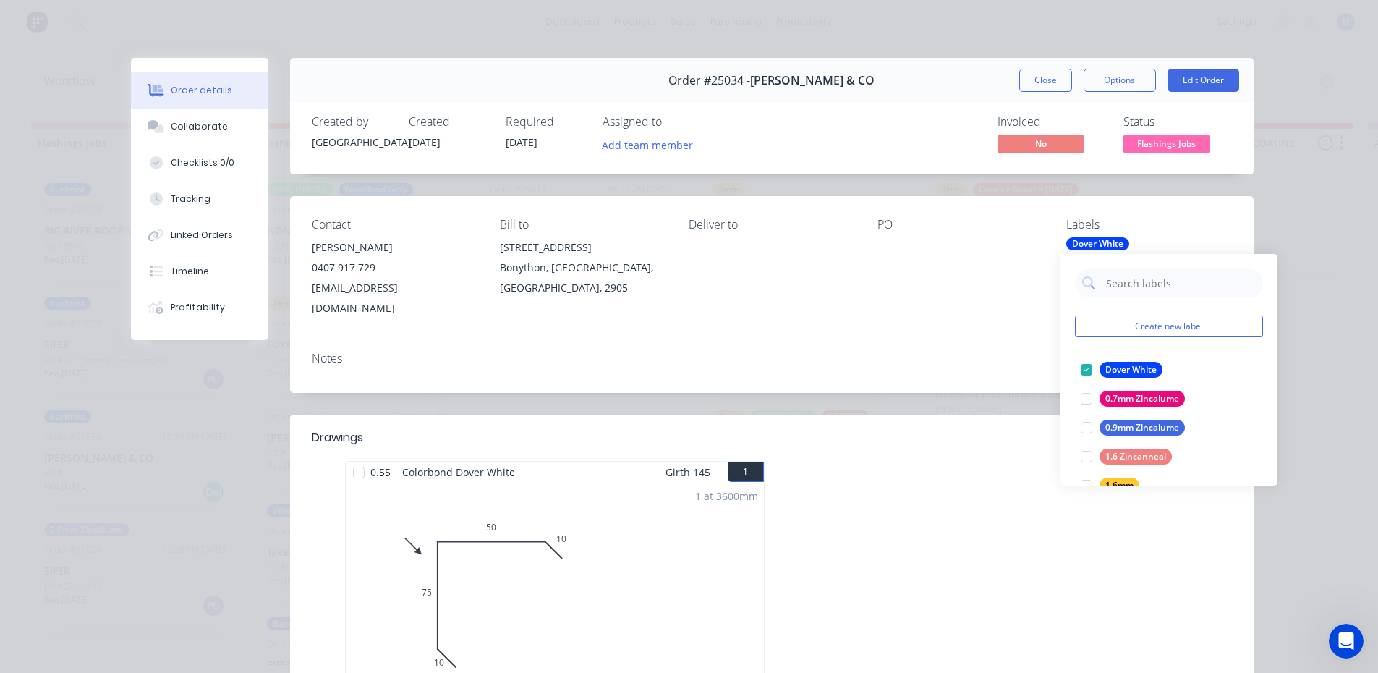
click at [945, 289] on div "PO" at bounding box center [960, 268] width 166 height 101
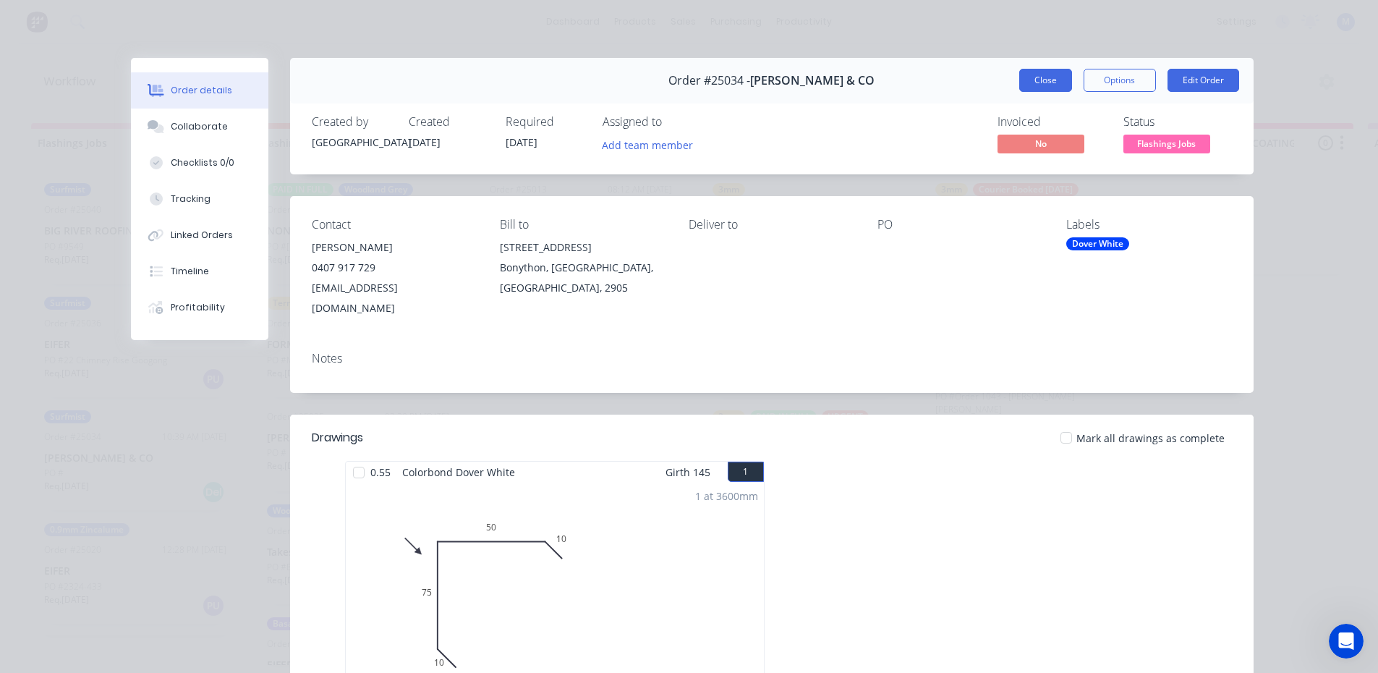
click at [1057, 79] on button "Close" at bounding box center [1045, 80] width 53 height 23
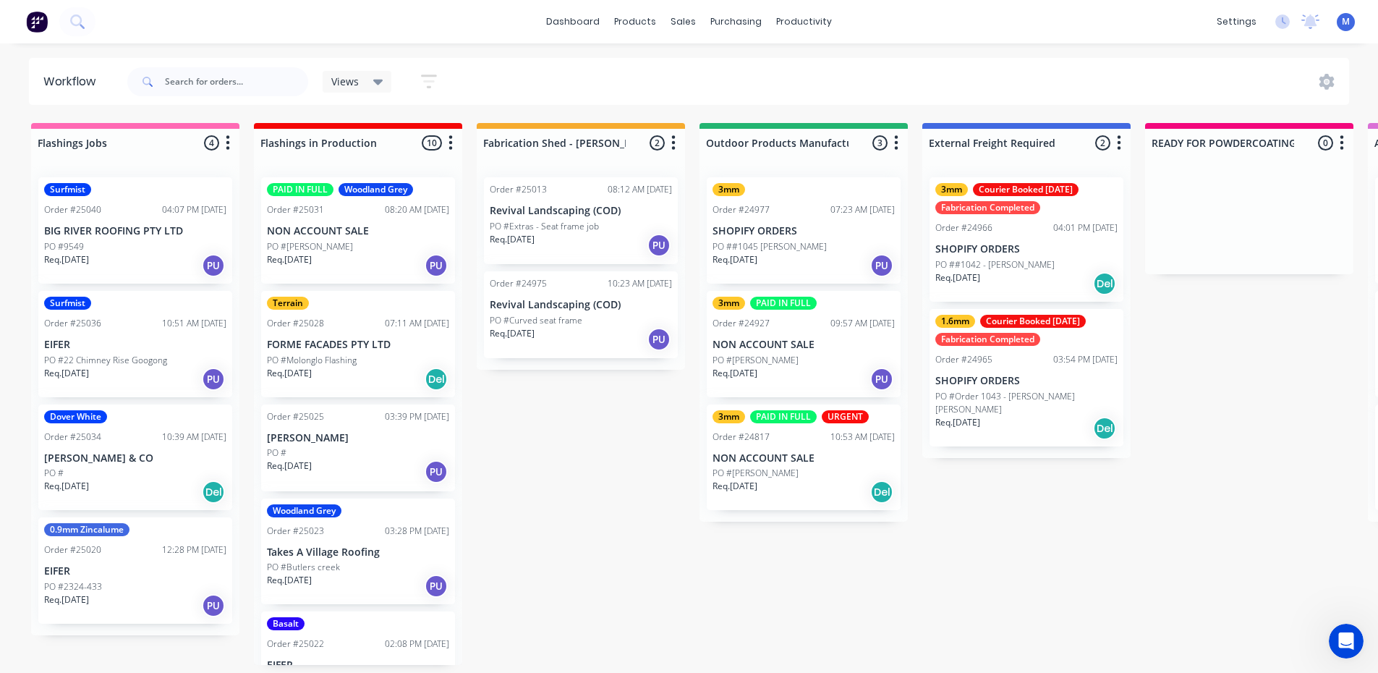
click at [158, 490] on div "Req. [DATE] Del" at bounding box center [135, 492] width 182 height 25
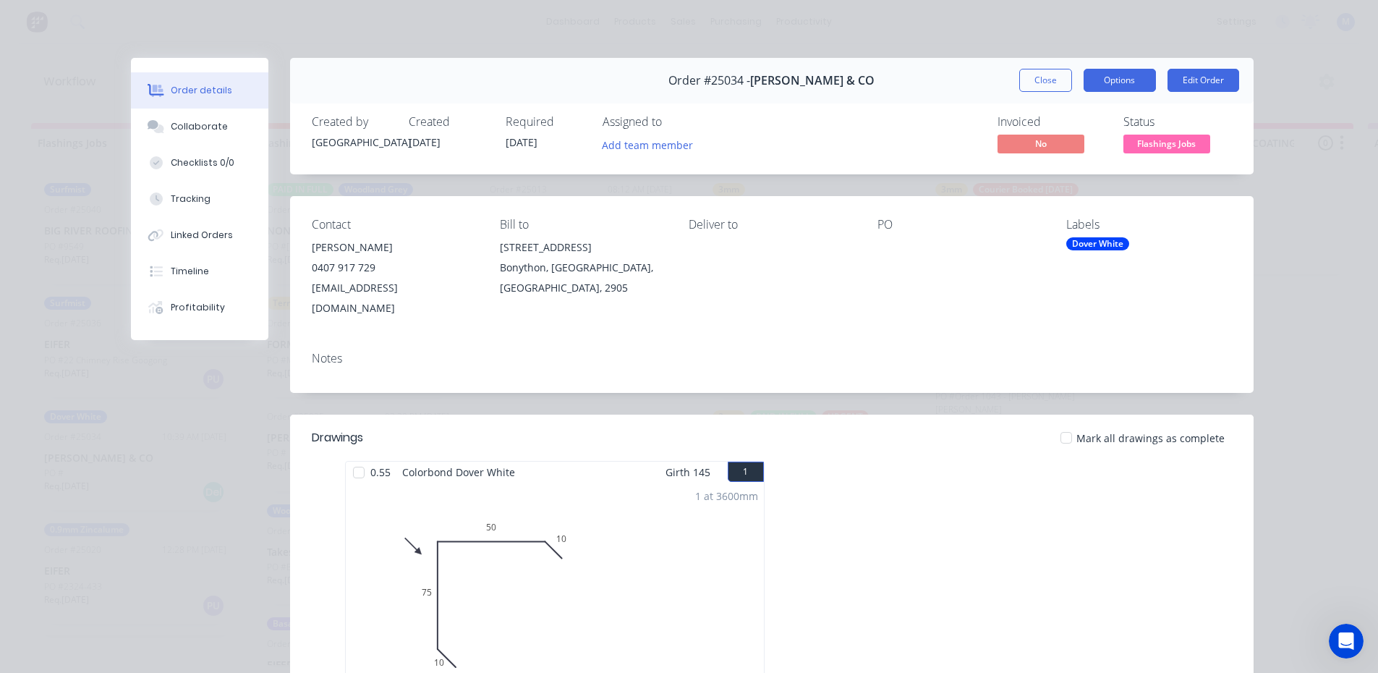
click at [1107, 83] on button "Options" at bounding box center [1120, 80] width 72 height 23
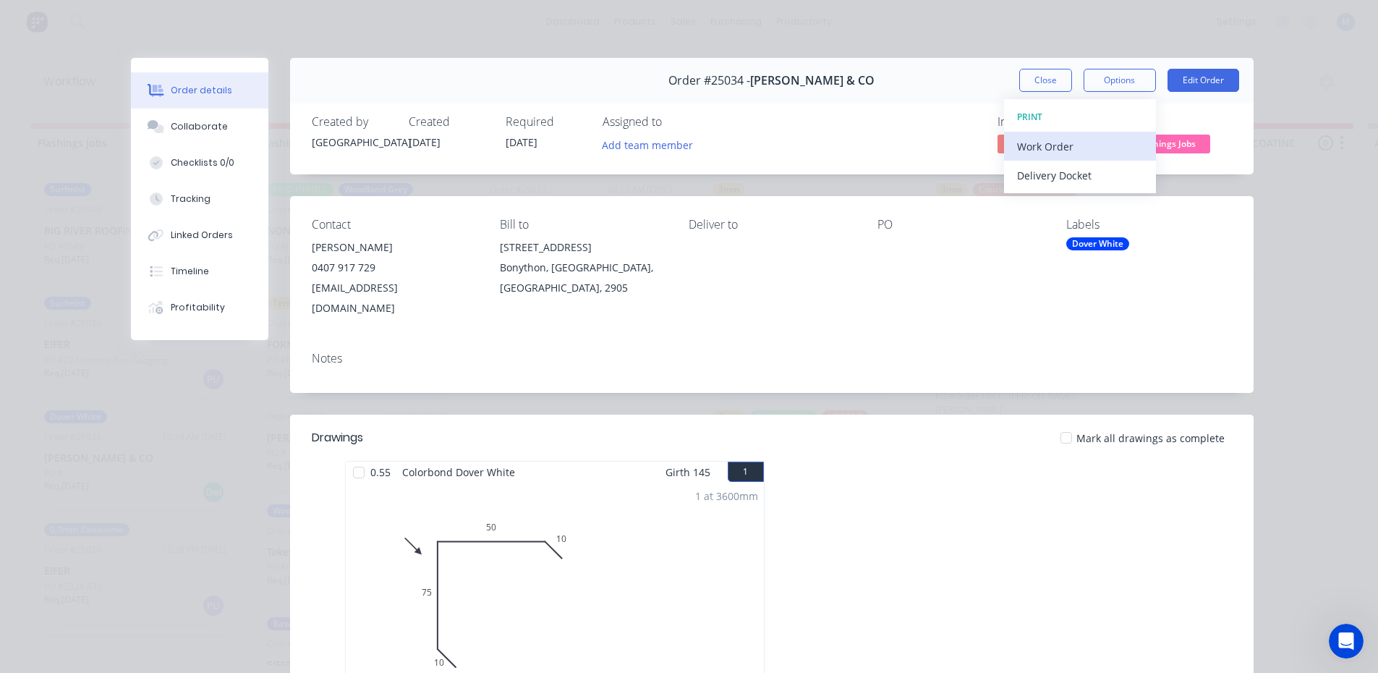
click at [1084, 152] on div "Work Order" at bounding box center [1080, 146] width 126 height 21
click at [1080, 171] on div "Standard" at bounding box center [1080, 175] width 126 height 21
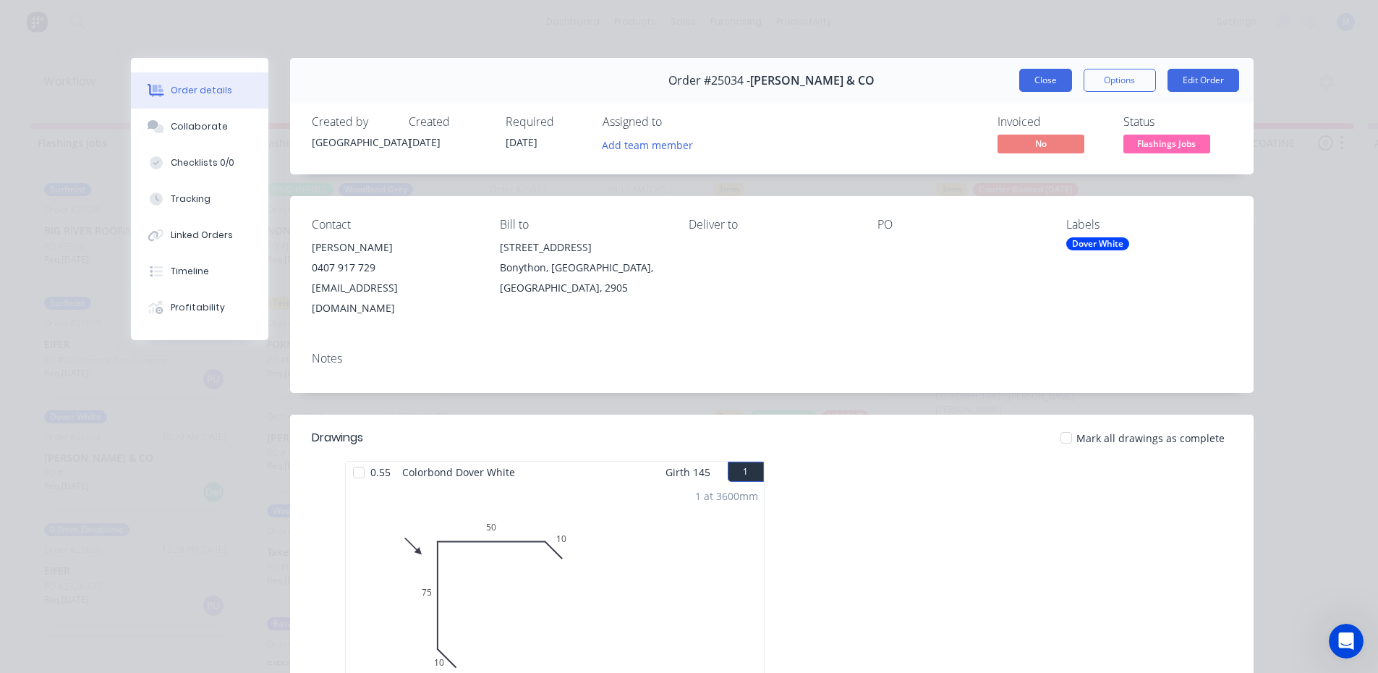
click at [1038, 82] on button "Close" at bounding box center [1045, 80] width 53 height 23
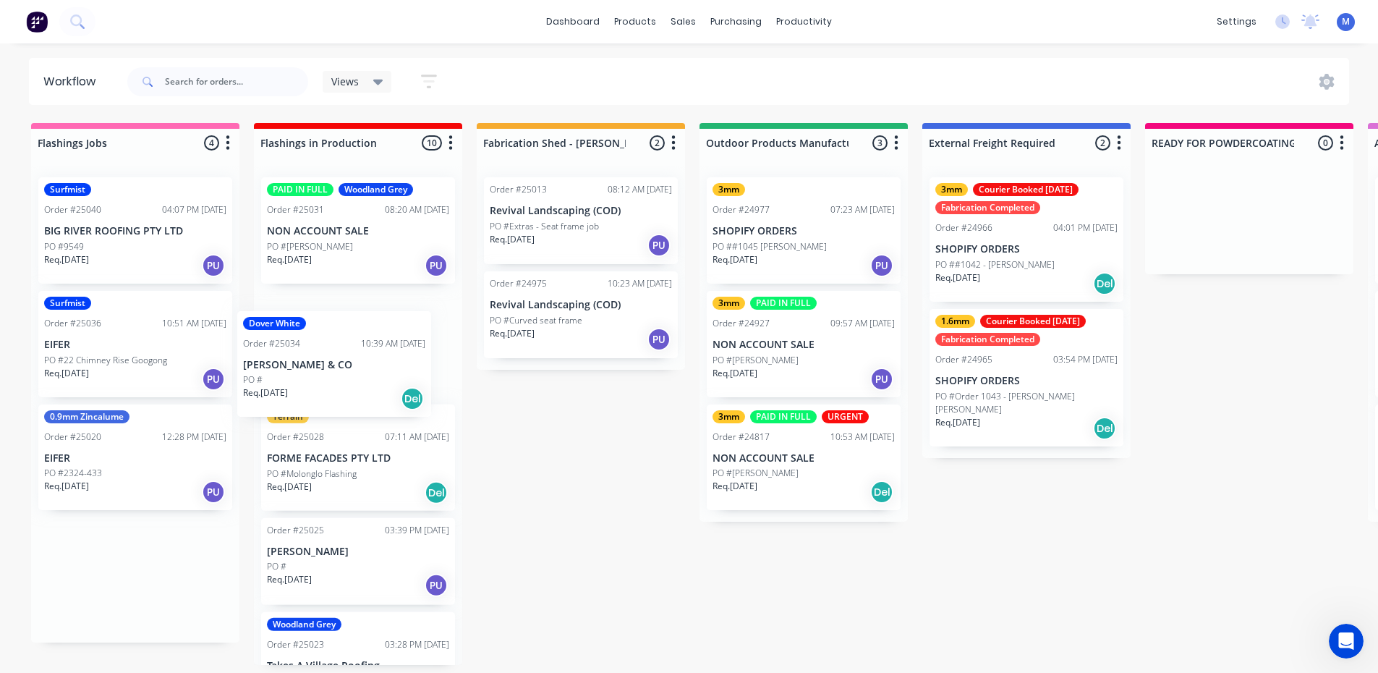
drag, startPoint x: 151, startPoint y: 473, endPoint x: 355, endPoint y: 380, distance: 224.3
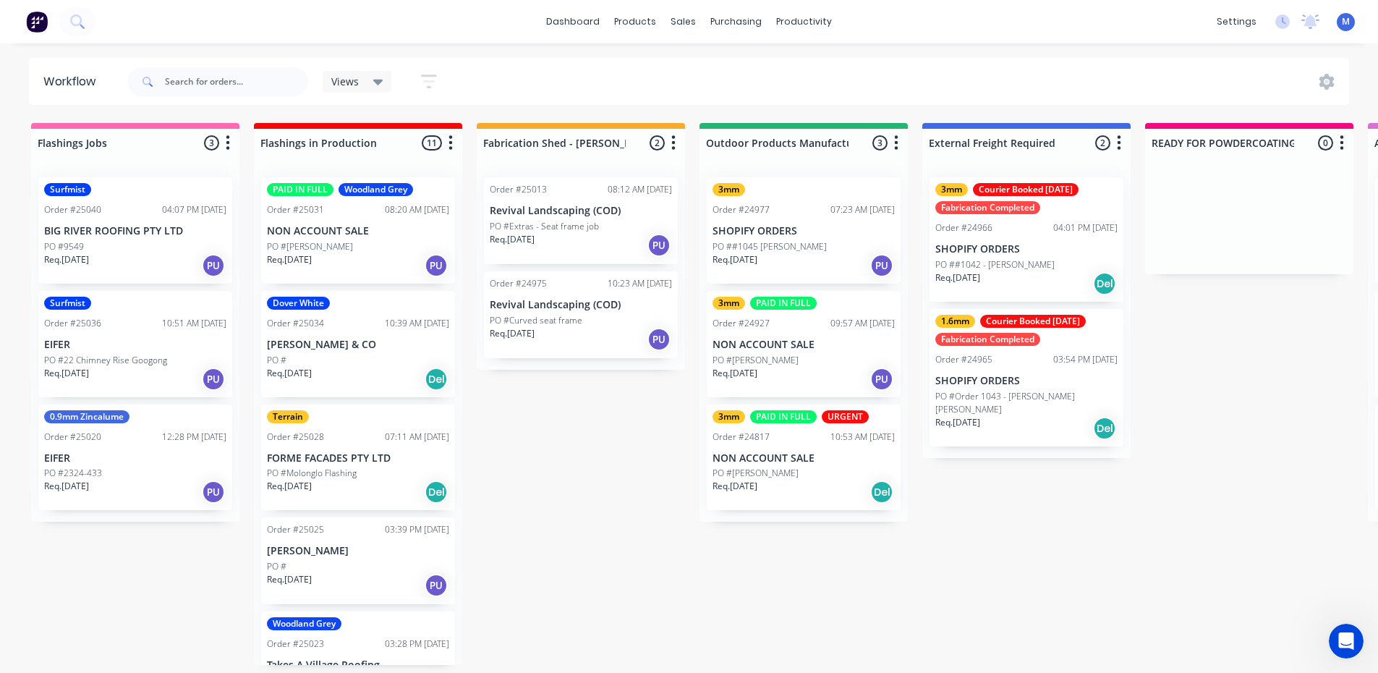
click at [136, 346] on p "EIFER" at bounding box center [135, 345] width 182 height 12
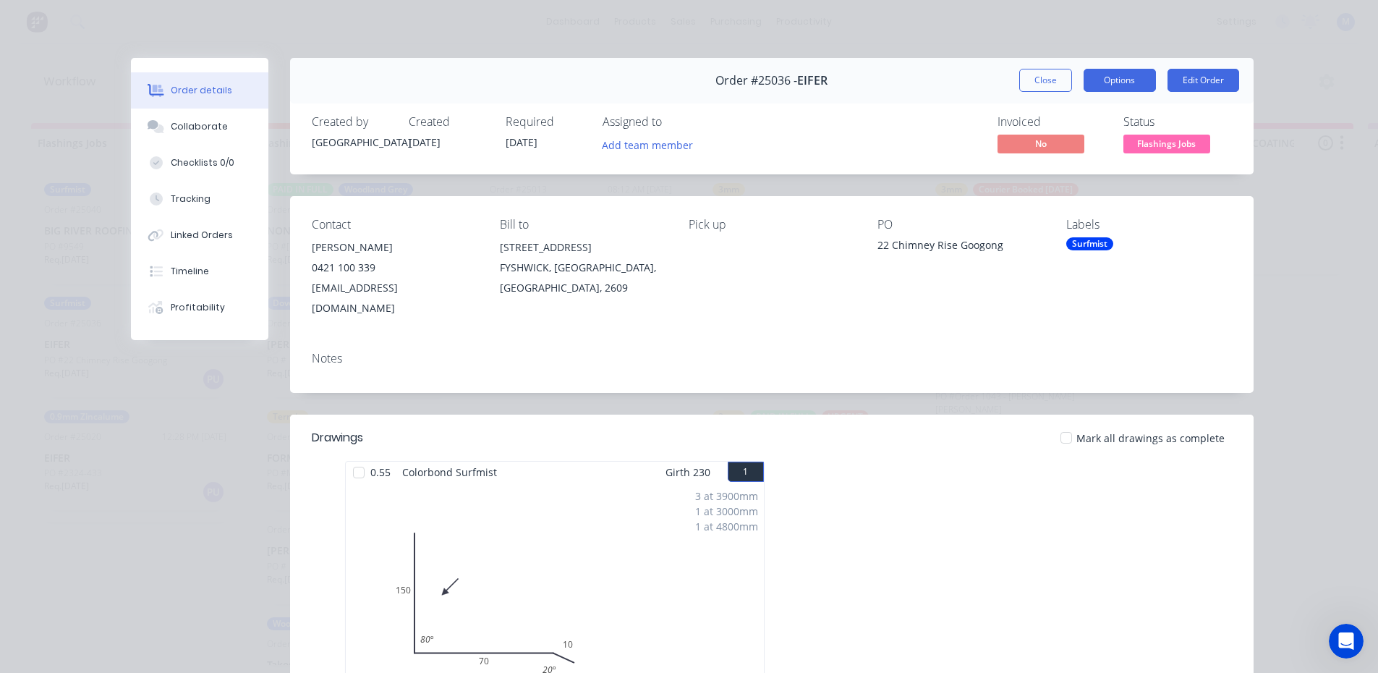
click at [1127, 78] on button "Options" at bounding box center [1120, 80] width 72 height 23
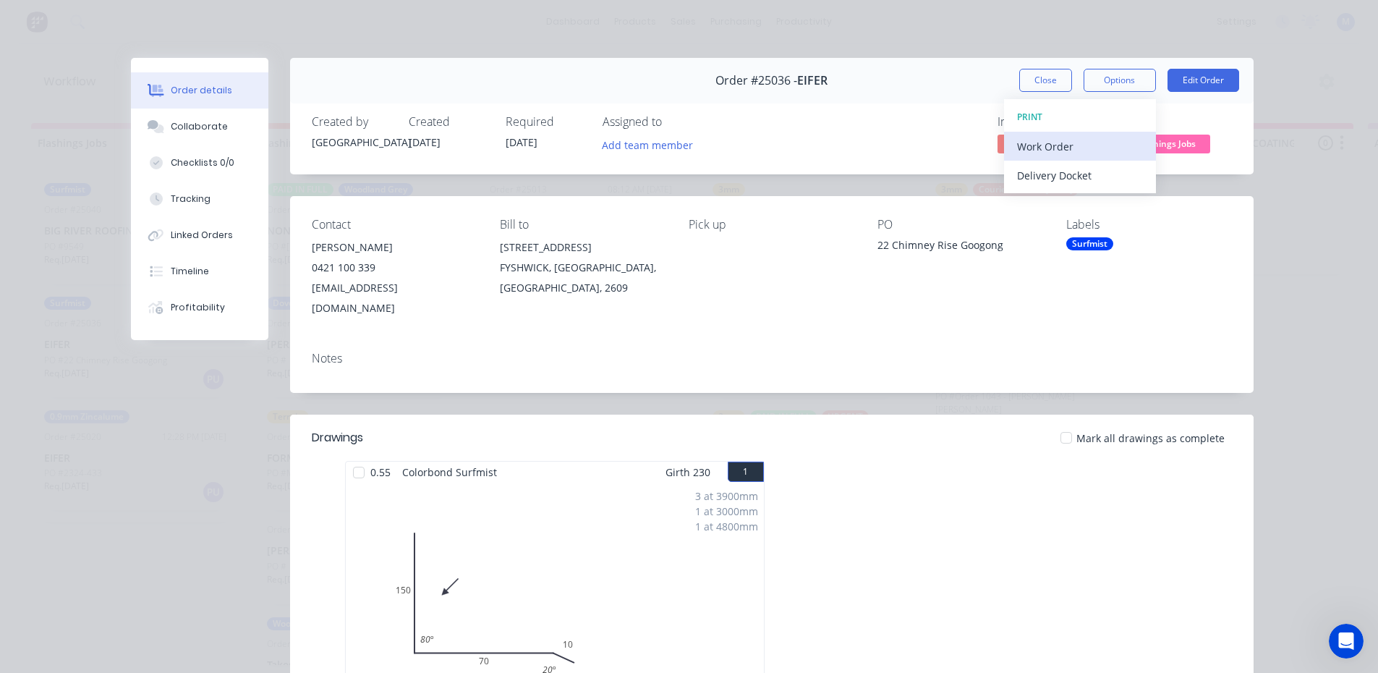
click at [1073, 137] on div "Work Order" at bounding box center [1080, 146] width 126 height 21
click at [1064, 173] on div "Standard" at bounding box center [1080, 175] width 126 height 21
click at [1034, 85] on button "Close" at bounding box center [1045, 80] width 53 height 23
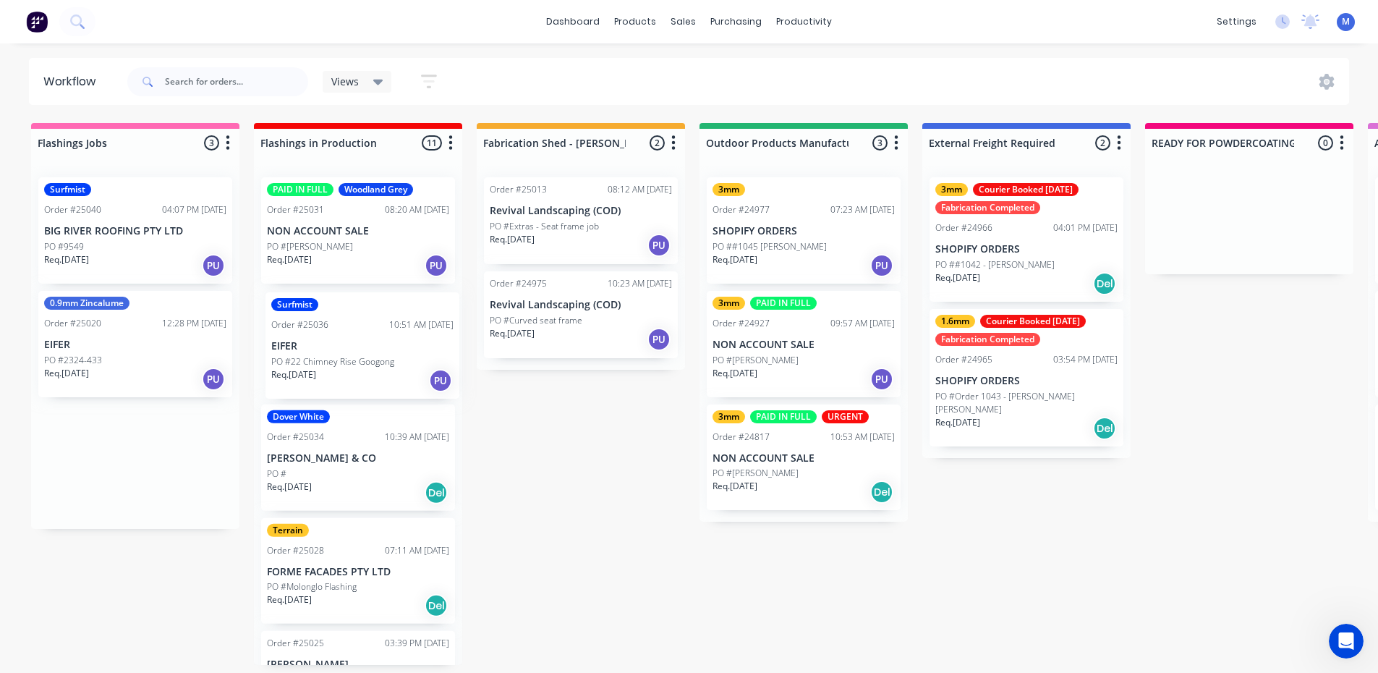
drag, startPoint x: 127, startPoint y: 333, endPoint x: 340, endPoint y: 333, distance: 212.7
click at [161, 262] on div "Req. [DATE] PU" at bounding box center [135, 265] width 182 height 25
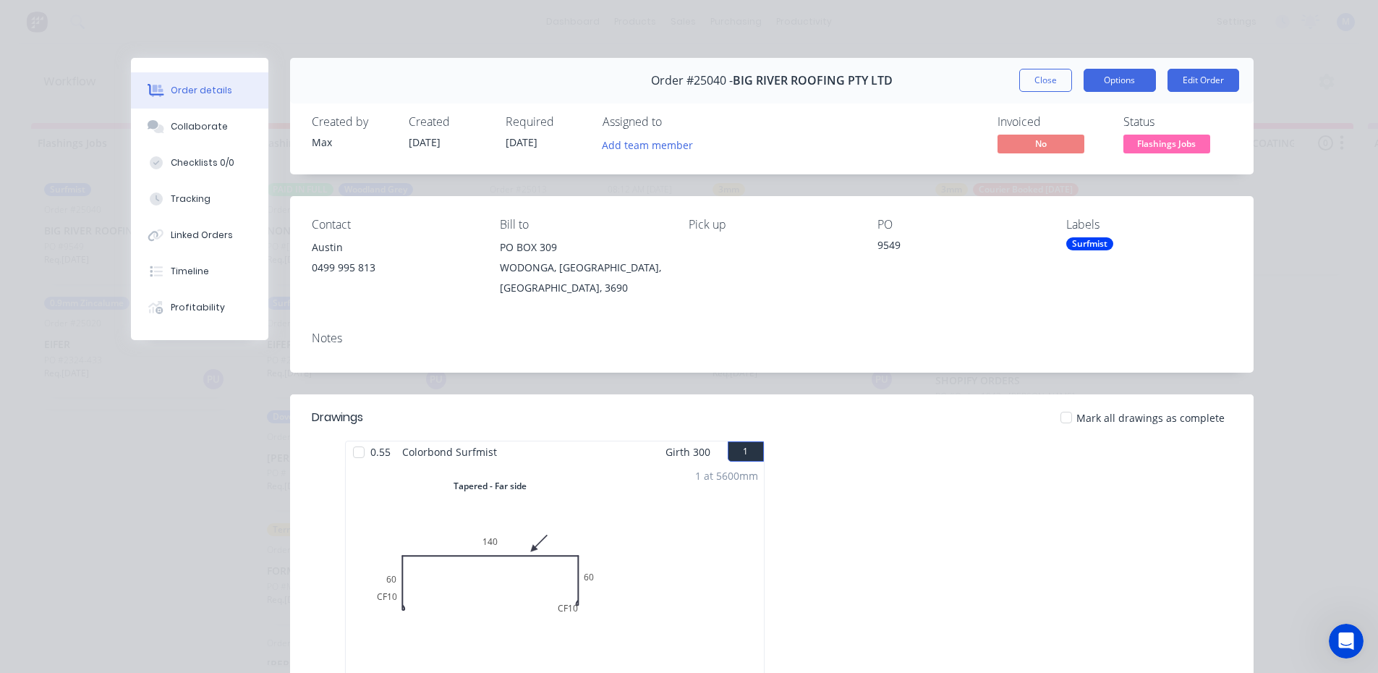
click at [1104, 82] on button "Options" at bounding box center [1120, 80] width 72 height 23
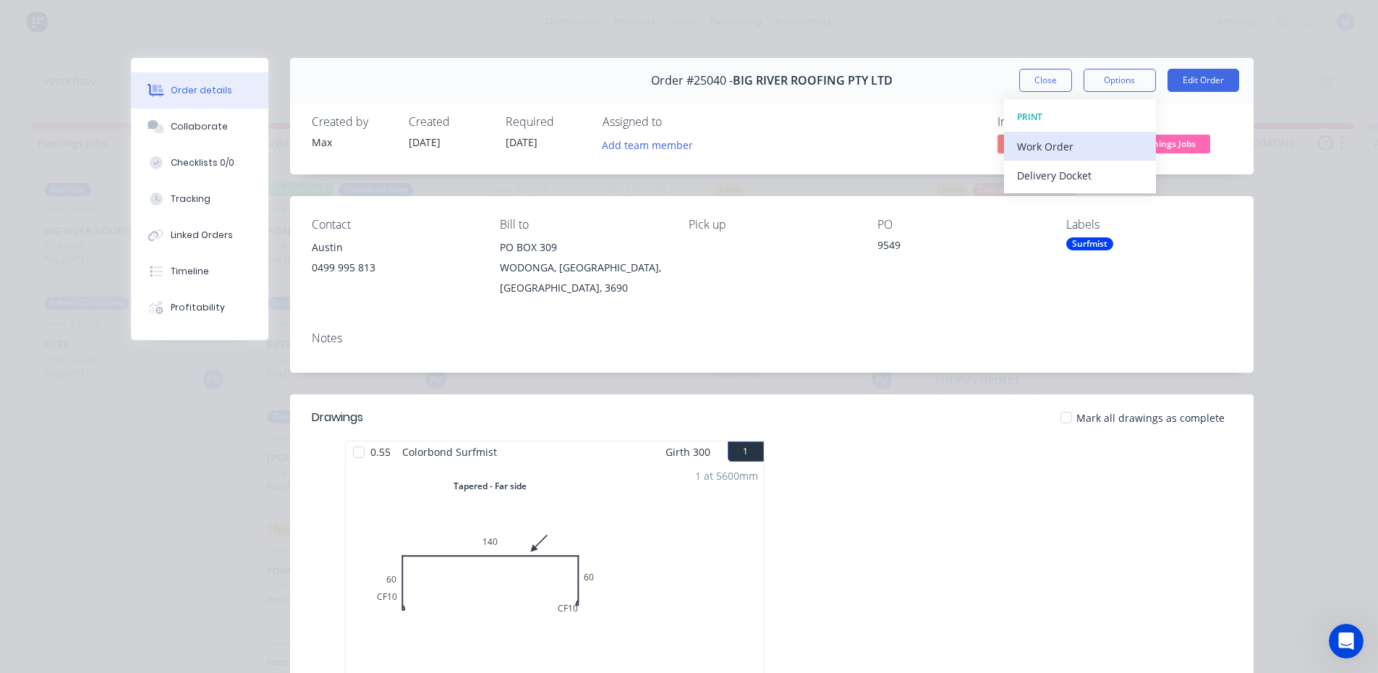
click at [1105, 146] on div "Work Order" at bounding box center [1080, 146] width 126 height 21
click at [1107, 176] on div "Standard" at bounding box center [1080, 175] width 126 height 21
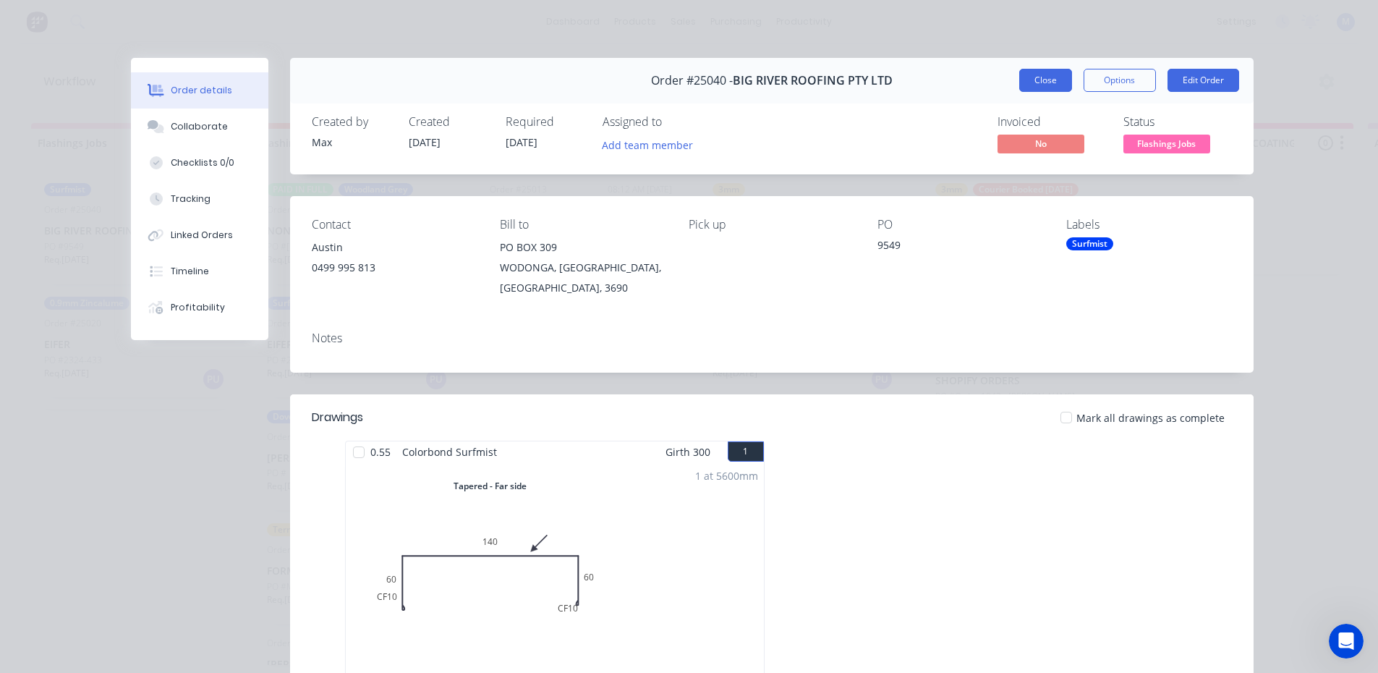
click at [1024, 81] on button "Close" at bounding box center [1045, 80] width 53 height 23
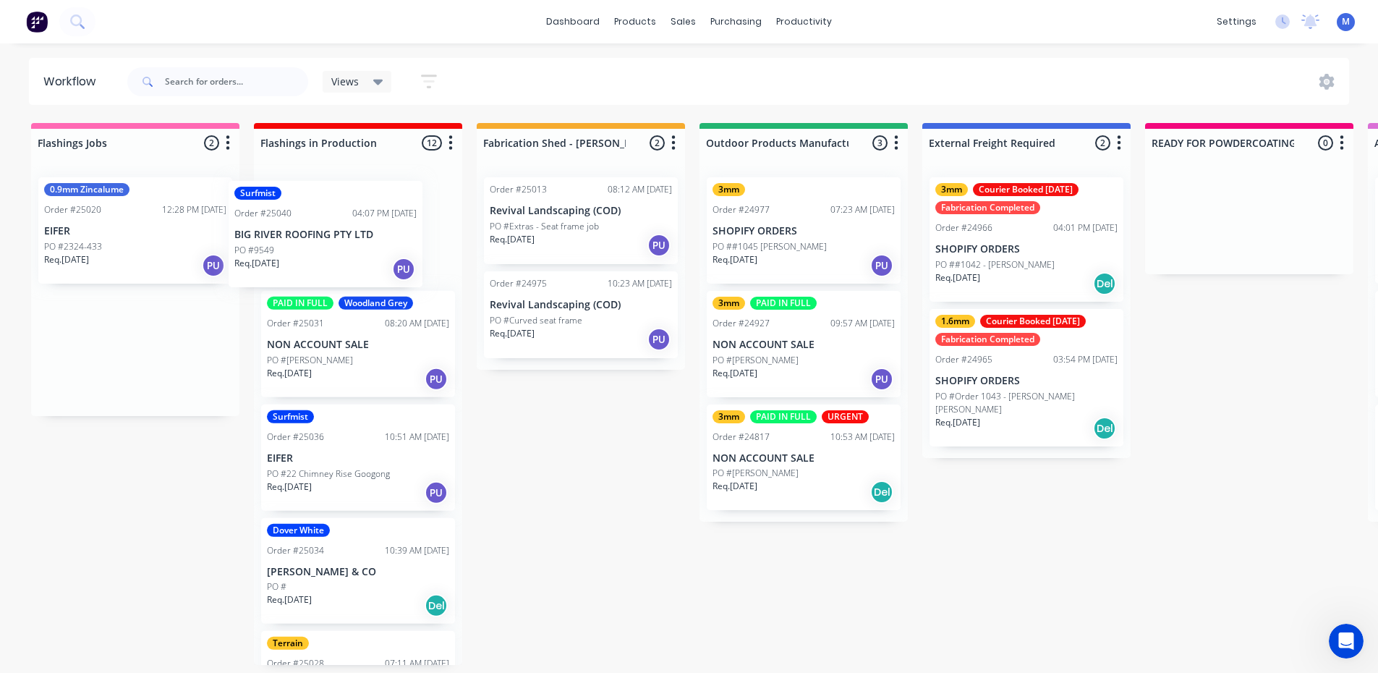
drag, startPoint x: 148, startPoint y: 239, endPoint x: 347, endPoint y: 244, distance: 199.7
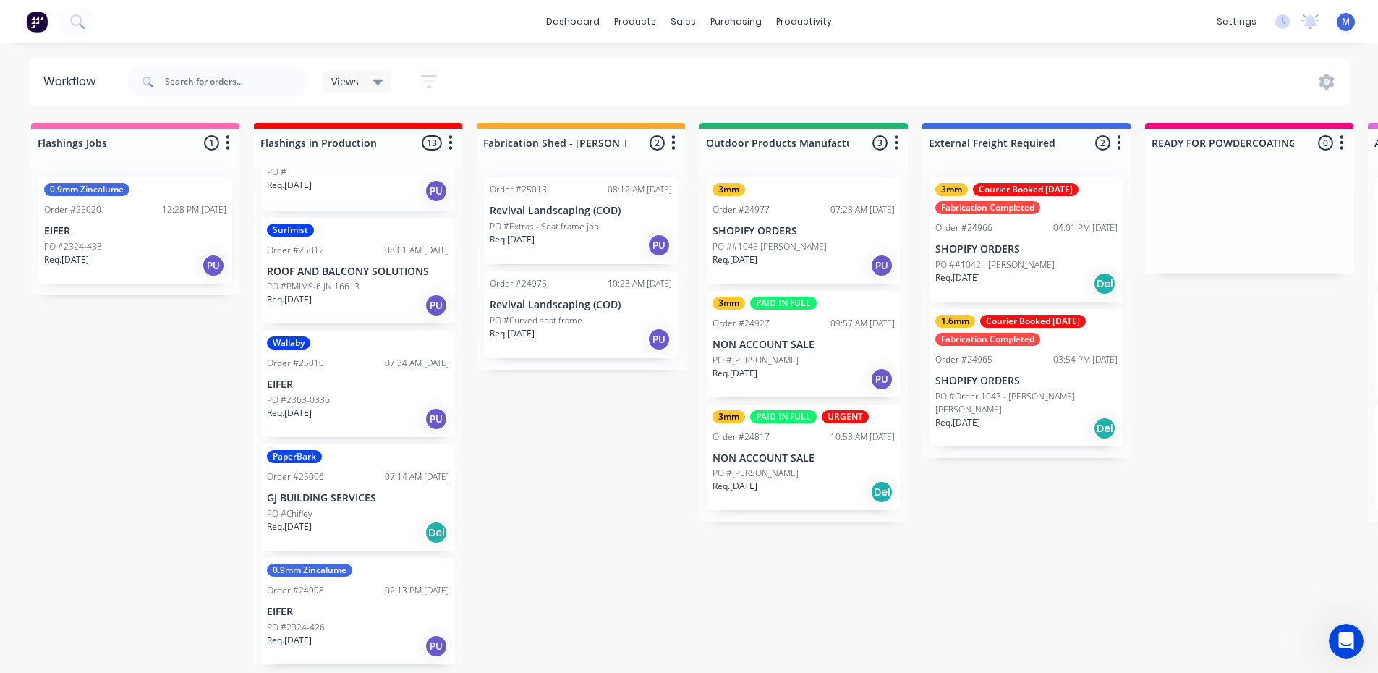
scroll to position [3, 0]
drag, startPoint x: 359, startPoint y: 626, endPoint x: 132, endPoint y: 346, distance: 360.4
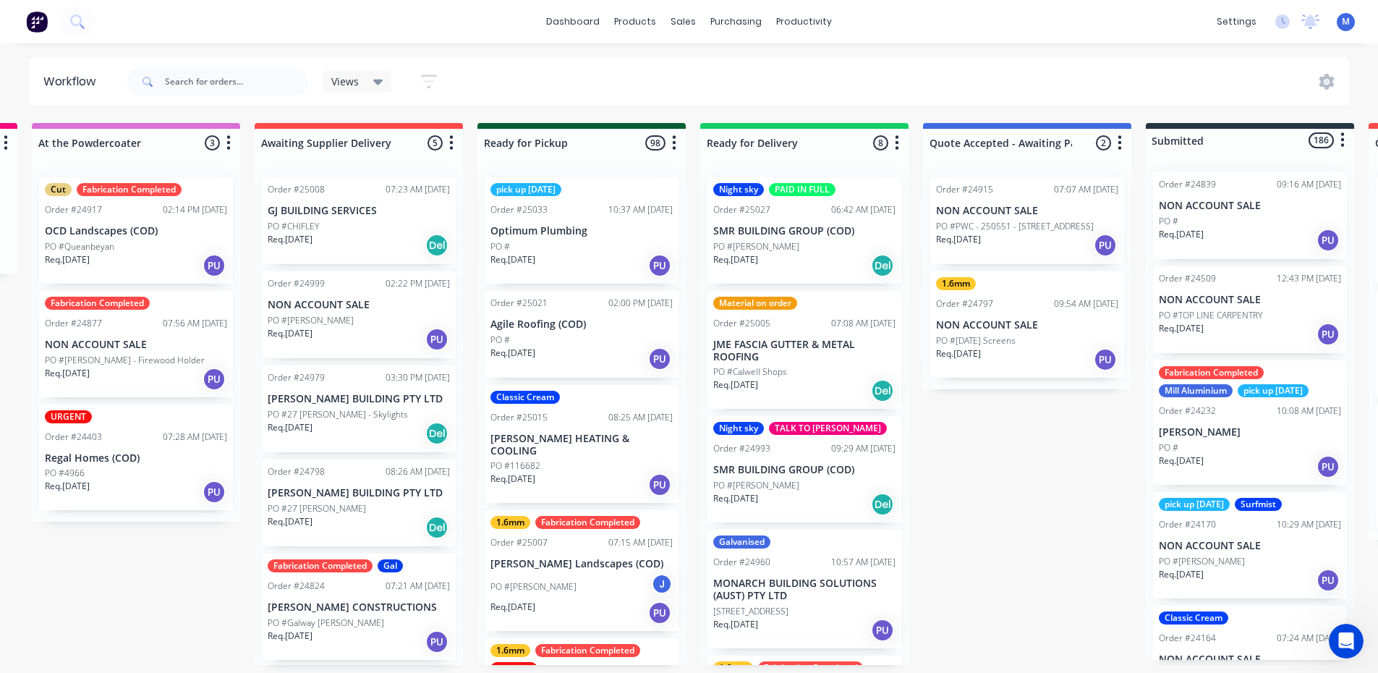
scroll to position [0, 1353]
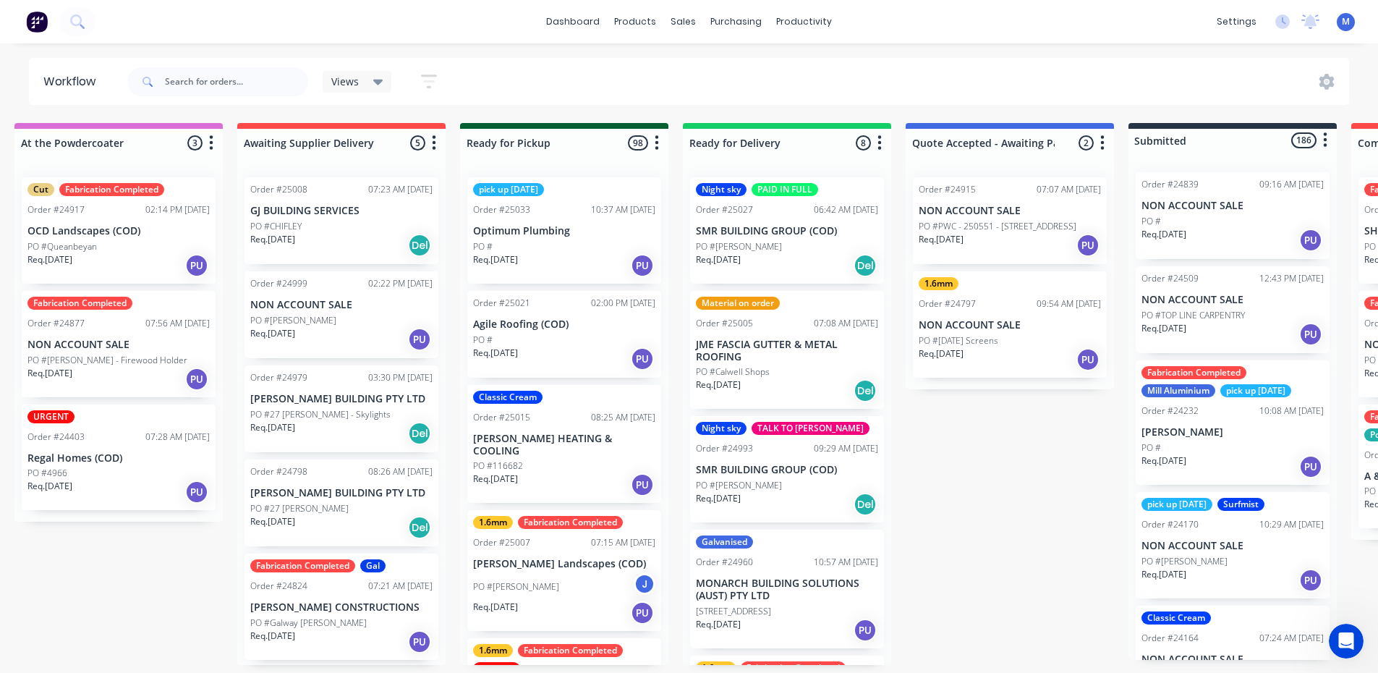
click at [739, 269] on div "Req. [DATE] Del" at bounding box center [787, 265] width 182 height 25
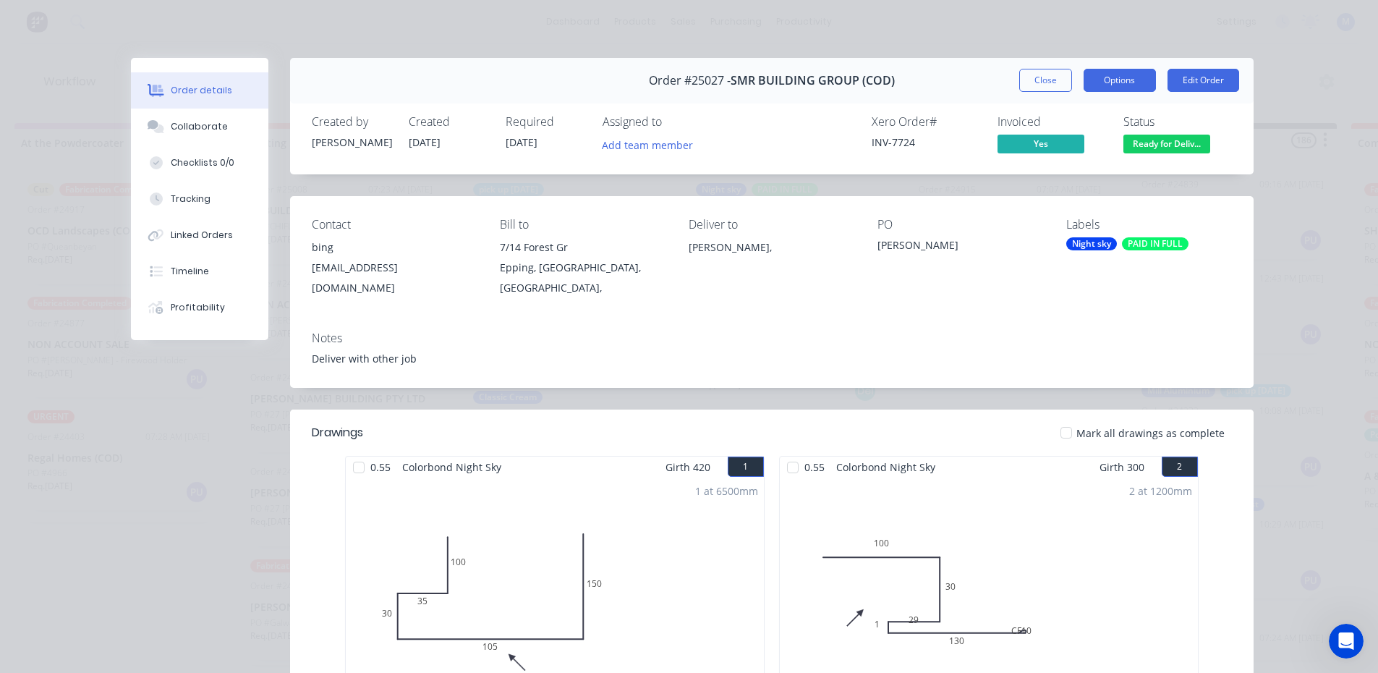
click at [1117, 75] on button "Options" at bounding box center [1120, 80] width 72 height 23
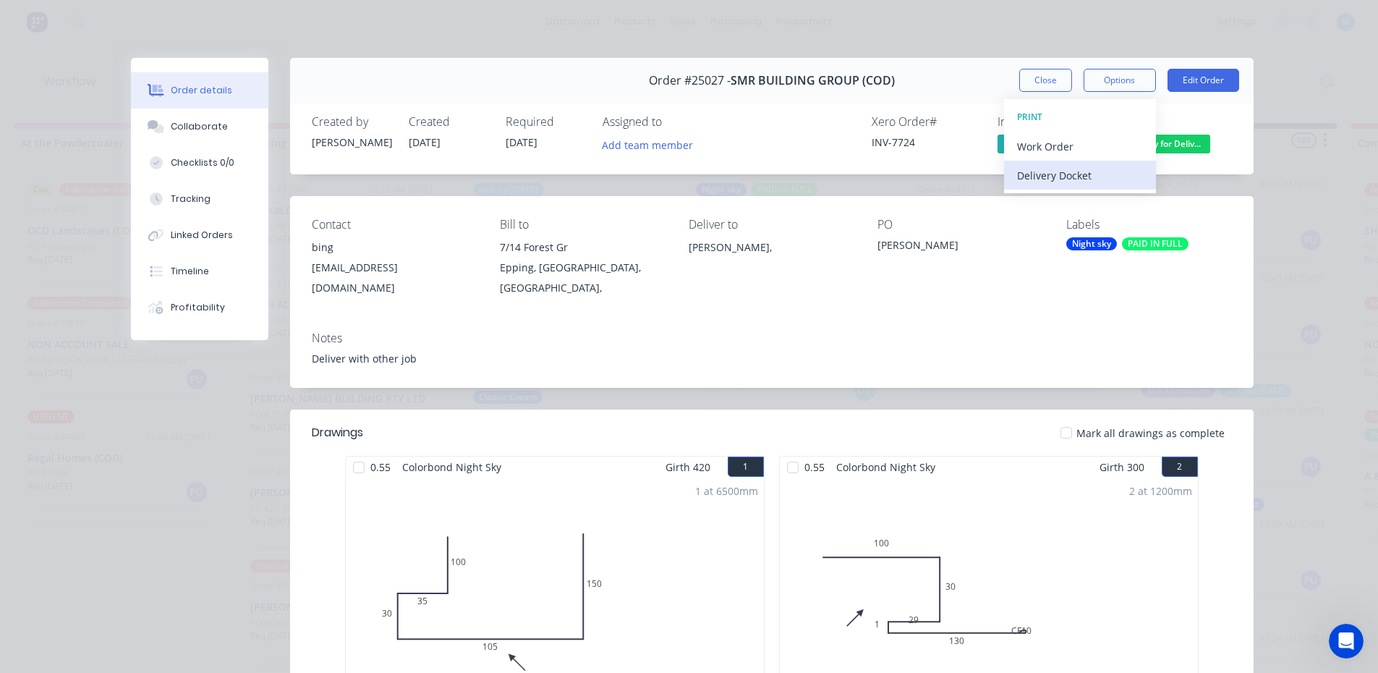
click at [1084, 171] on div "Delivery Docket" at bounding box center [1080, 175] width 126 height 21
click at [1053, 166] on div "Standard" at bounding box center [1080, 175] width 126 height 21
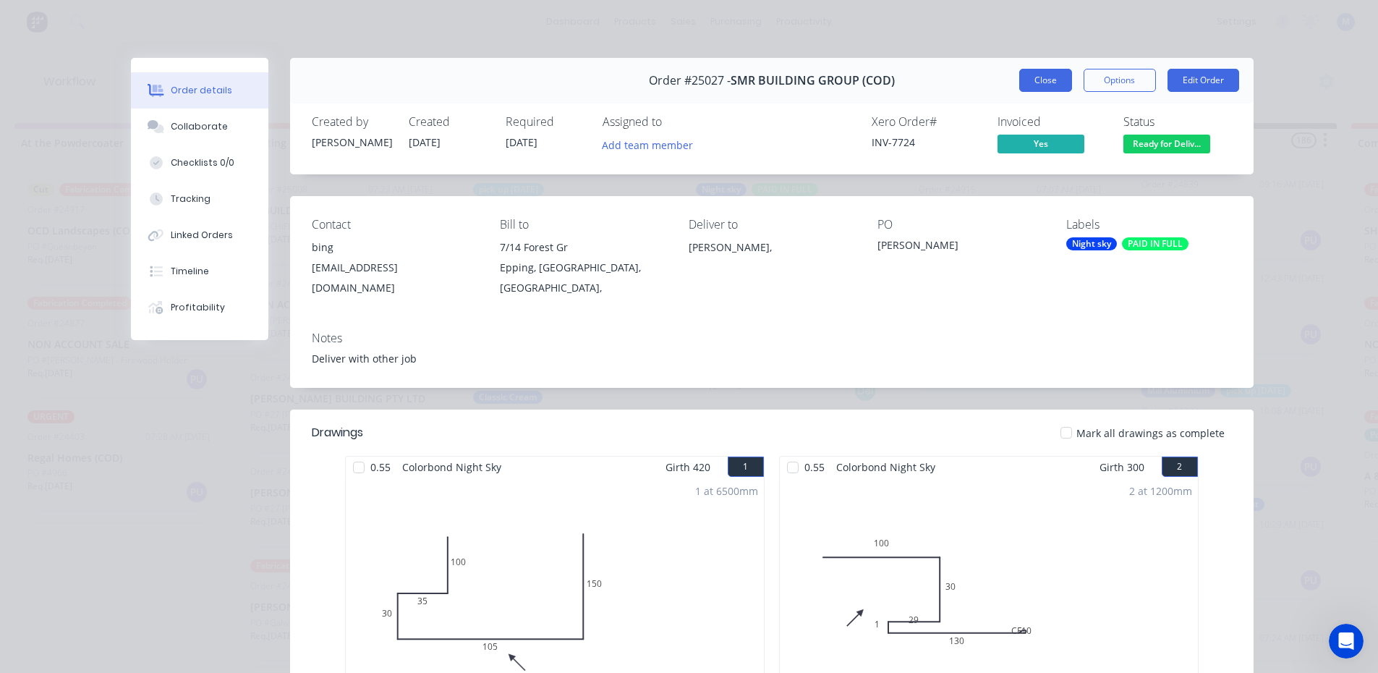
click at [1045, 83] on button "Close" at bounding box center [1045, 80] width 53 height 23
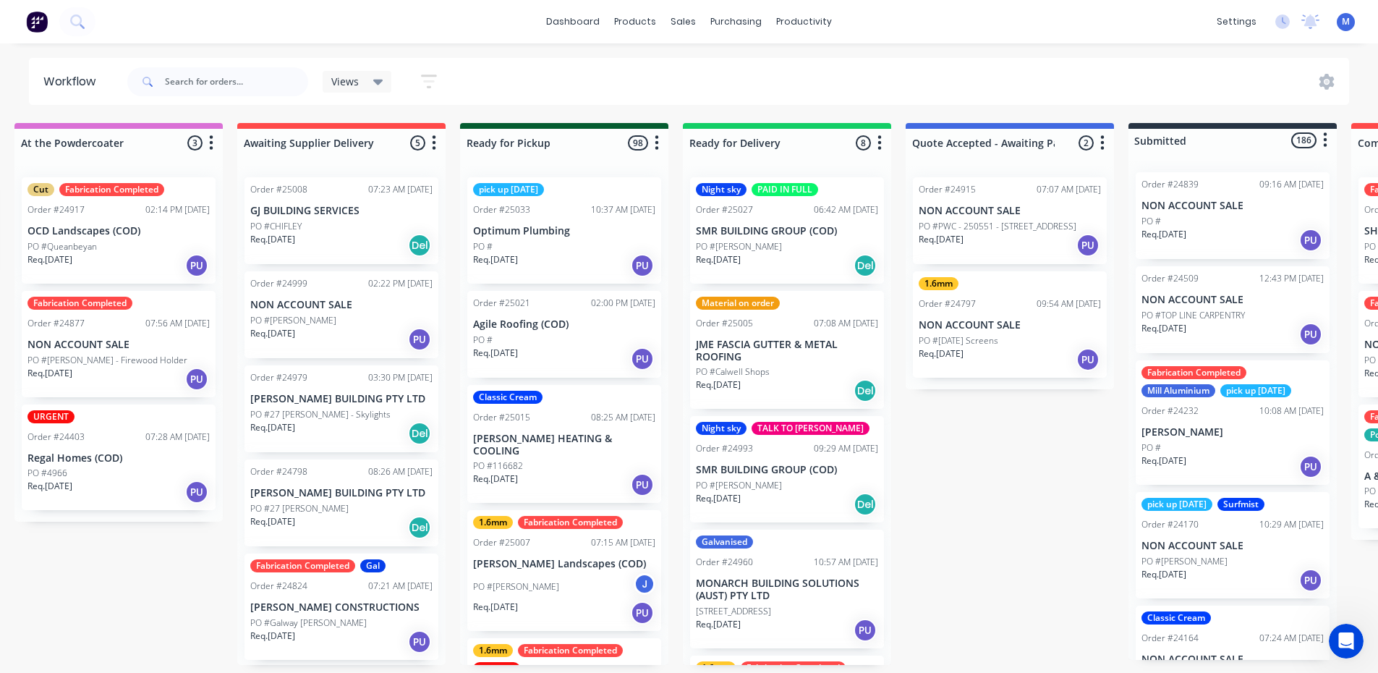
click at [801, 352] on p "JME FASCIA GUTTER & METAL ROOFING" at bounding box center [787, 351] width 182 height 25
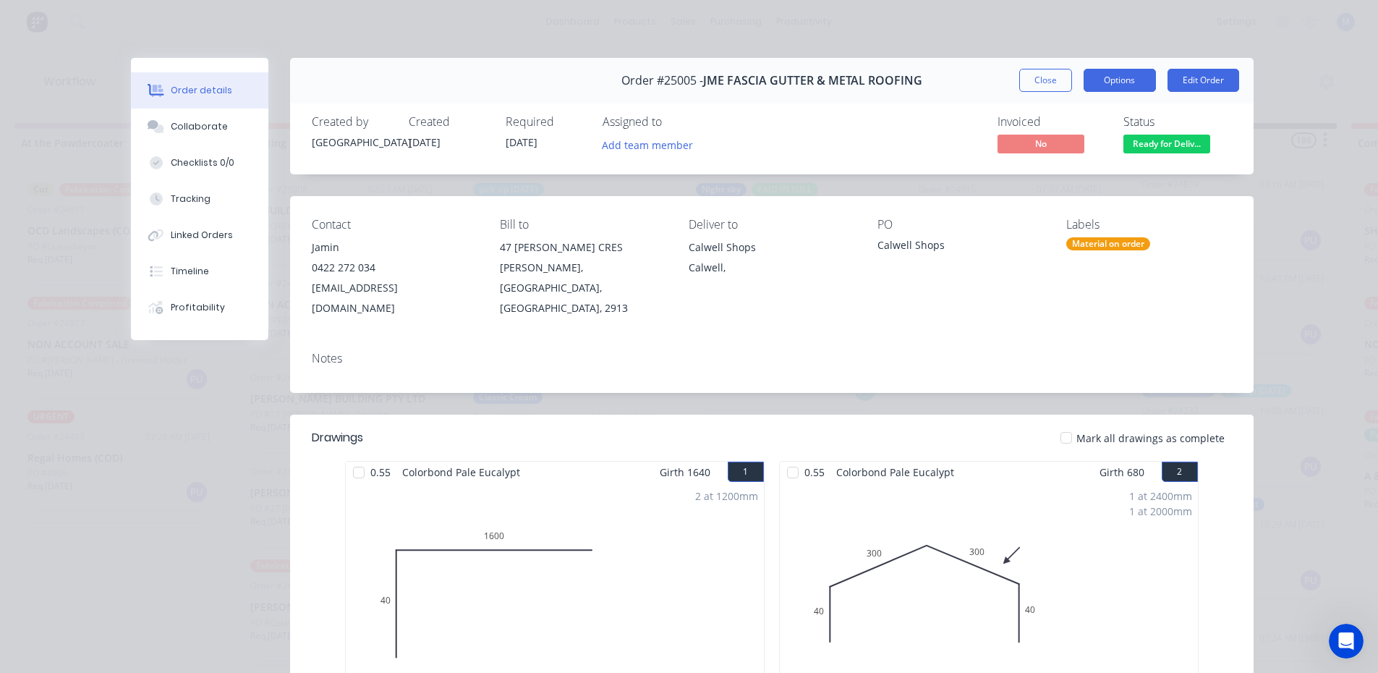
click at [1128, 81] on button "Options" at bounding box center [1120, 80] width 72 height 23
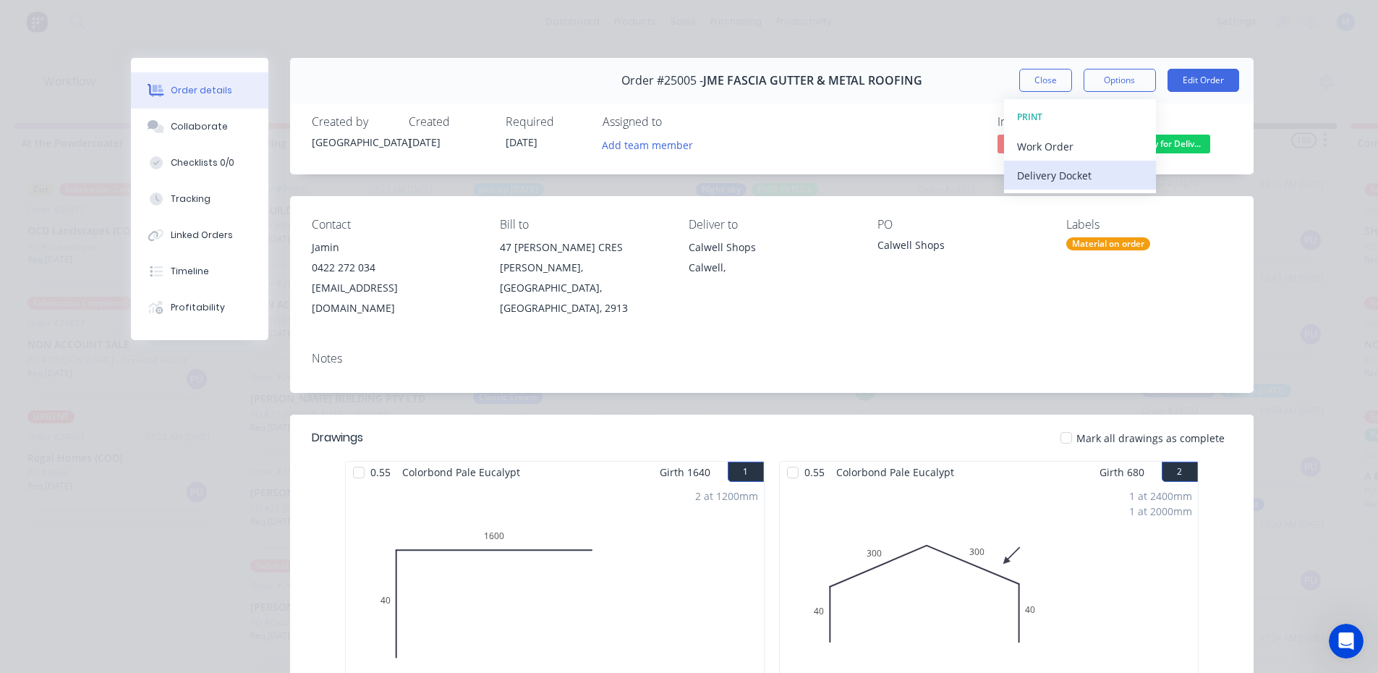
click at [1083, 179] on div "Delivery Docket" at bounding box center [1080, 175] width 126 height 21
click at [1083, 174] on div "Standard" at bounding box center [1080, 175] width 126 height 21
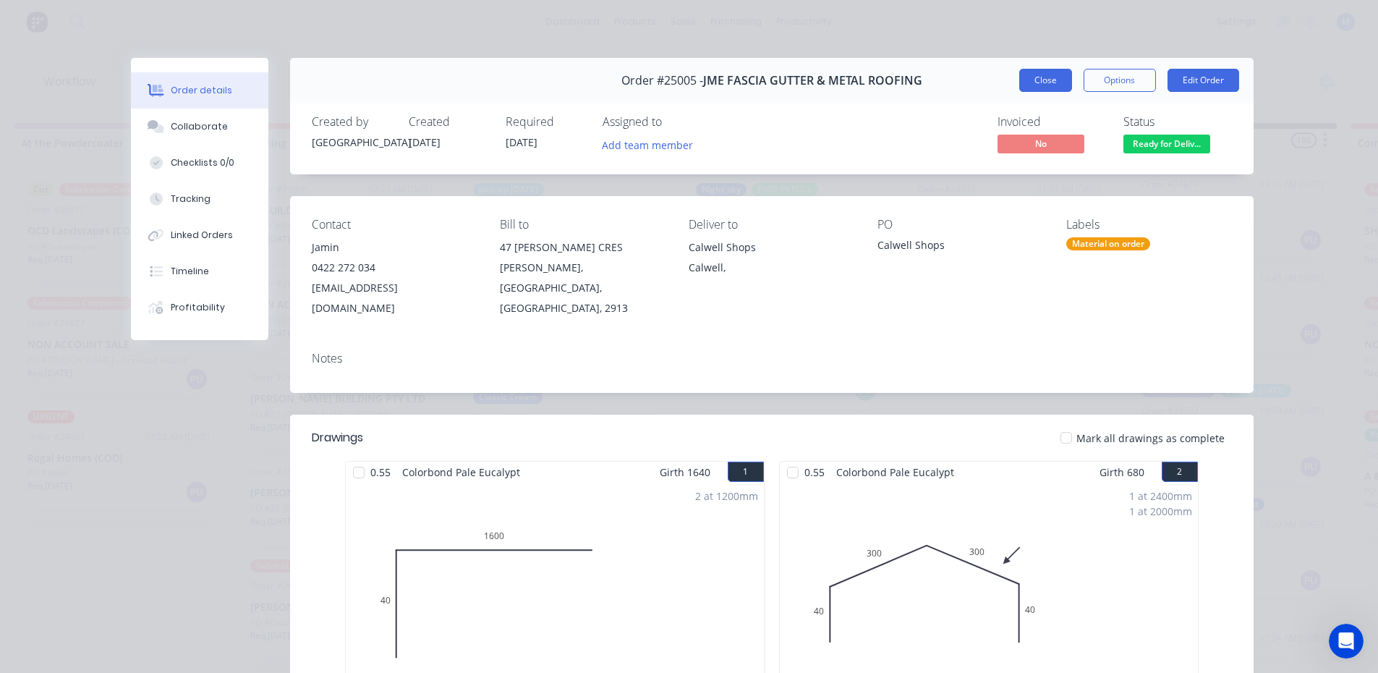
click at [1038, 78] on button "Close" at bounding box center [1045, 80] width 53 height 23
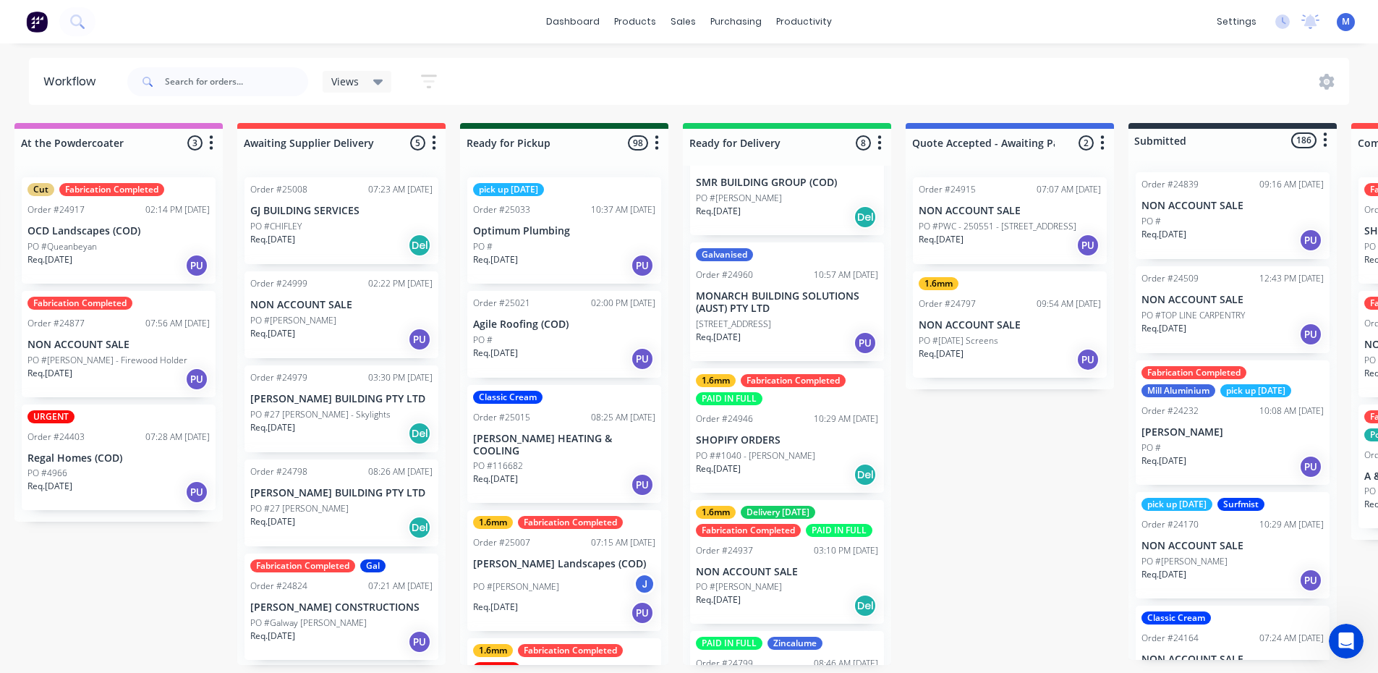
scroll to position [289, 0]
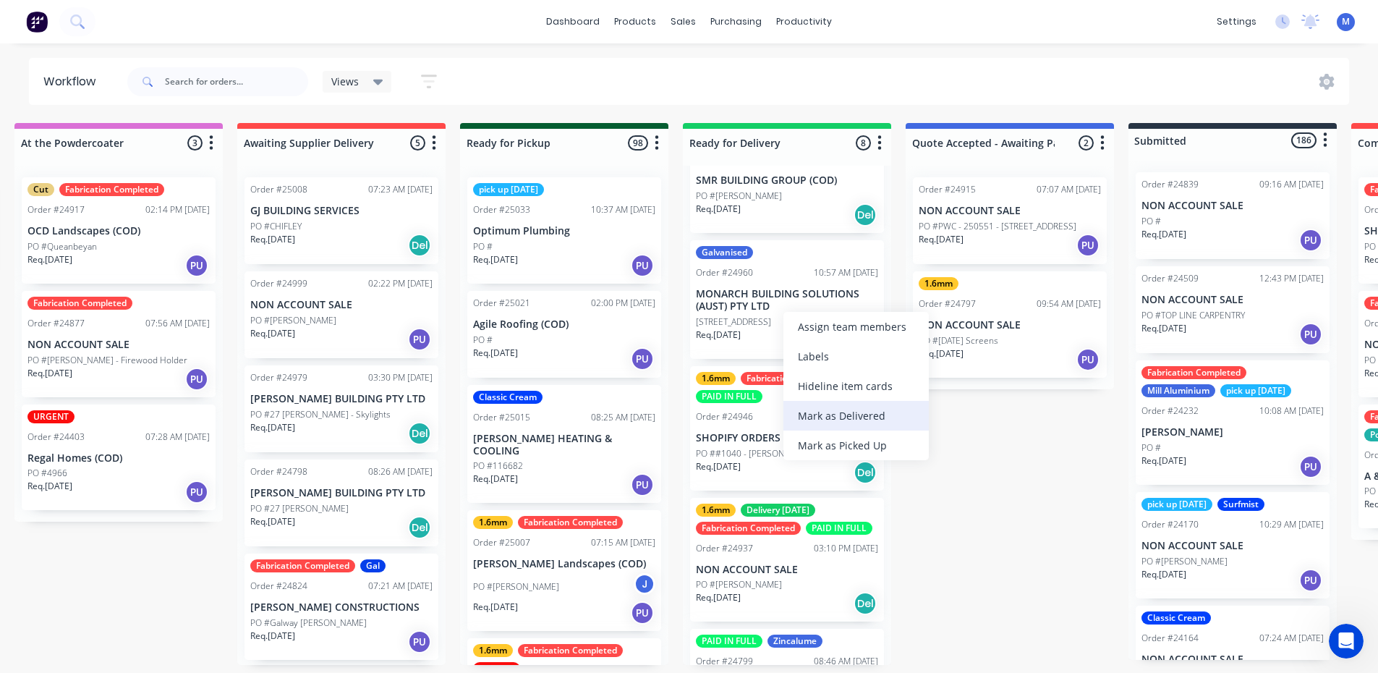
click at [887, 417] on div "Mark as Delivered" at bounding box center [855, 416] width 145 height 30
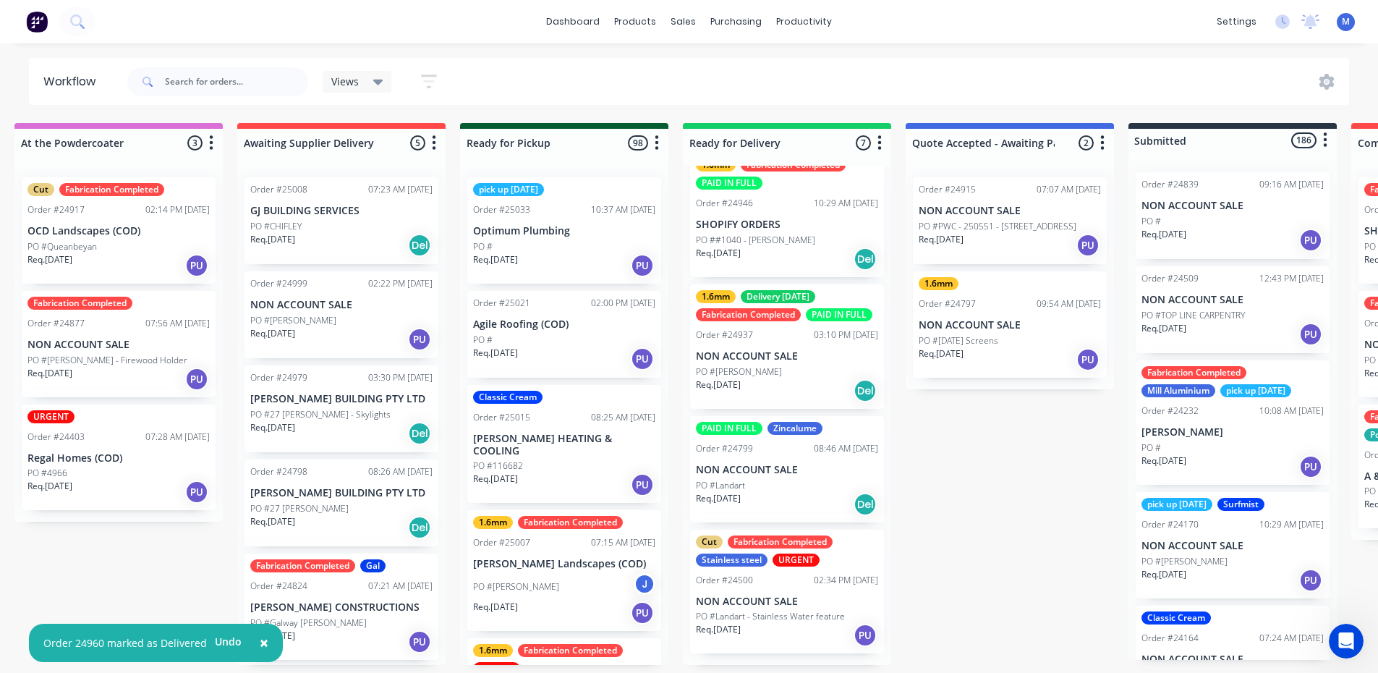
scroll to position [384, 0]
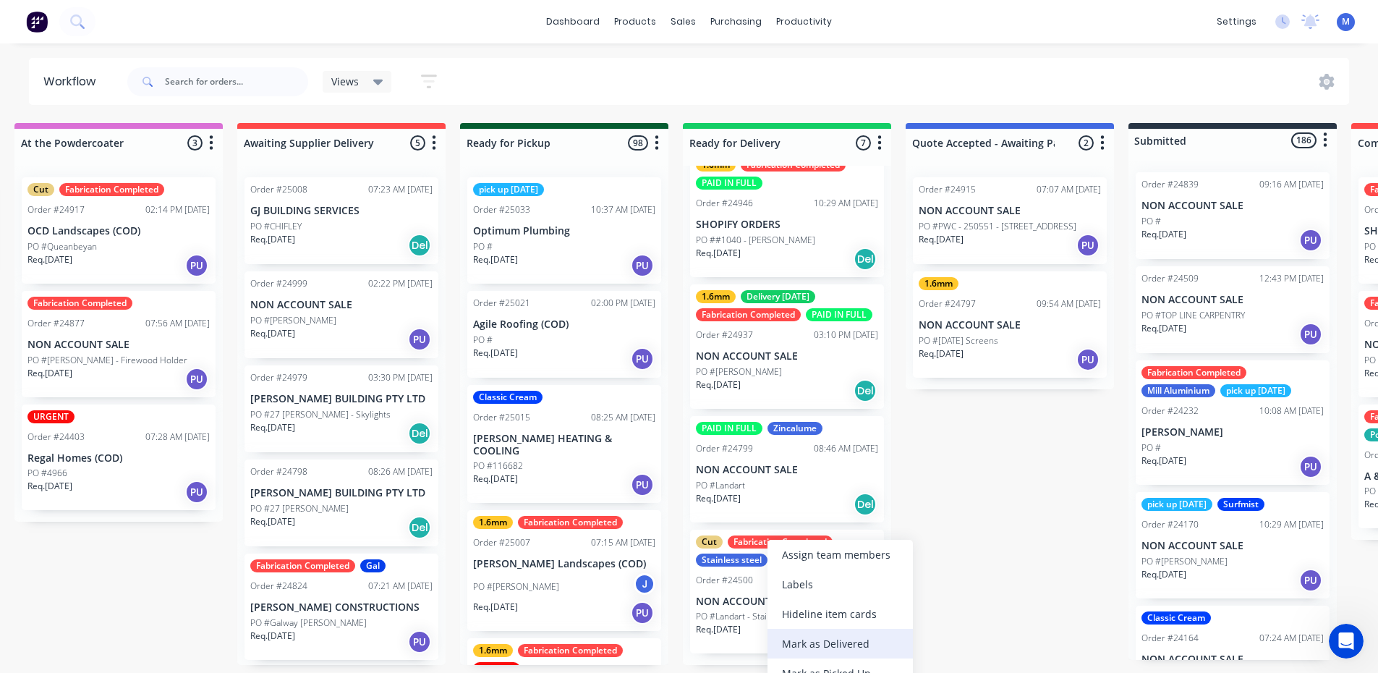
click at [868, 639] on div "Mark as Delivered" at bounding box center [839, 644] width 145 height 30
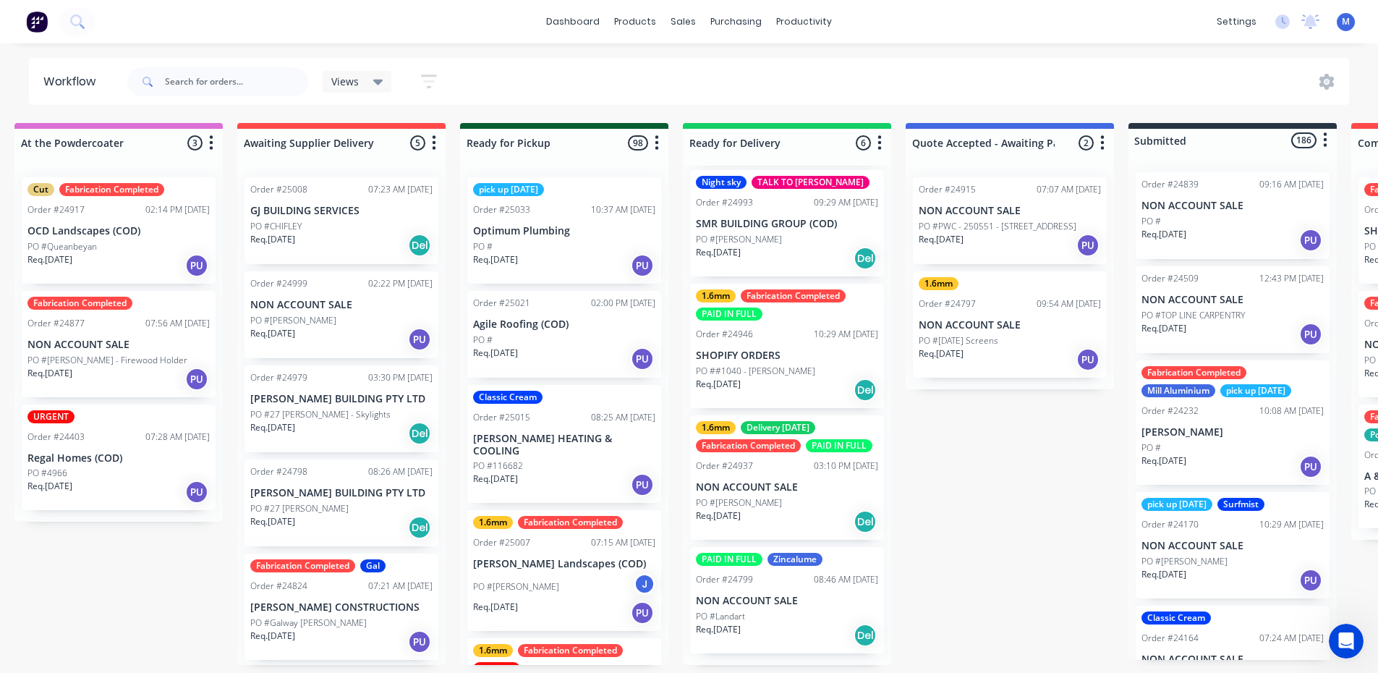
scroll to position [253, 0]
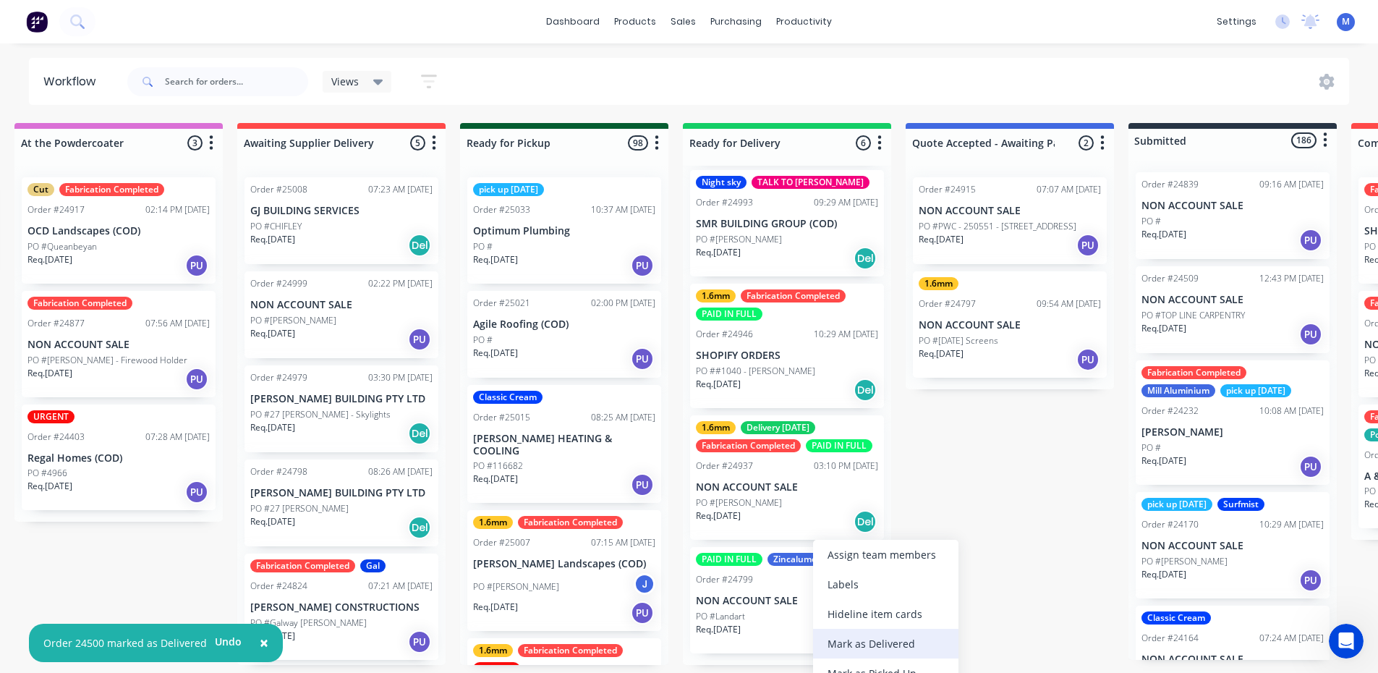
click at [853, 639] on div "Mark as Delivered" at bounding box center [885, 644] width 145 height 30
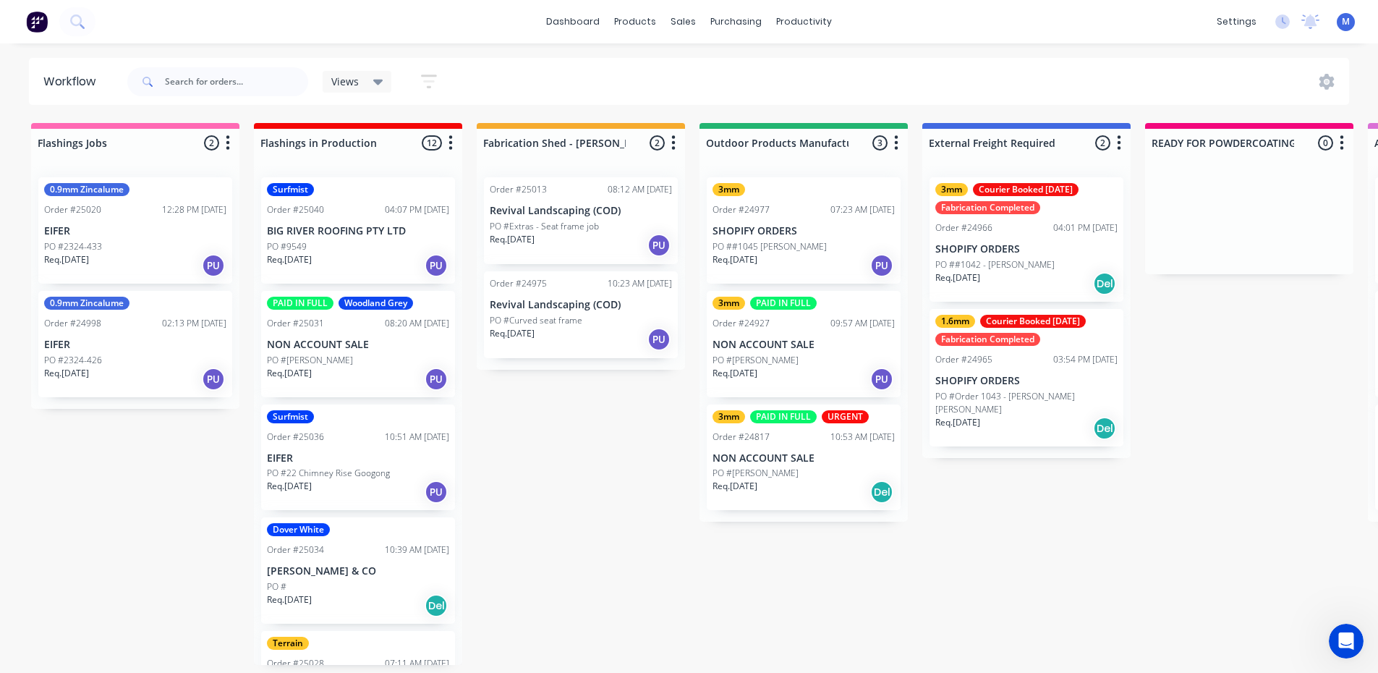
scroll to position [0, 0]
